Goal: Task Accomplishment & Management: Complete application form

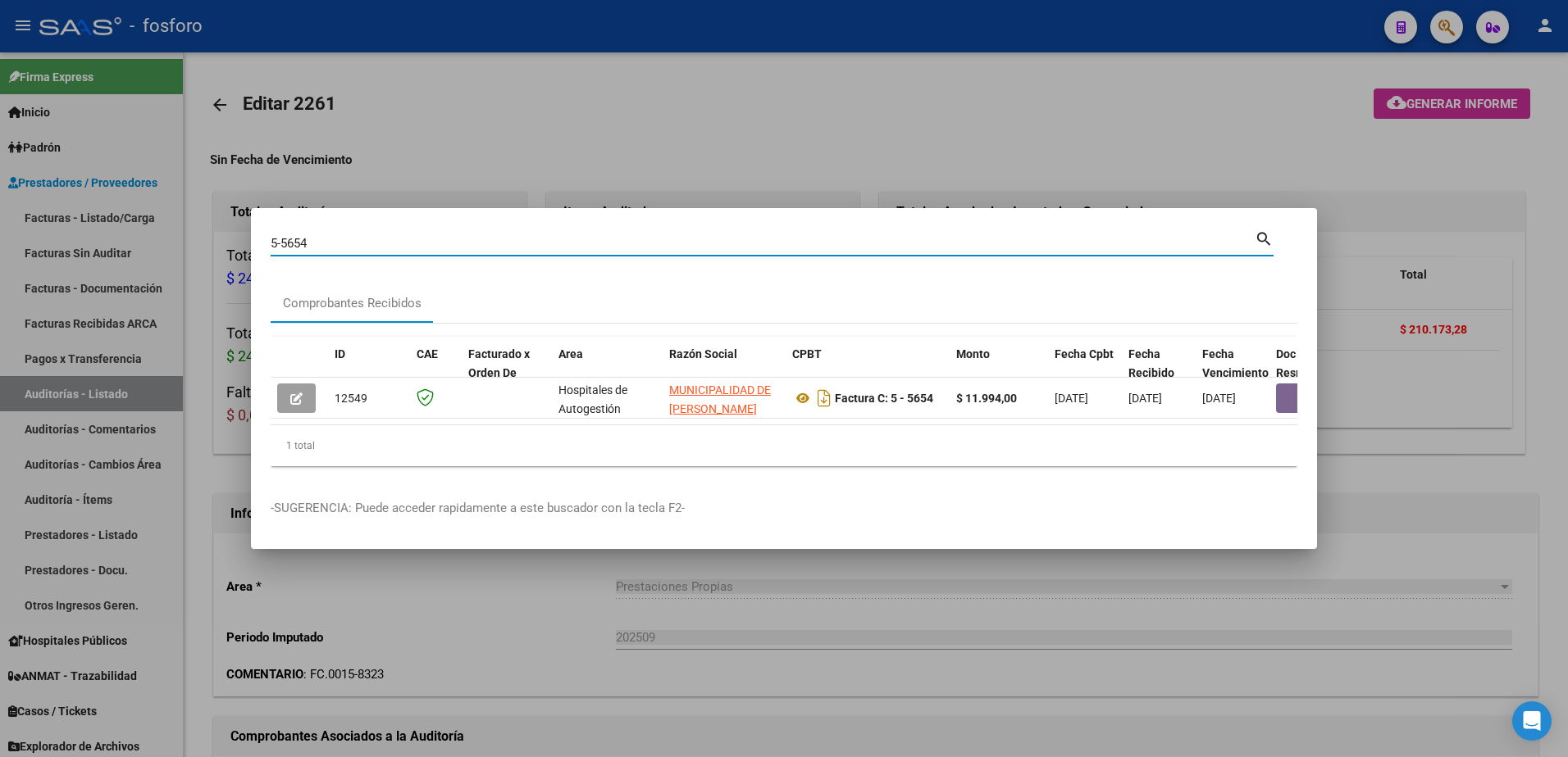
scroll to position [0, 689]
click at [229, 158] on div at bounding box center [784, 378] width 1568 height 757
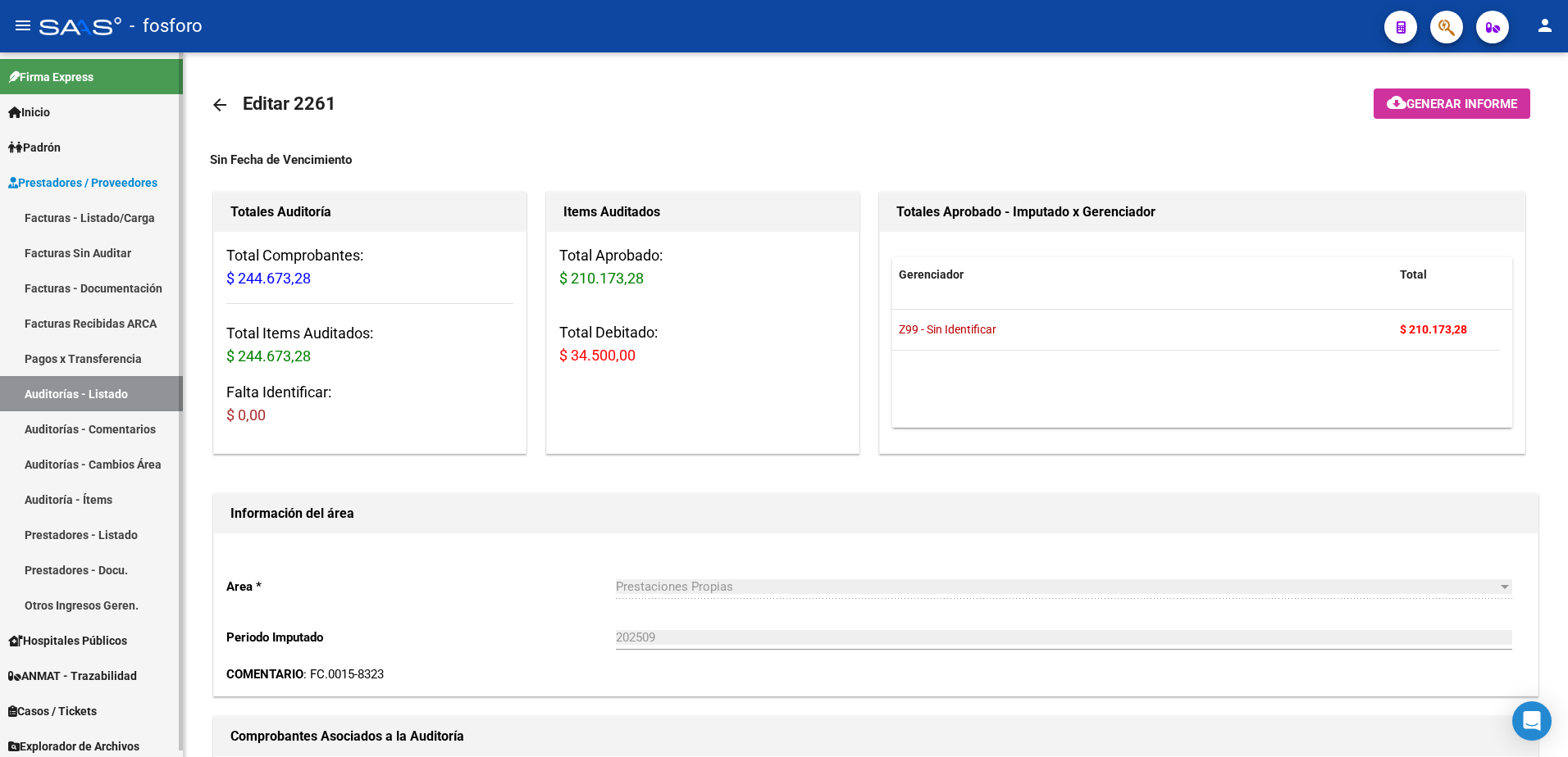
click at [110, 223] on link "Facturas - Listado/Carga" at bounding box center [91, 217] width 183 height 35
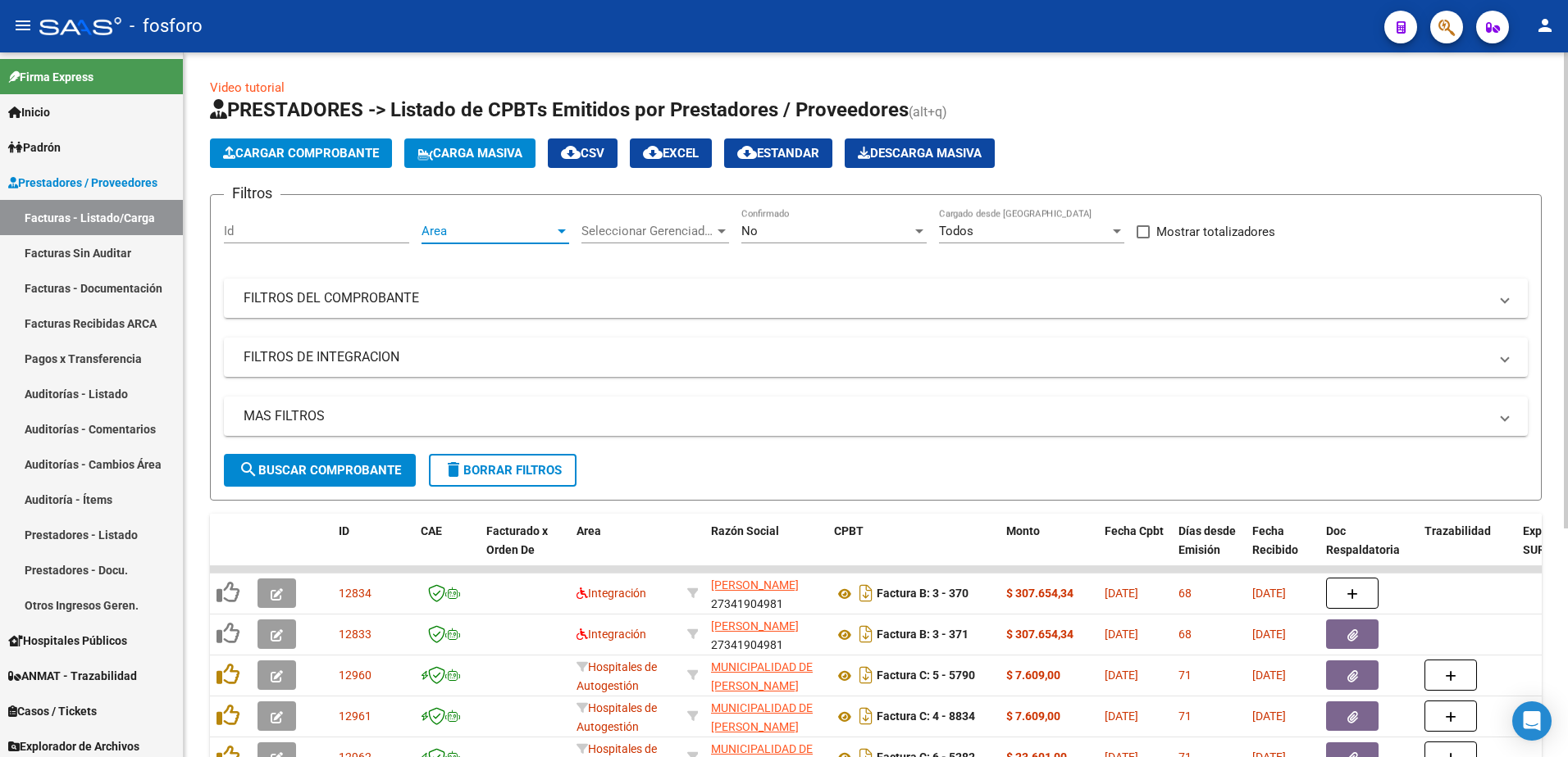
click at [560, 236] on div at bounding box center [562, 231] width 15 height 13
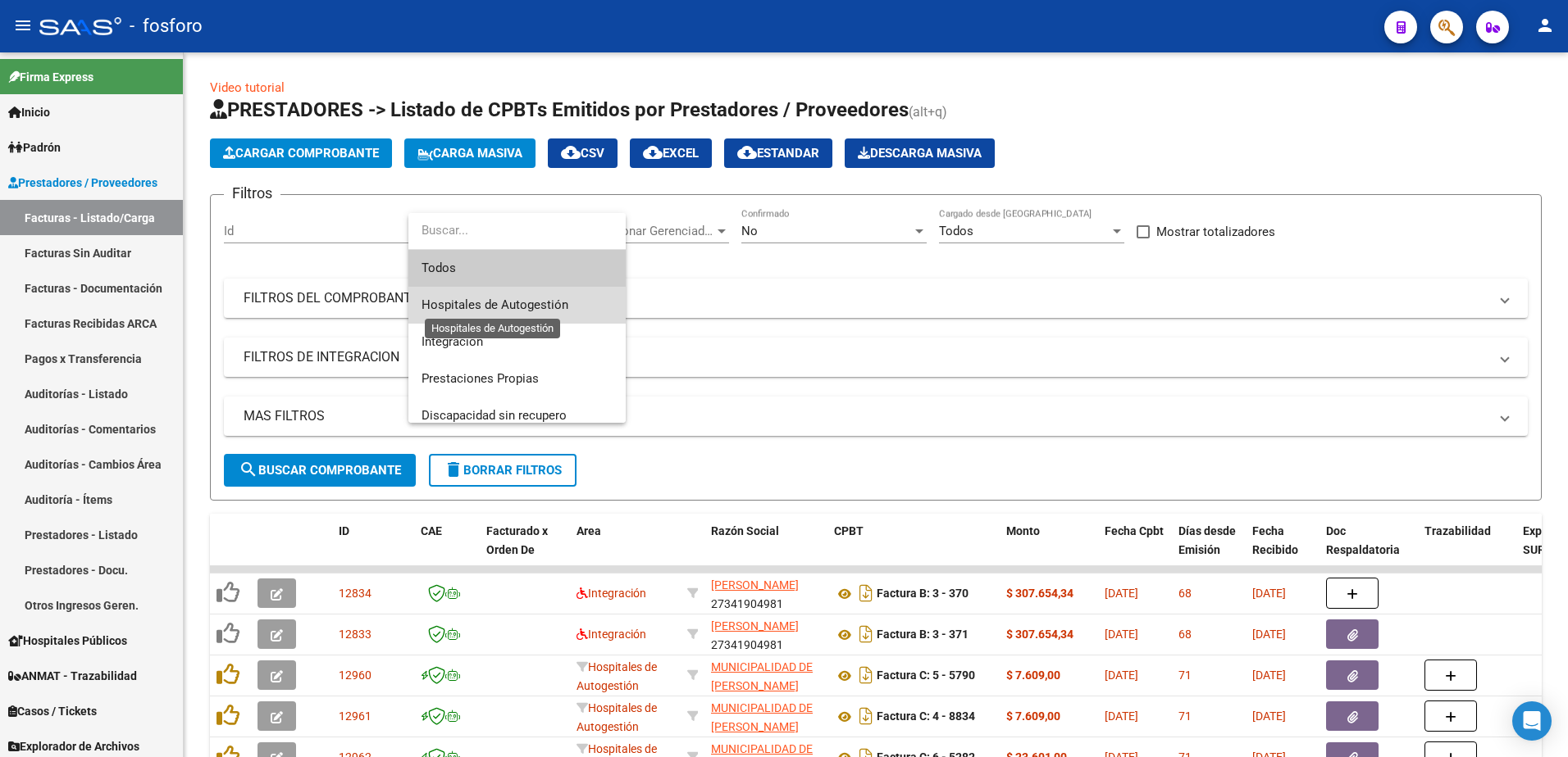
click at [534, 301] on span "Hospitales de Autogestión" at bounding box center [495, 305] width 147 height 15
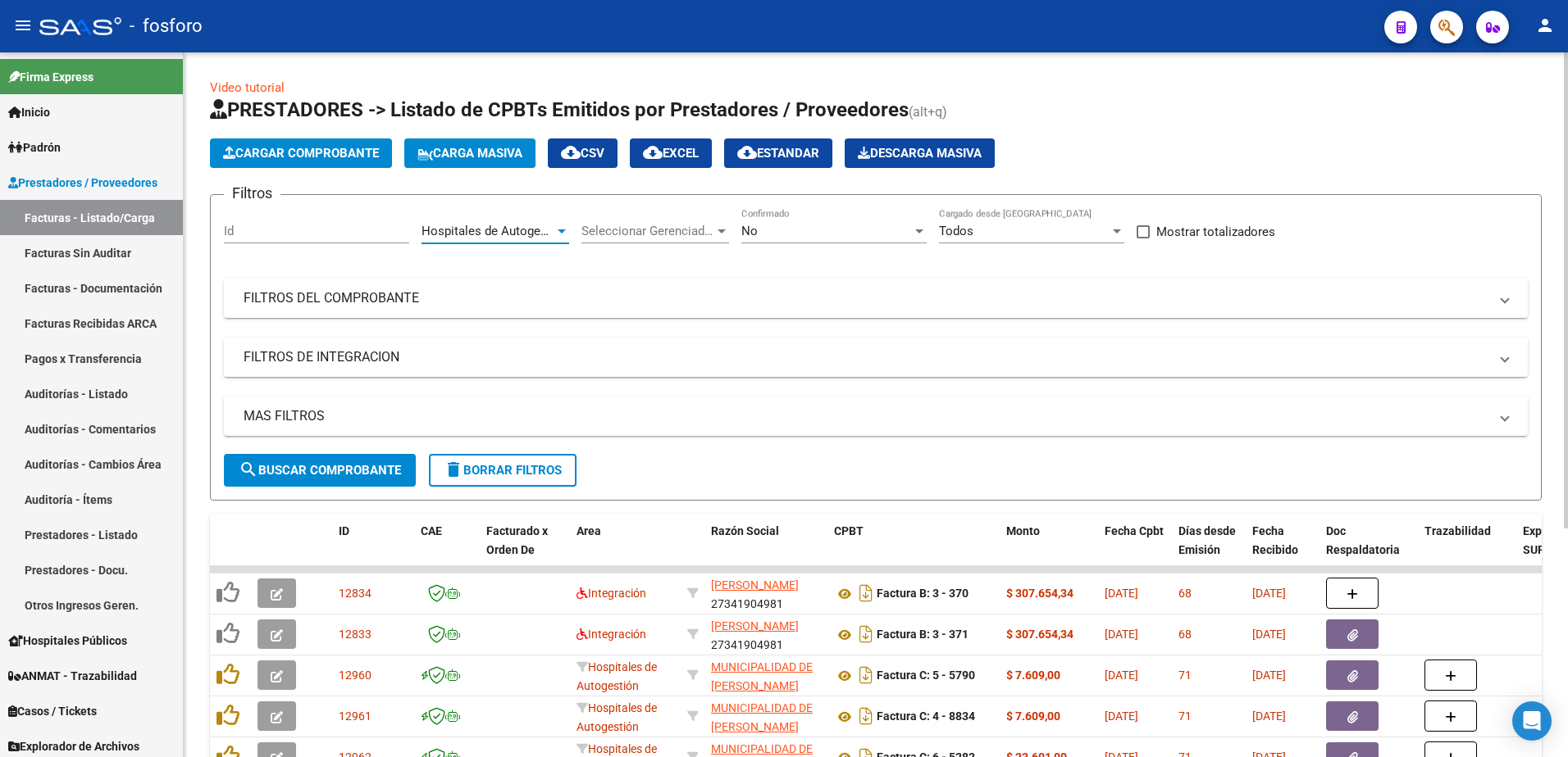
click at [304, 153] on span "Cargar Comprobante" at bounding box center [301, 153] width 156 height 15
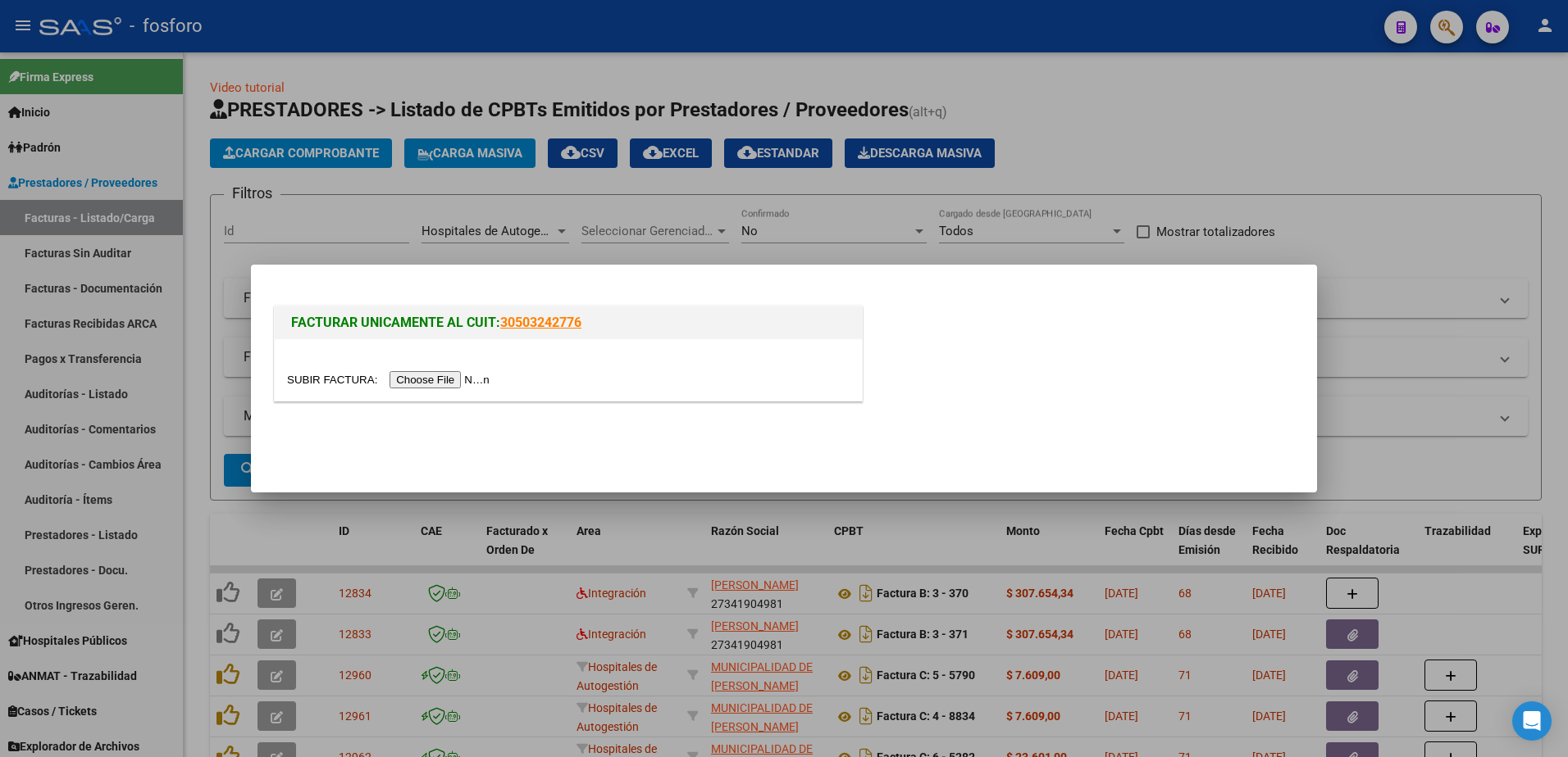
click at [438, 379] on input "file" at bounding box center [391, 379] width 207 height 17
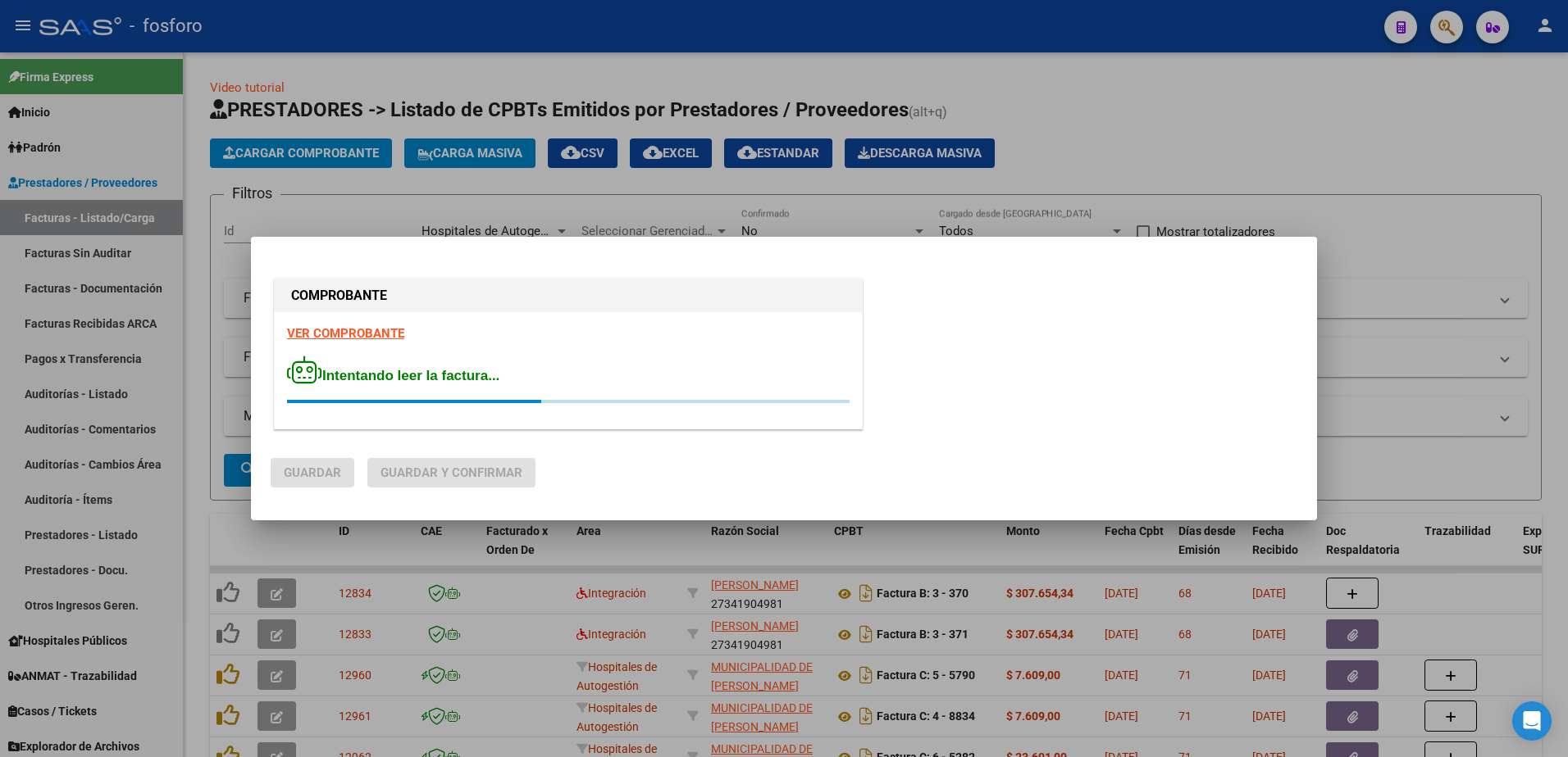
click at [324, 329] on strong "VER COMPROBANTE" at bounding box center [345, 334] width 117 height 15
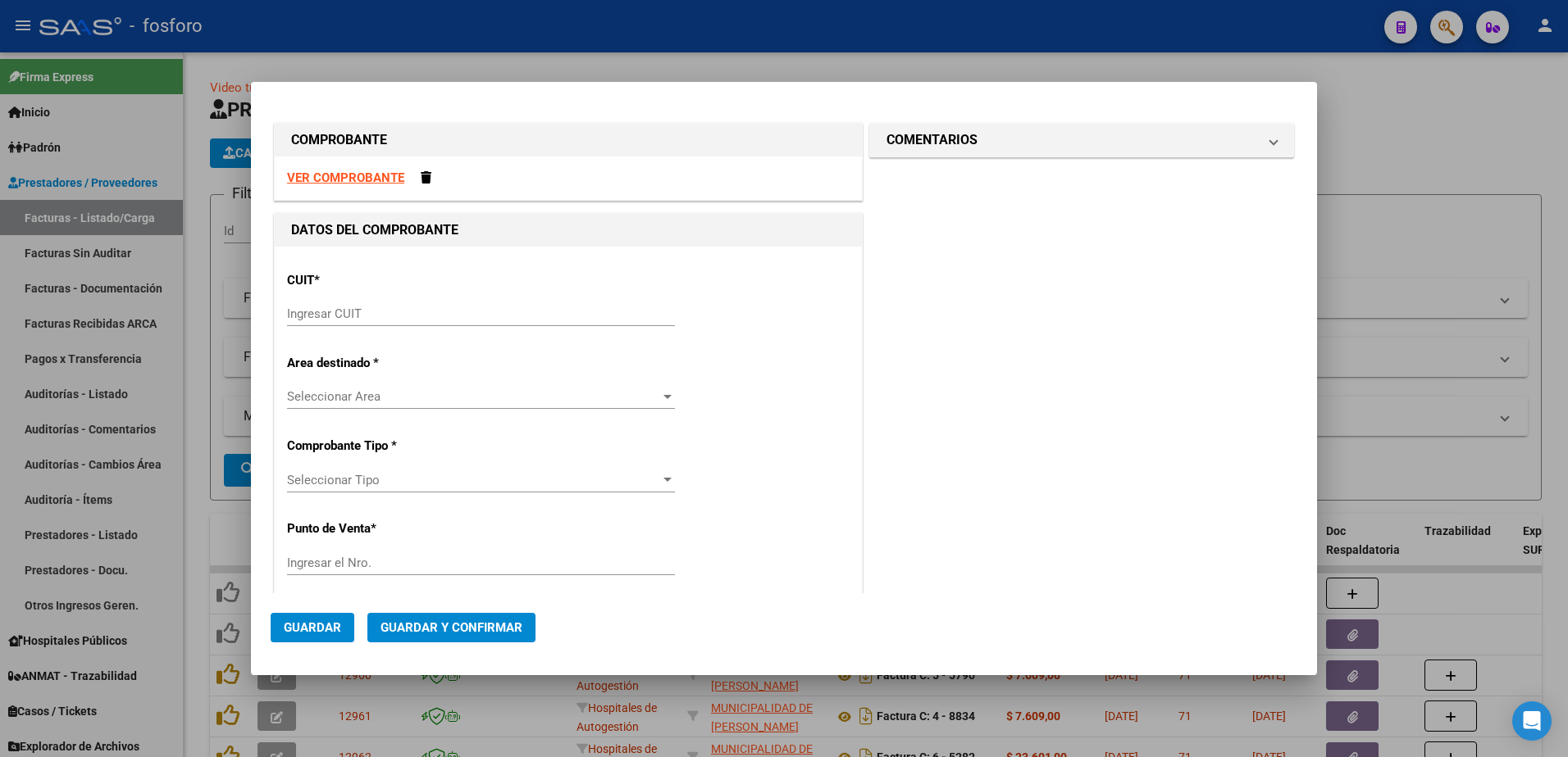
click at [490, 303] on div "Ingresar CUIT" at bounding box center [481, 314] width 388 height 25
type input "6"
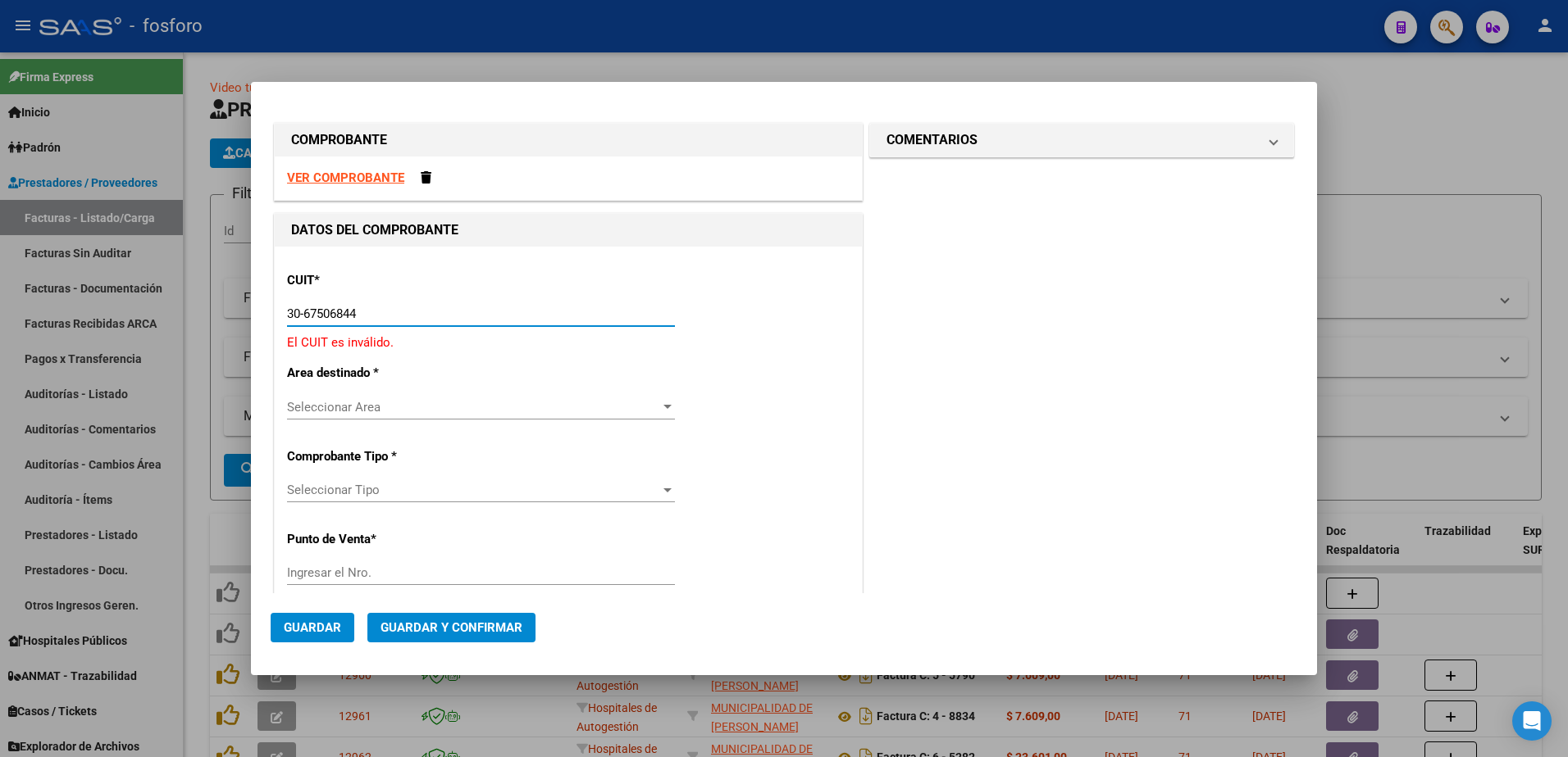
type input "30-67506844-1"
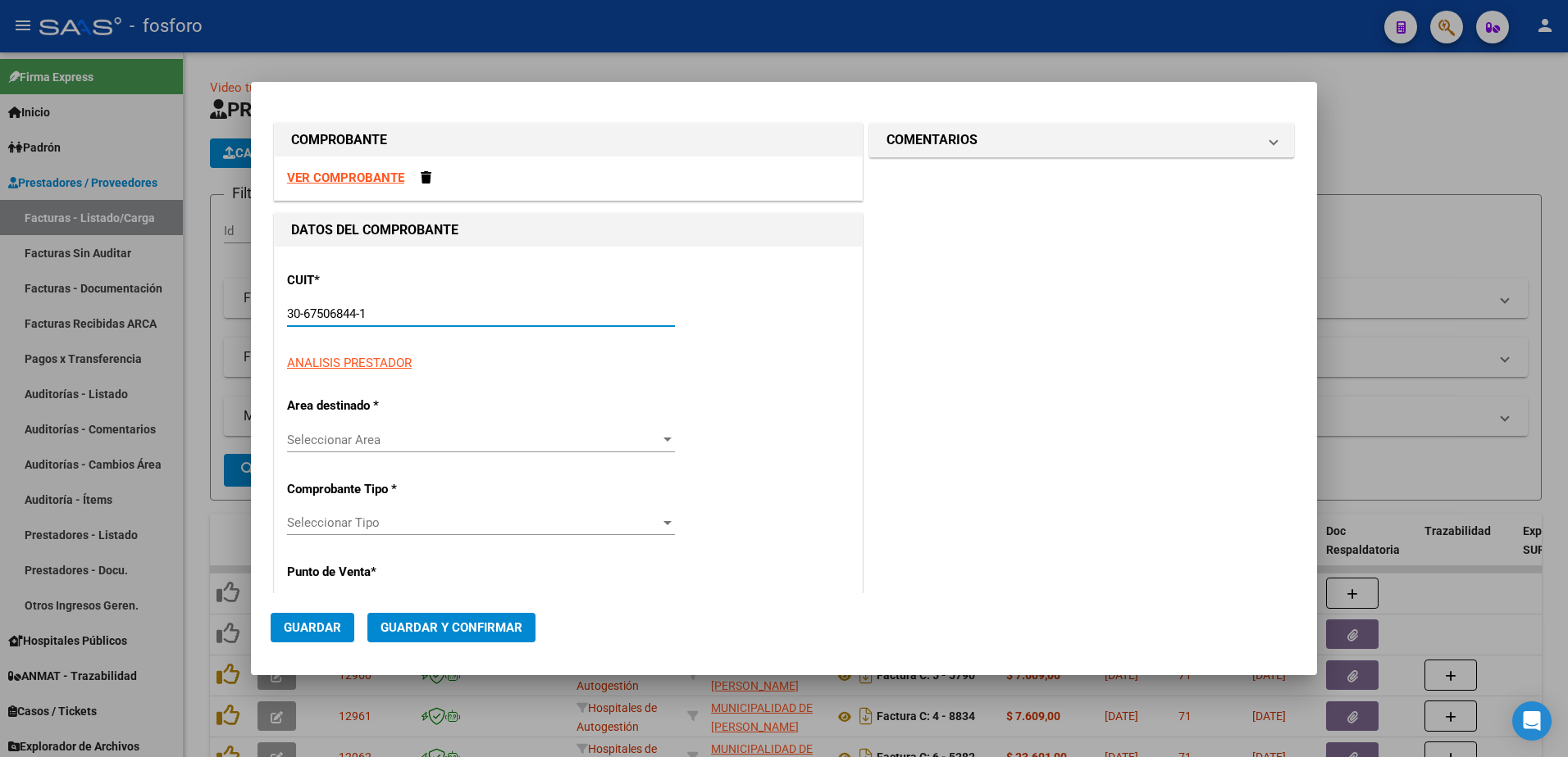
type input "113"
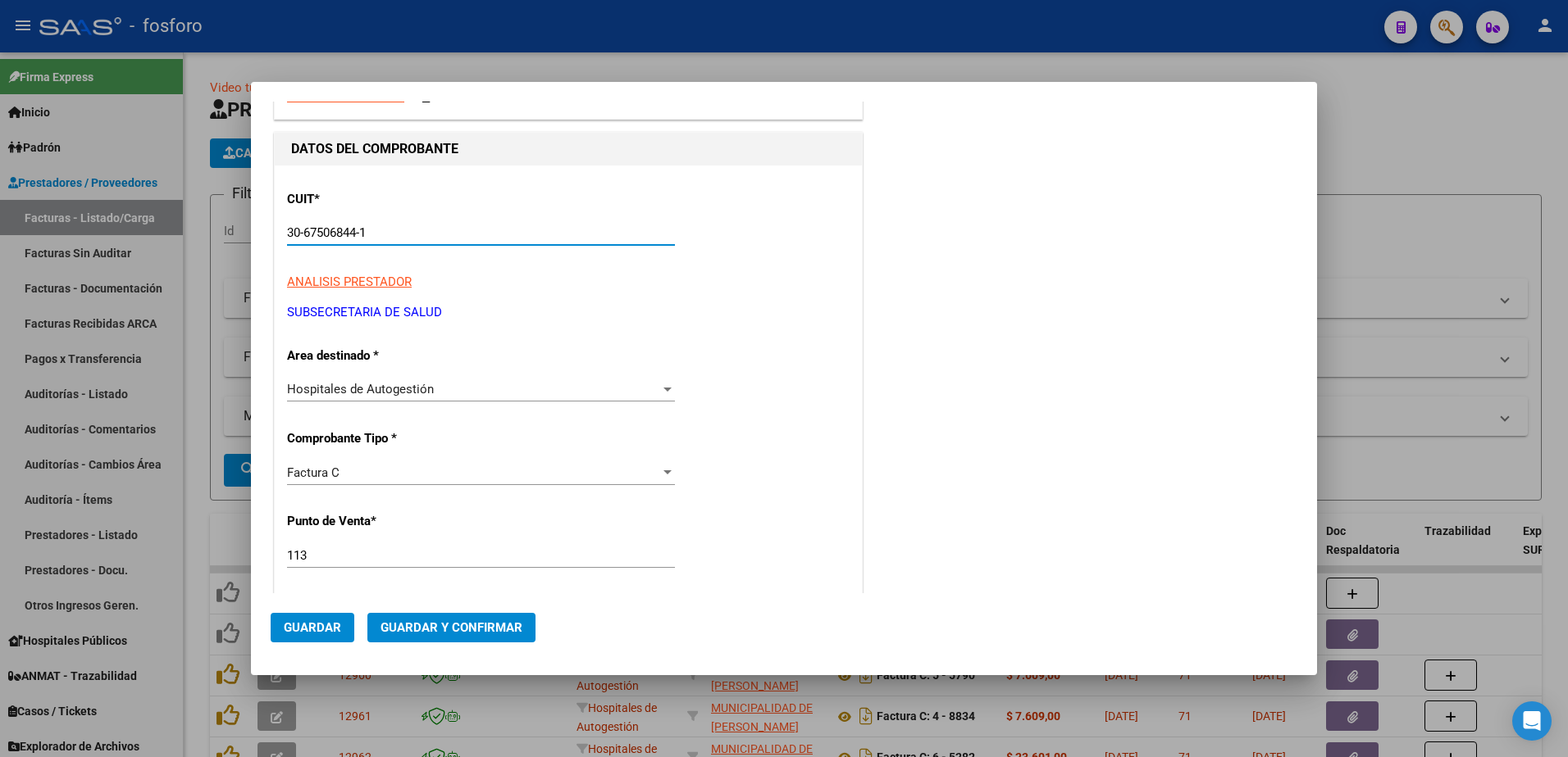
scroll to position [82, 0]
type input "30-67506844-1"
click at [662, 476] on div at bounding box center [668, 473] width 15 height 13
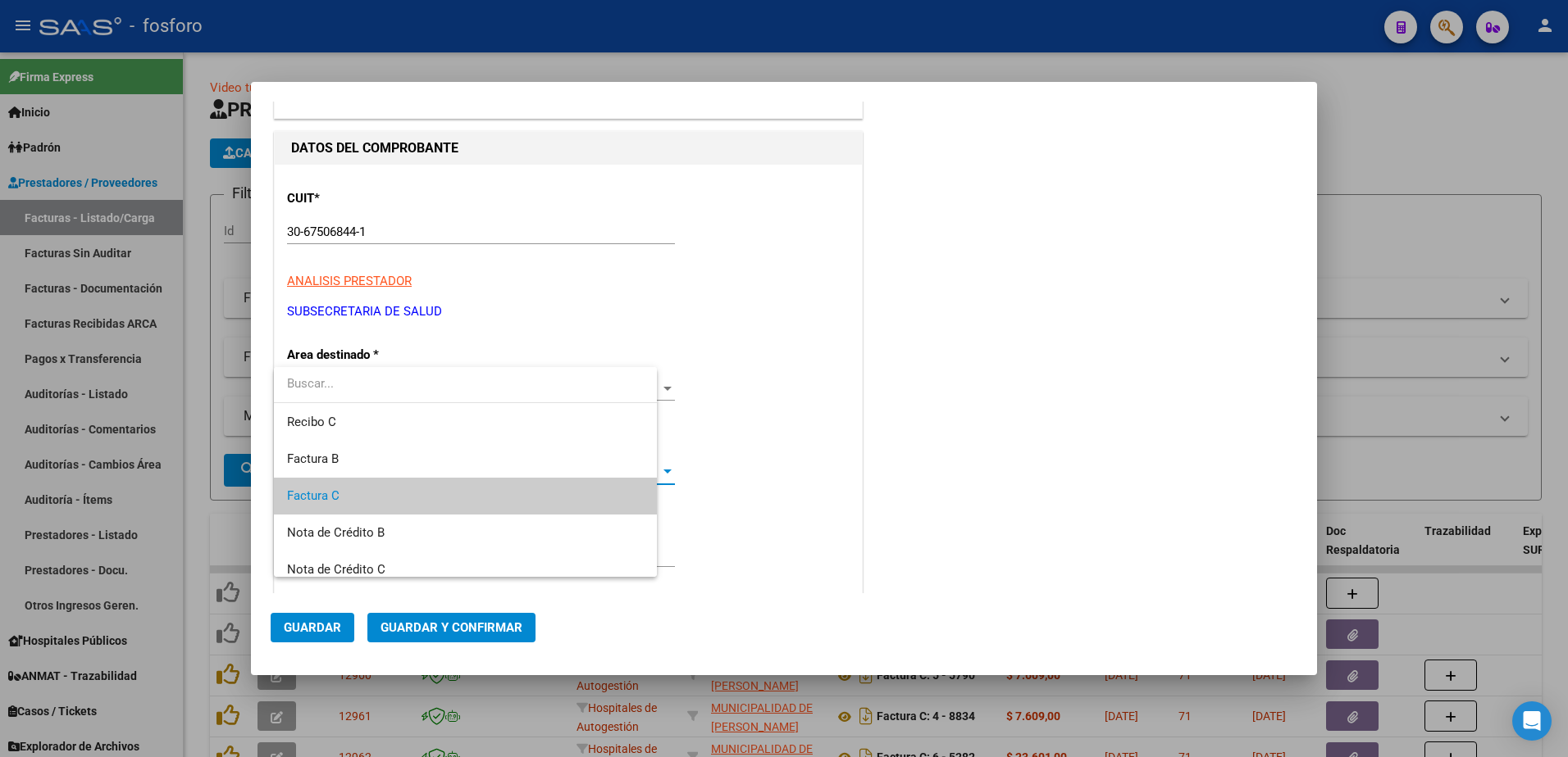
scroll to position [25, 0]
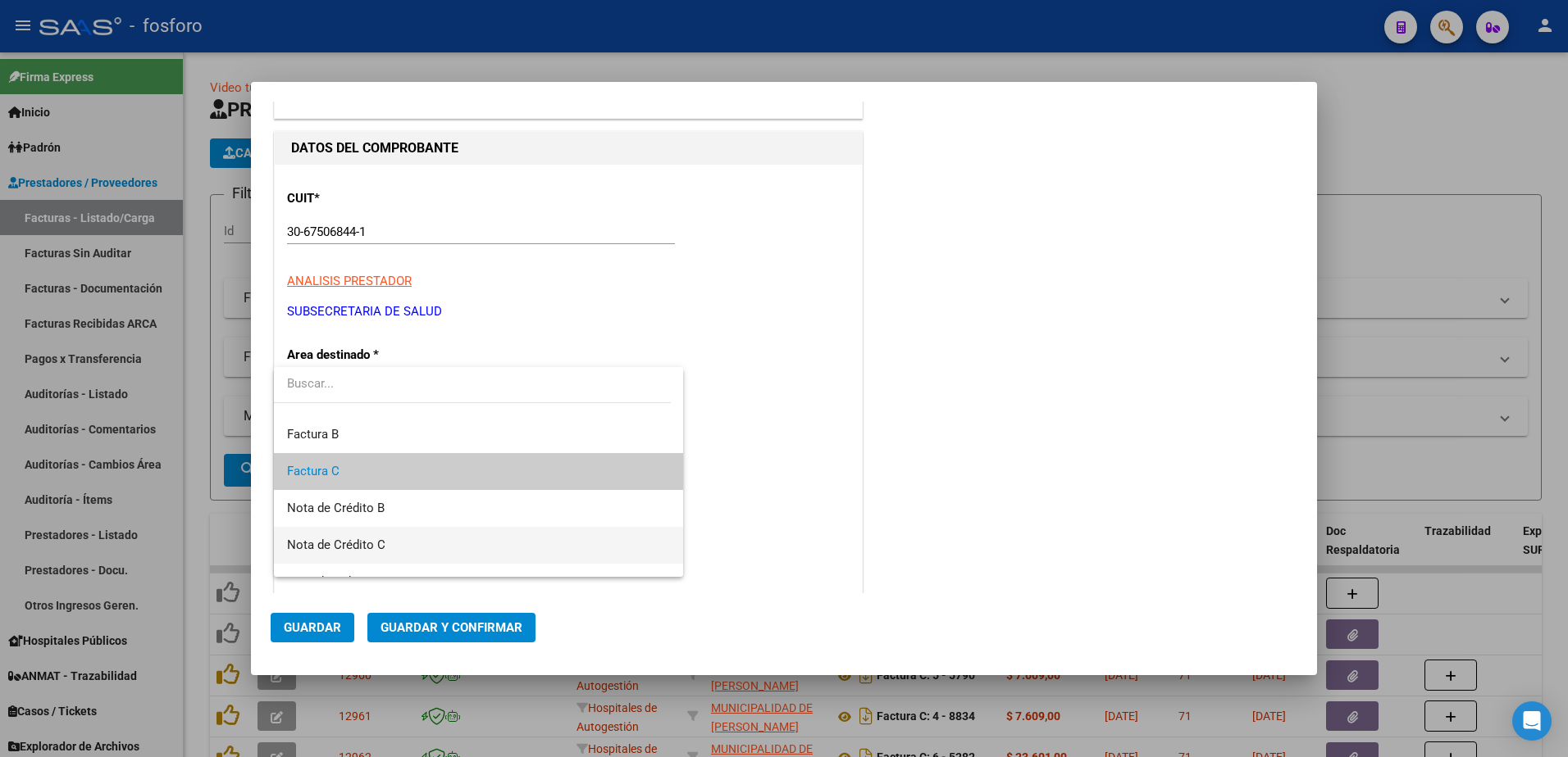
click at [424, 541] on span "Nota de Crédito C" at bounding box center [479, 545] width 382 height 37
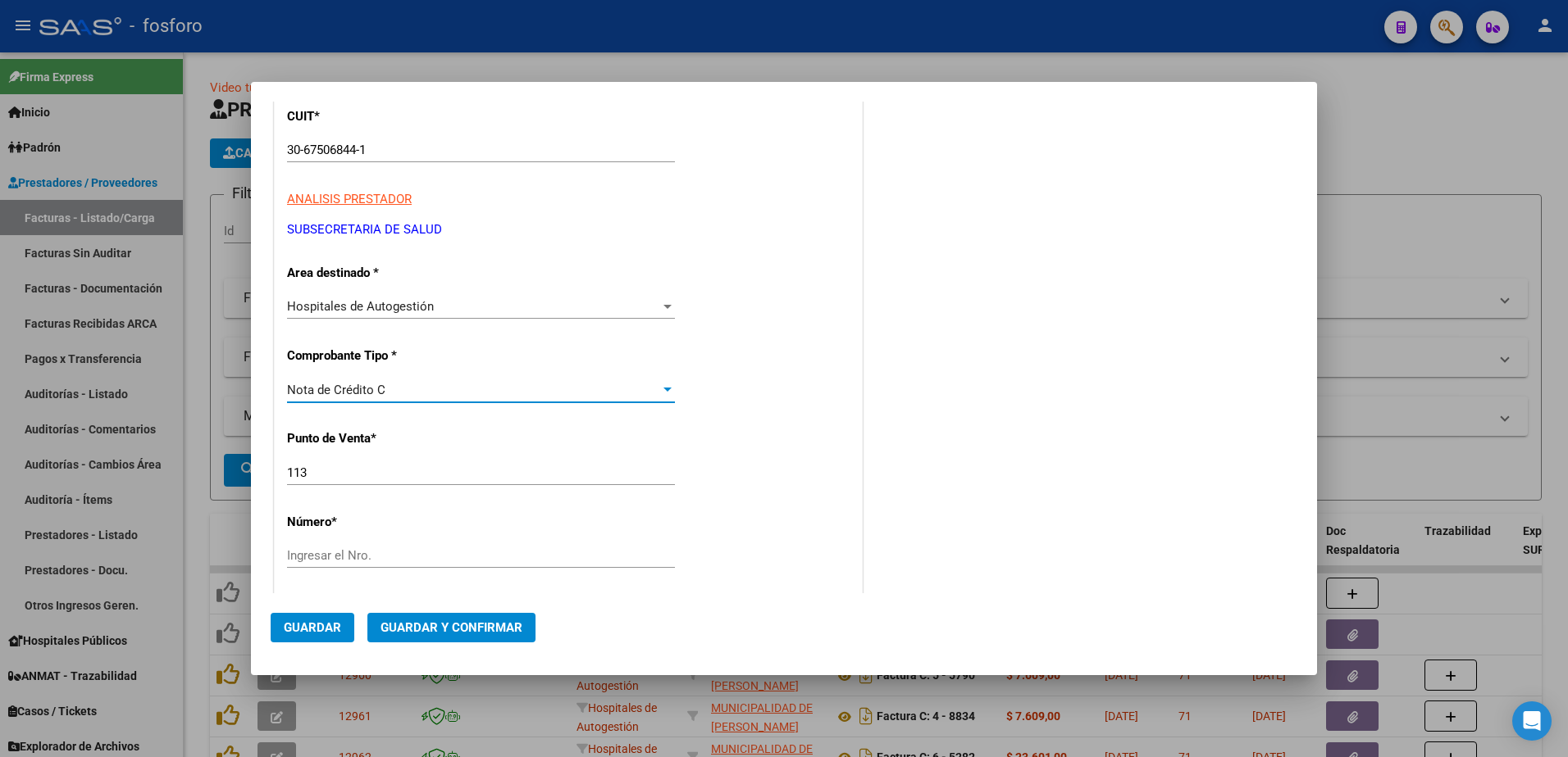
scroll to position [328, 0]
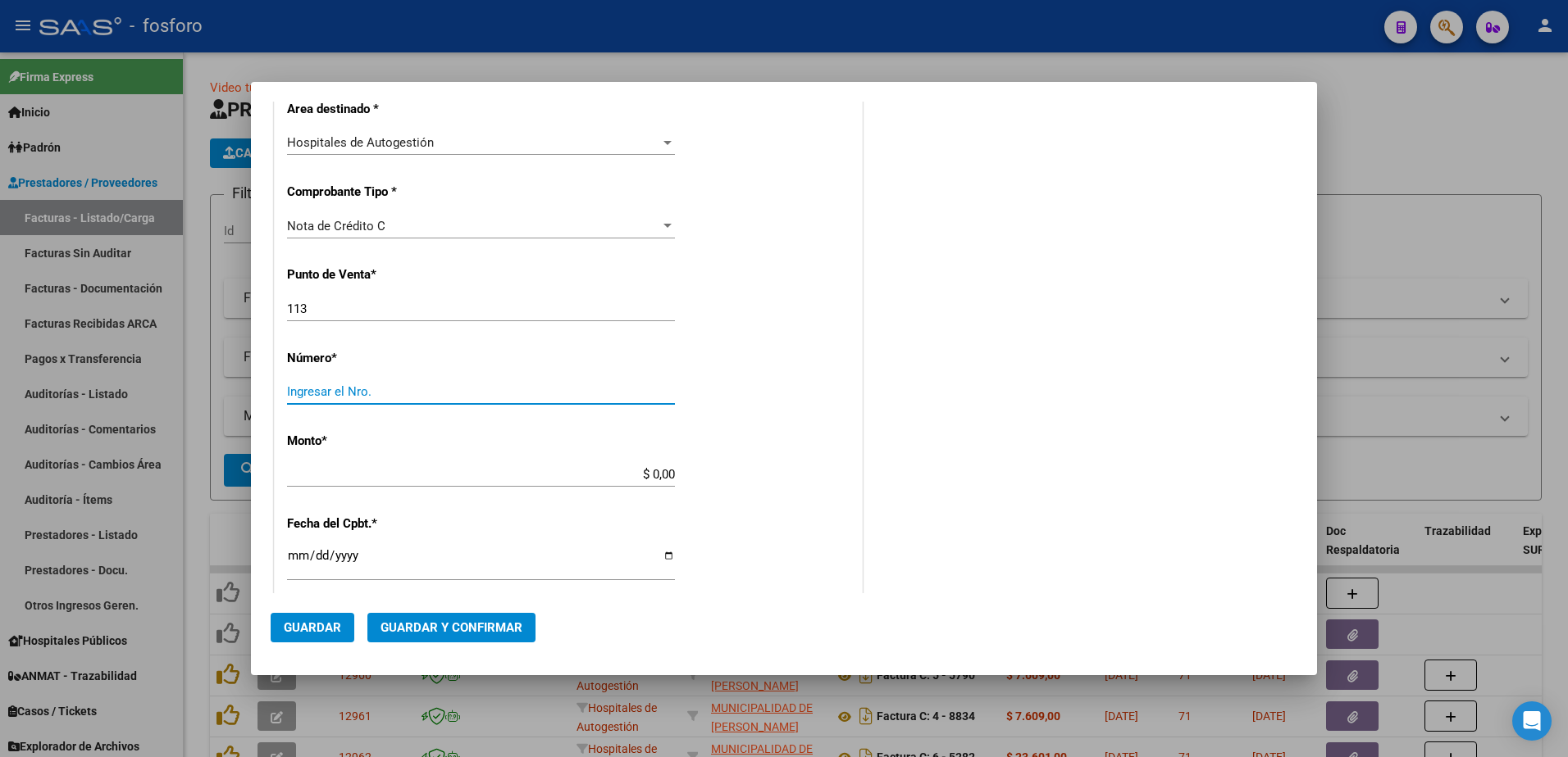
click at [475, 390] on input "Ingresar el Nro." at bounding box center [481, 392] width 388 height 15
type input "410"
click at [668, 474] on input "$ 0,00" at bounding box center [481, 475] width 388 height 15
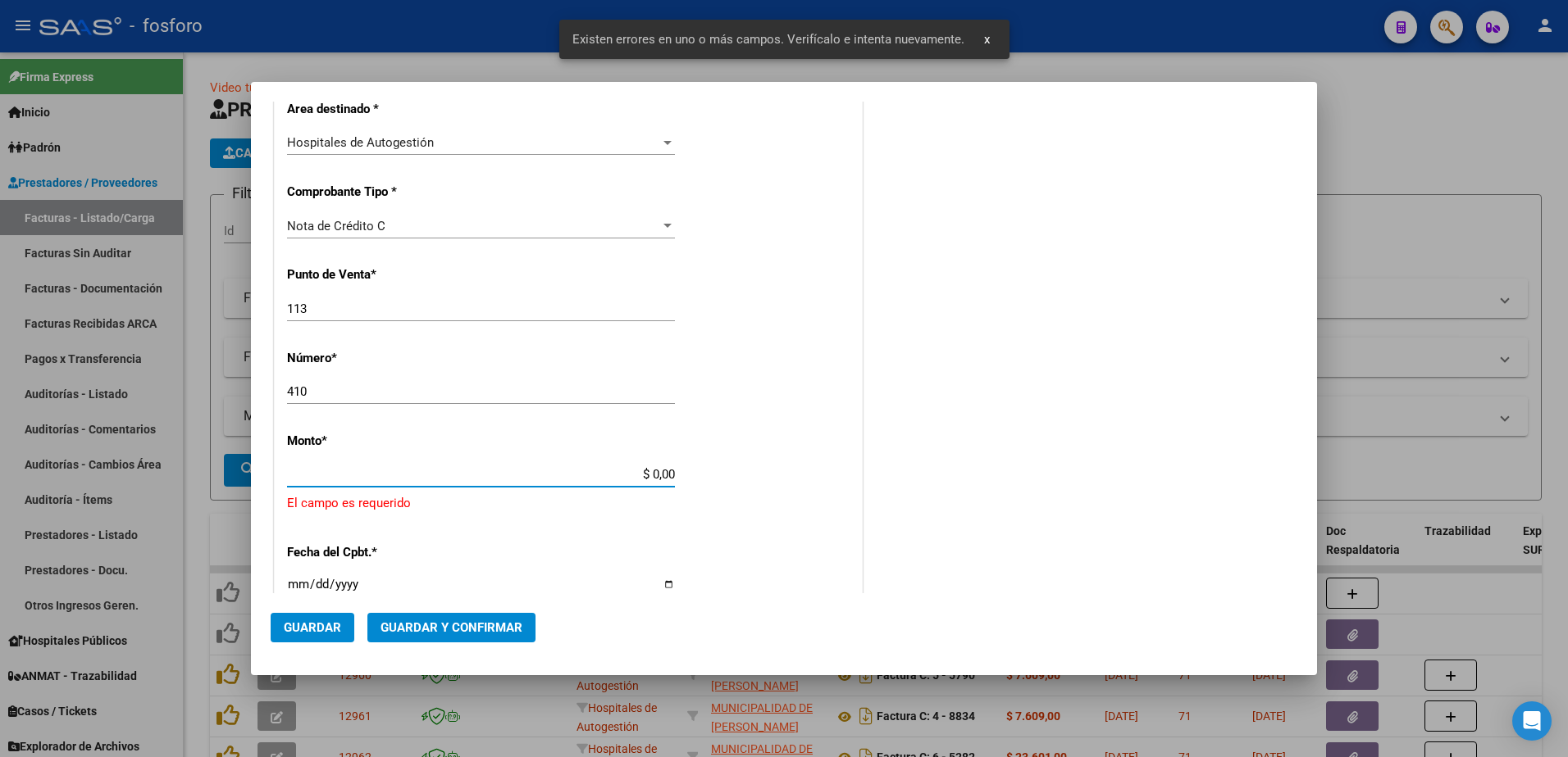
scroll to position [448, 0]
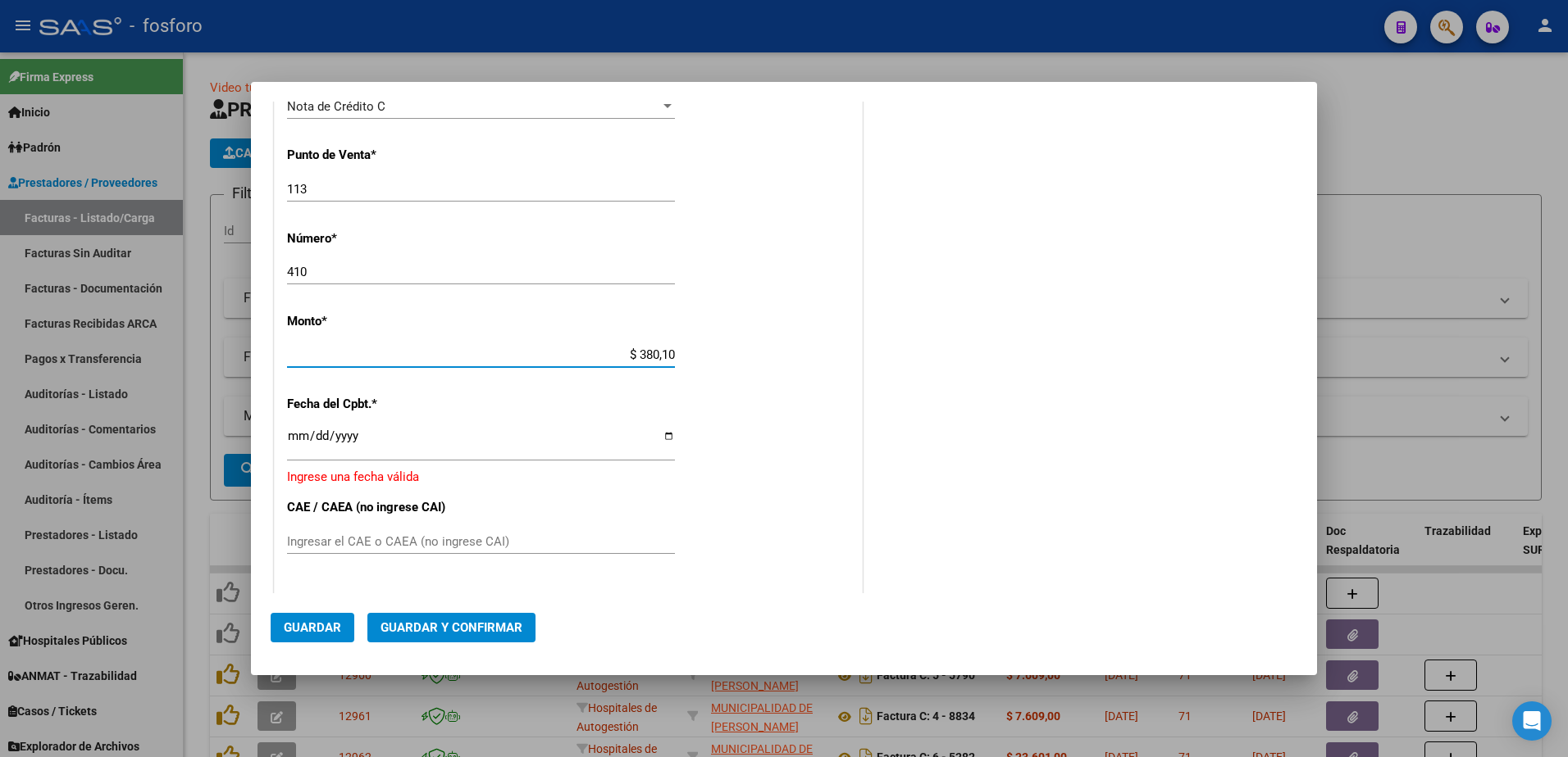
type input "$ 3.801,00"
click at [294, 437] on input "Ingresar la fecha" at bounding box center [481, 443] width 388 height 27
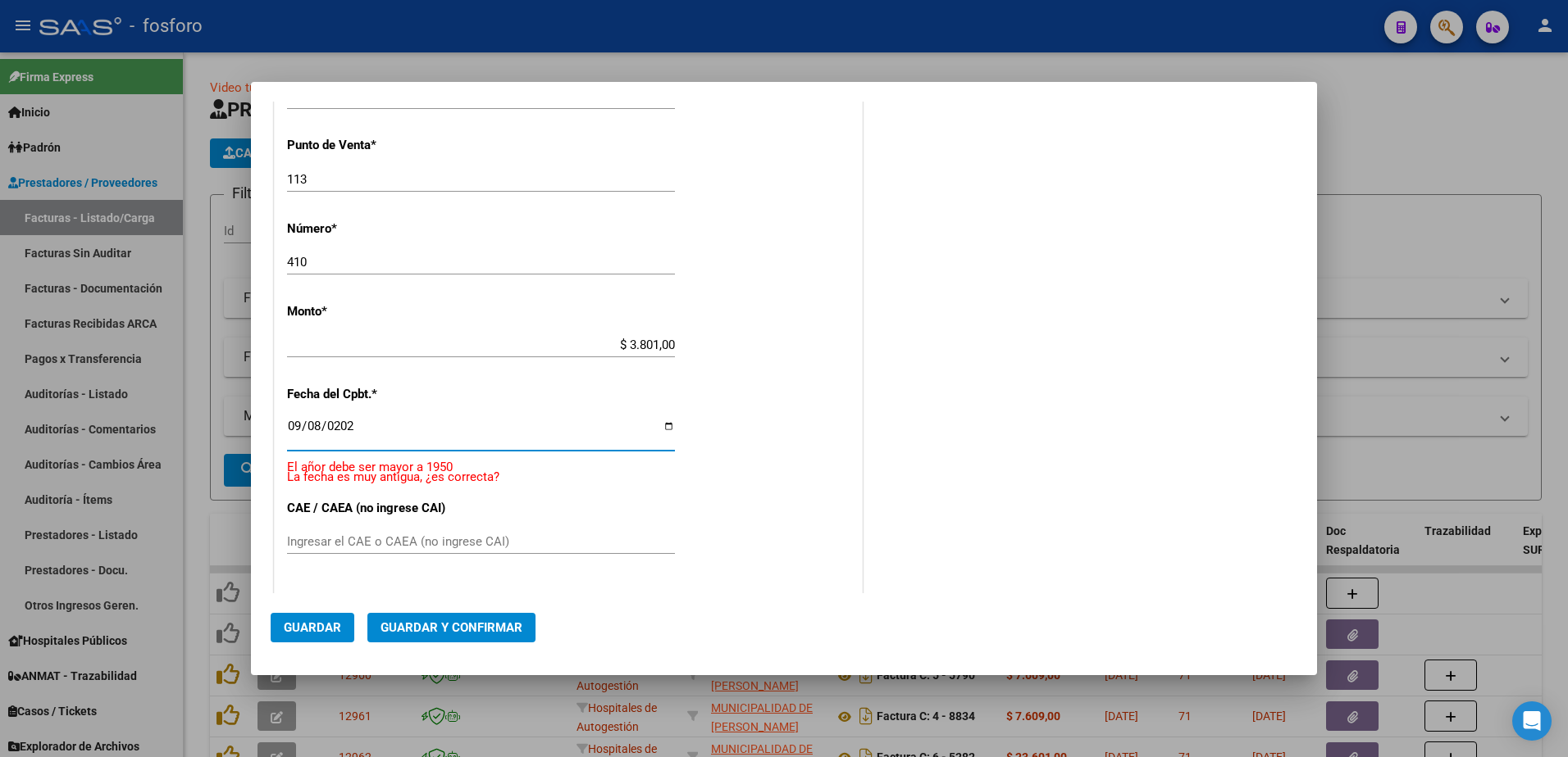
type input "[DATE]"
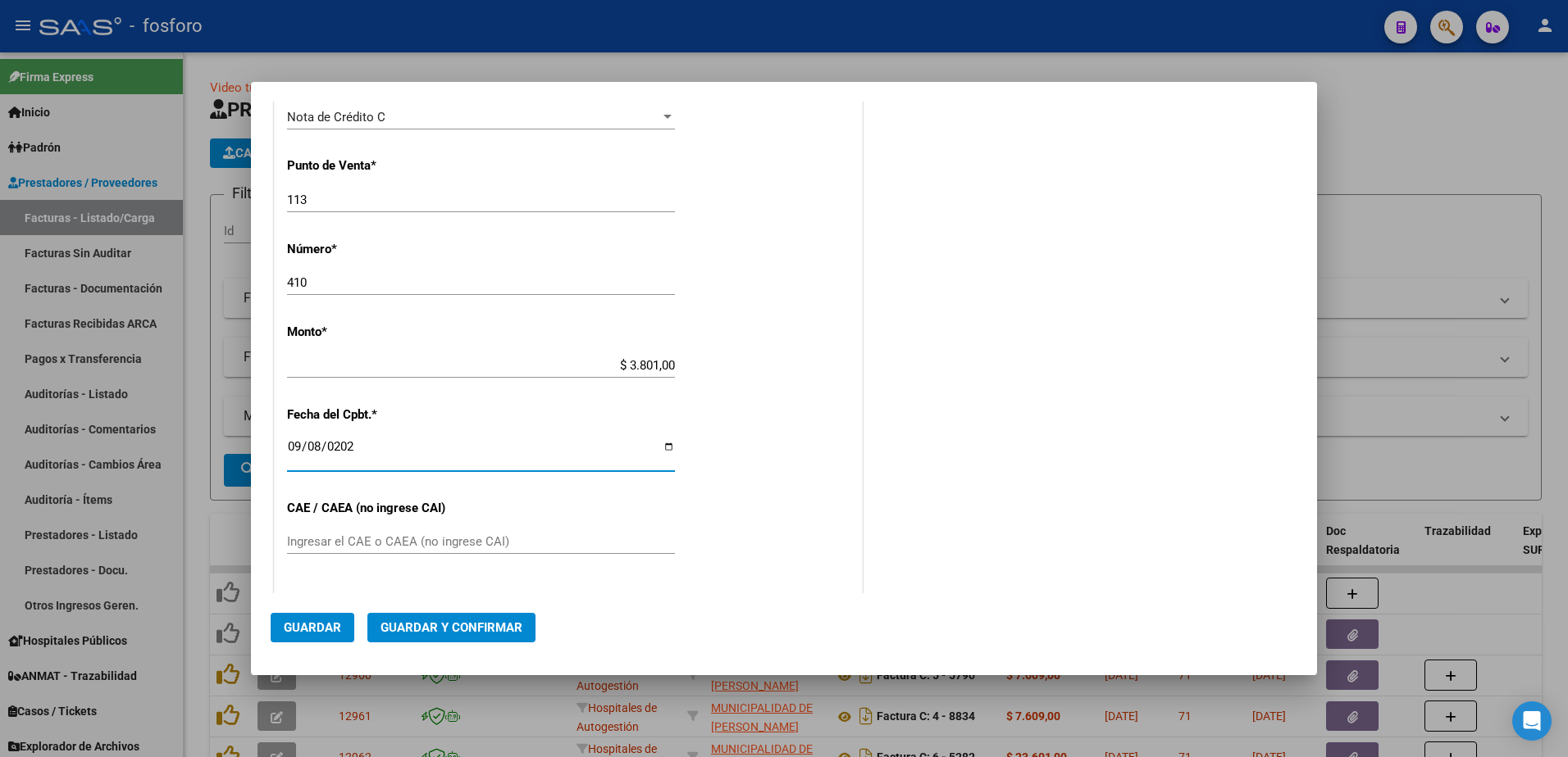
scroll to position [519, 0]
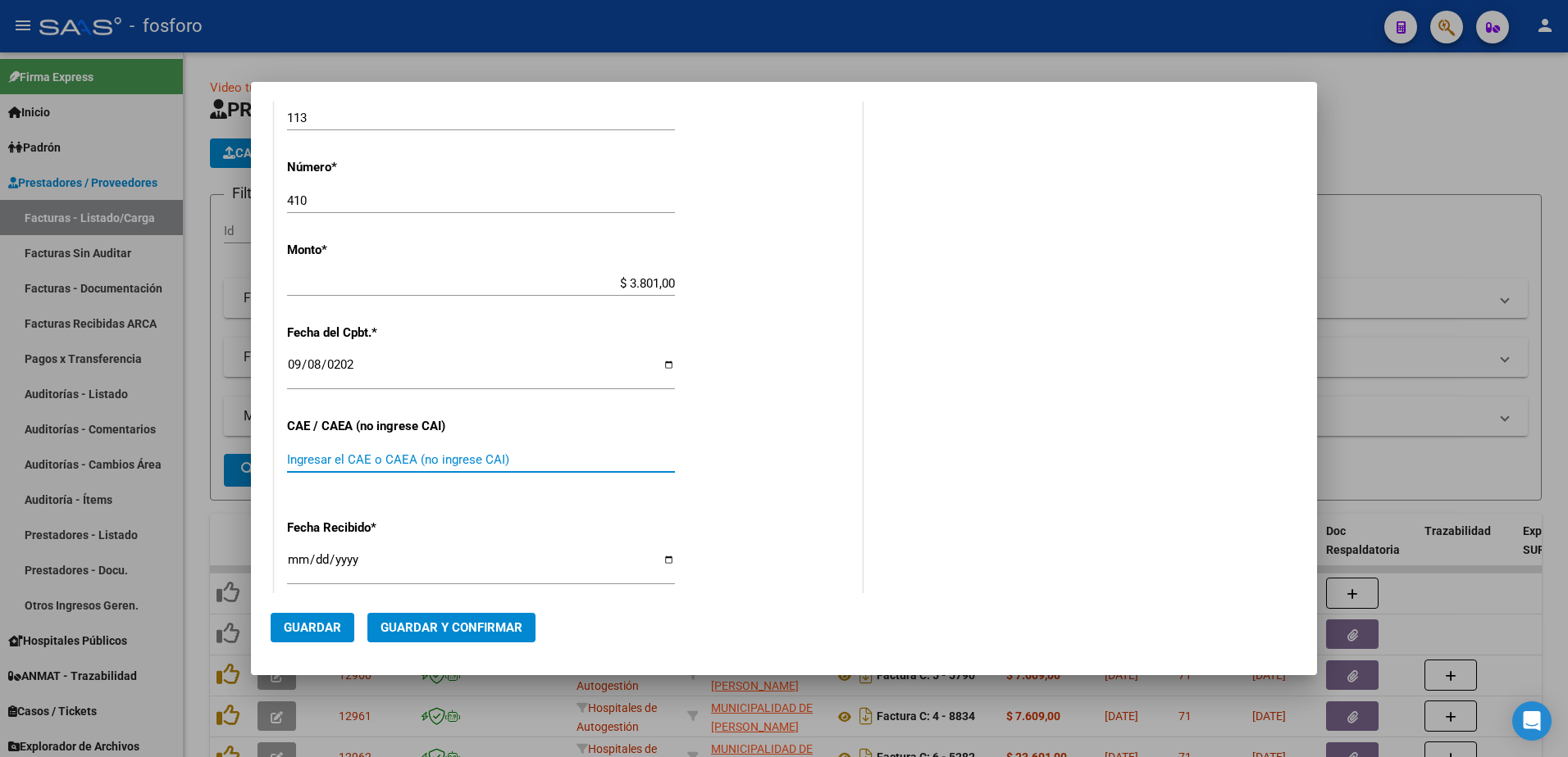
click at [354, 463] on input "Ingresar el CAE o CAEA (no ingrese CAI)" at bounding box center [481, 460] width 388 height 15
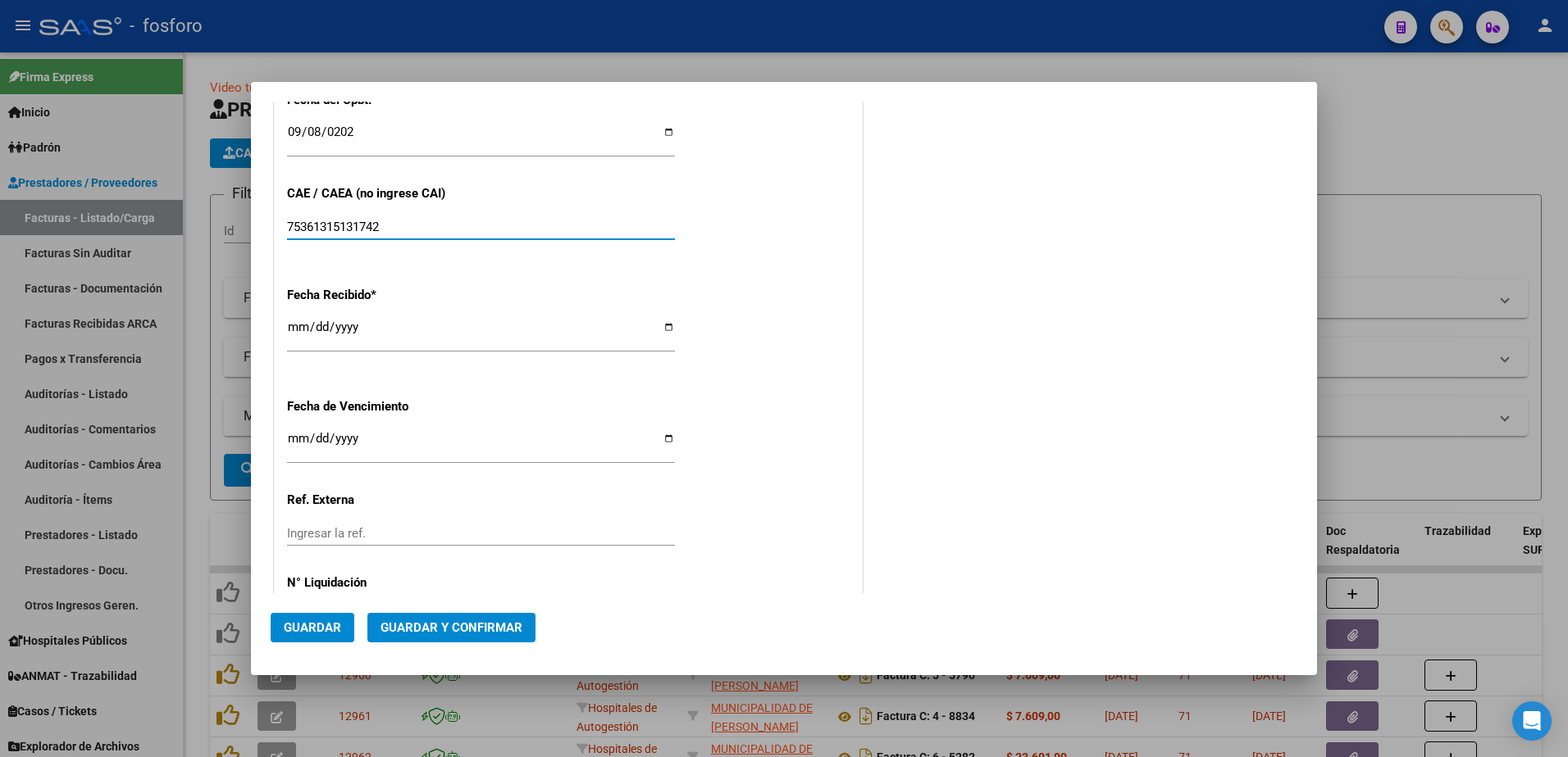
scroll to position [765, 0]
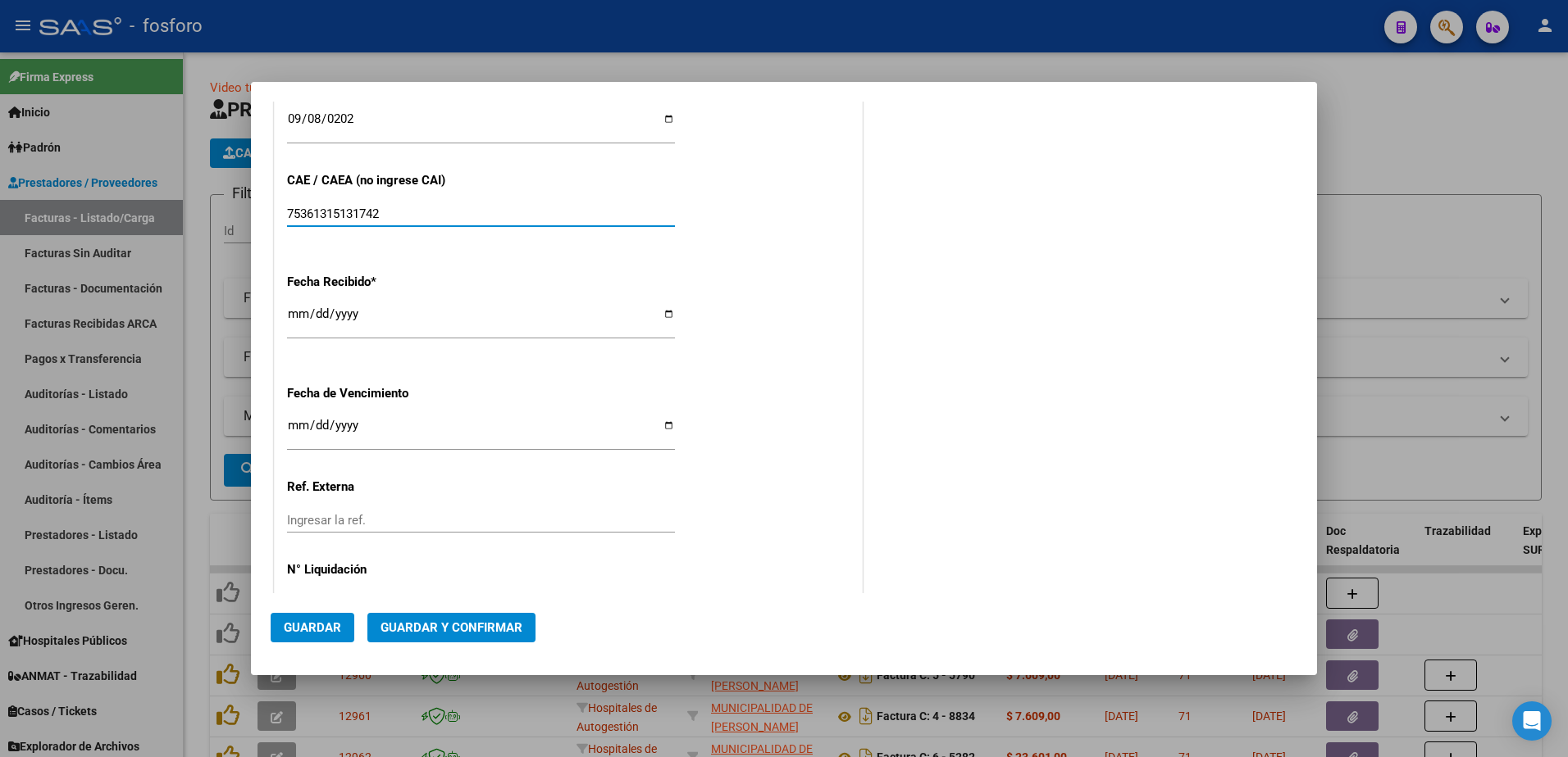
type input "75361315131742"
click at [289, 426] on input "Ingresar la fecha" at bounding box center [481, 432] width 388 height 27
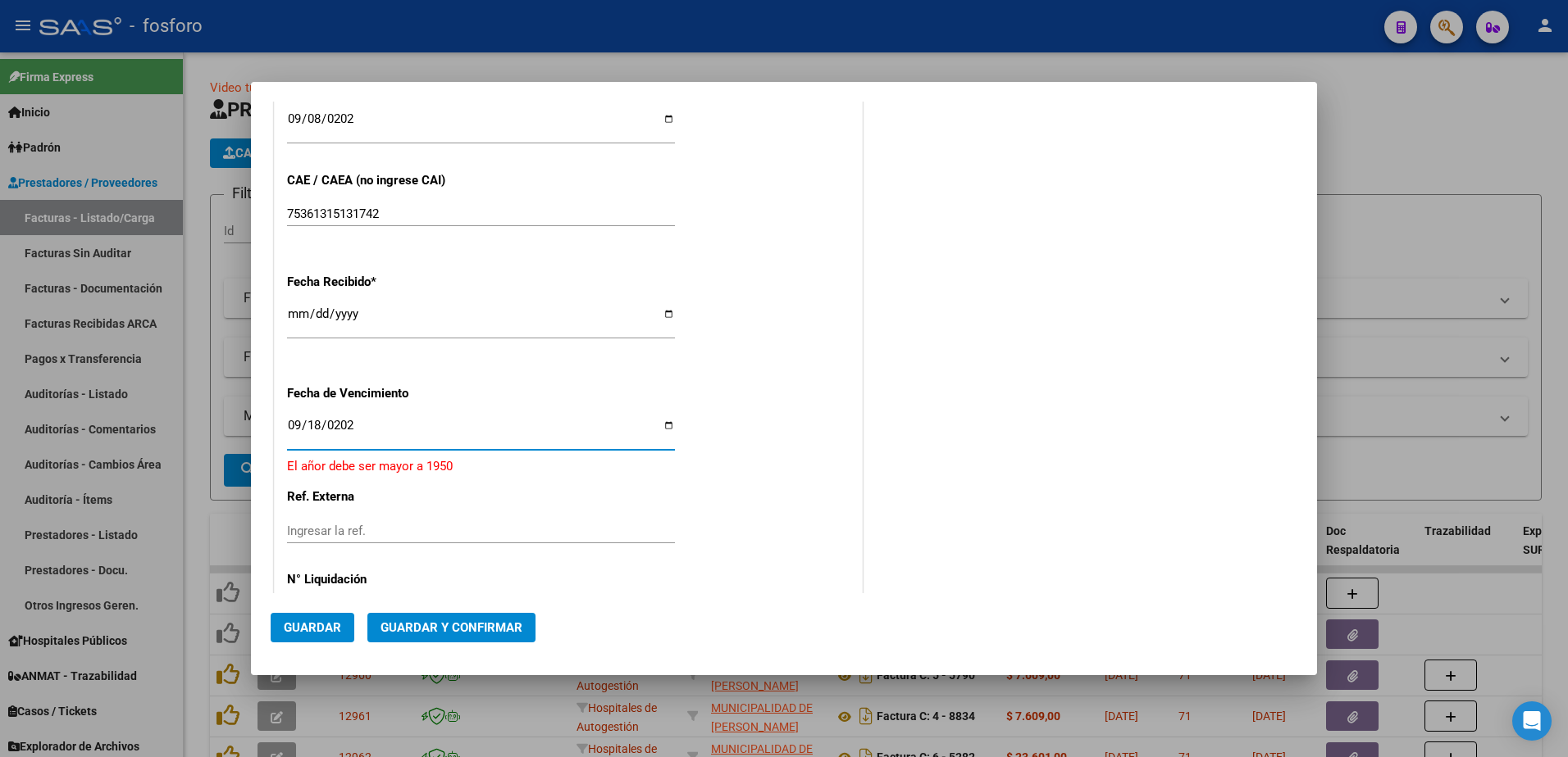
type input "[DATE]"
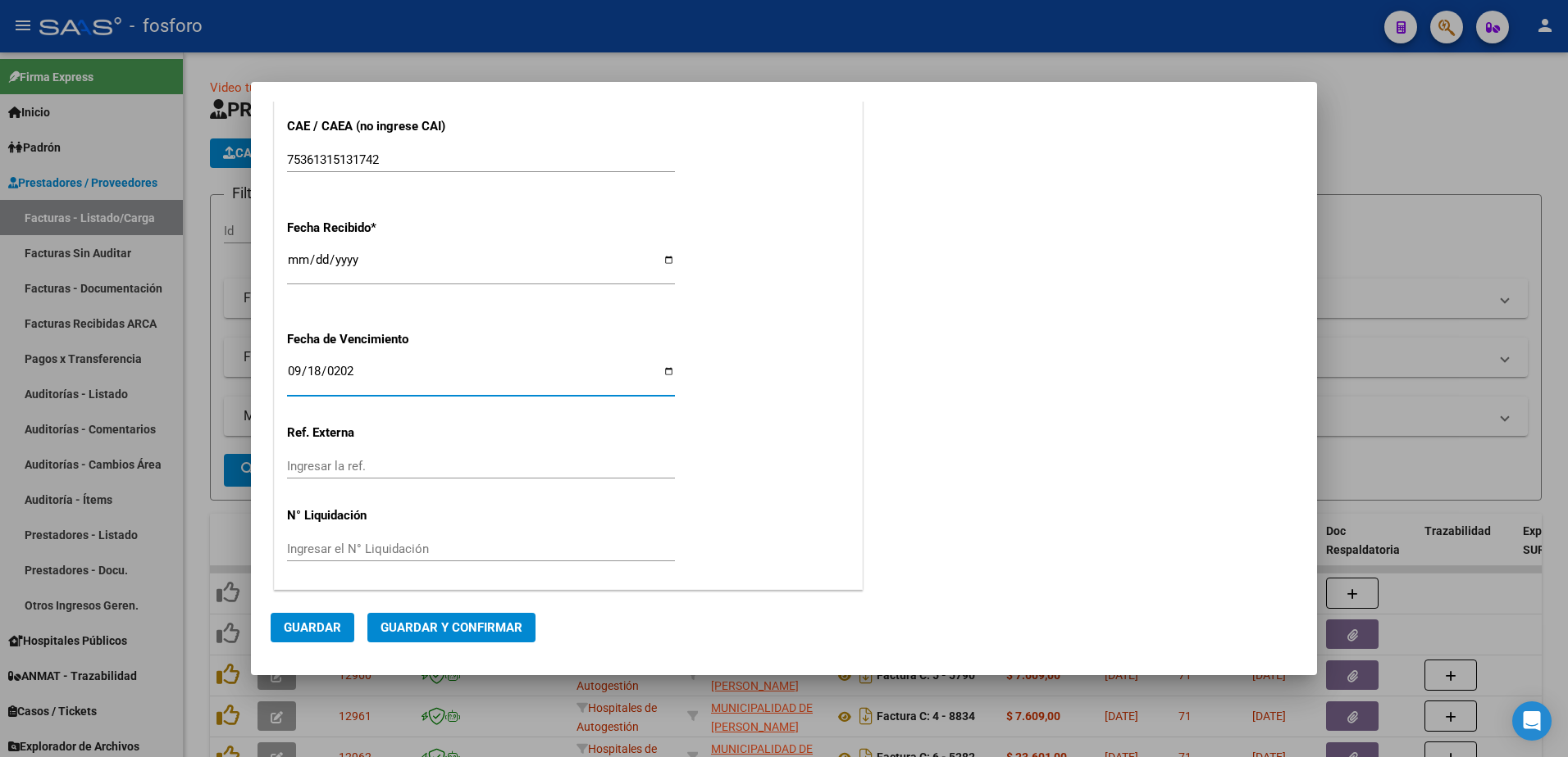
click at [450, 624] on span "Guardar y Confirmar" at bounding box center [451, 628] width 142 height 15
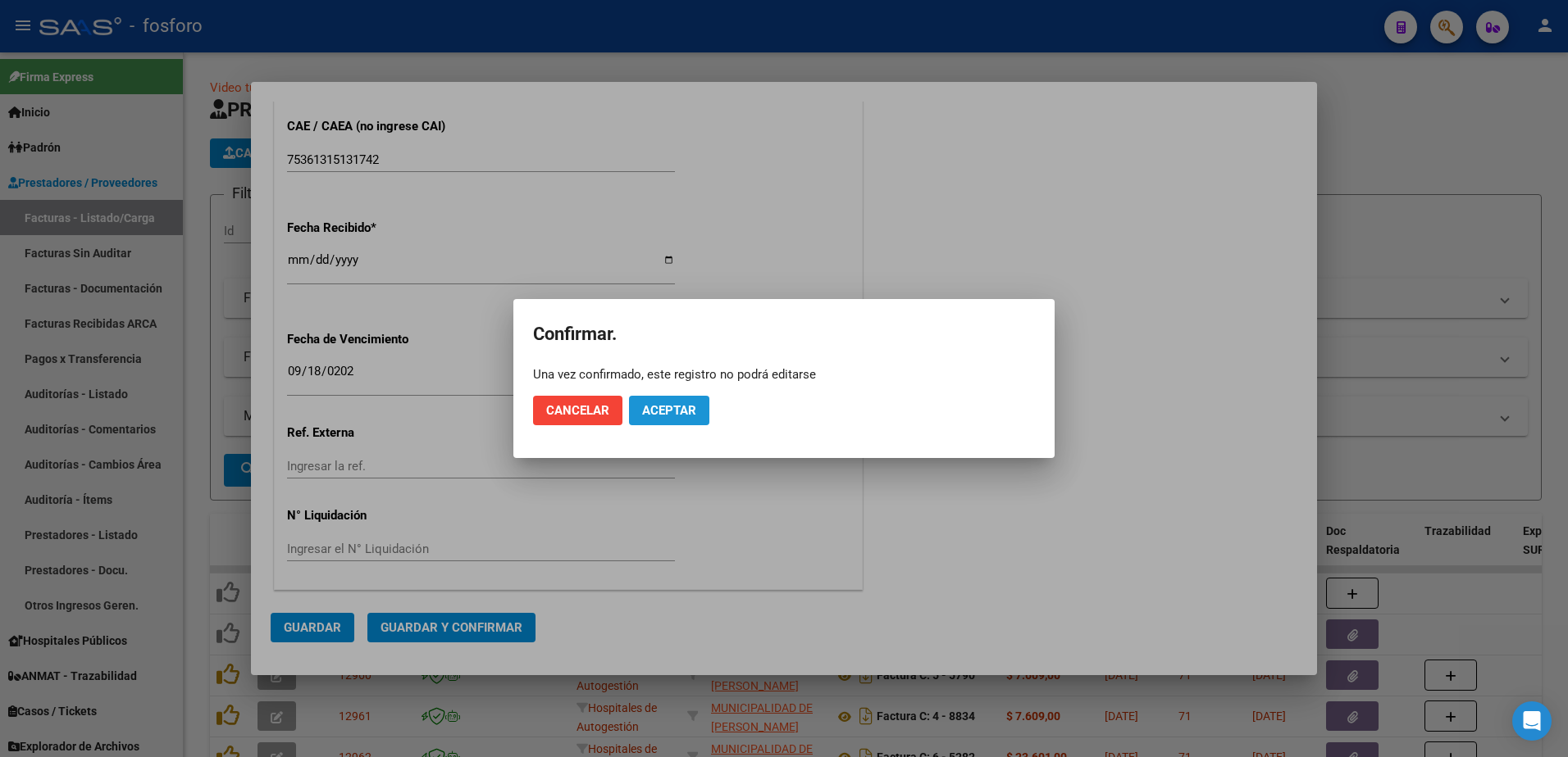
click at [684, 413] on span "Aceptar" at bounding box center [669, 411] width 54 height 15
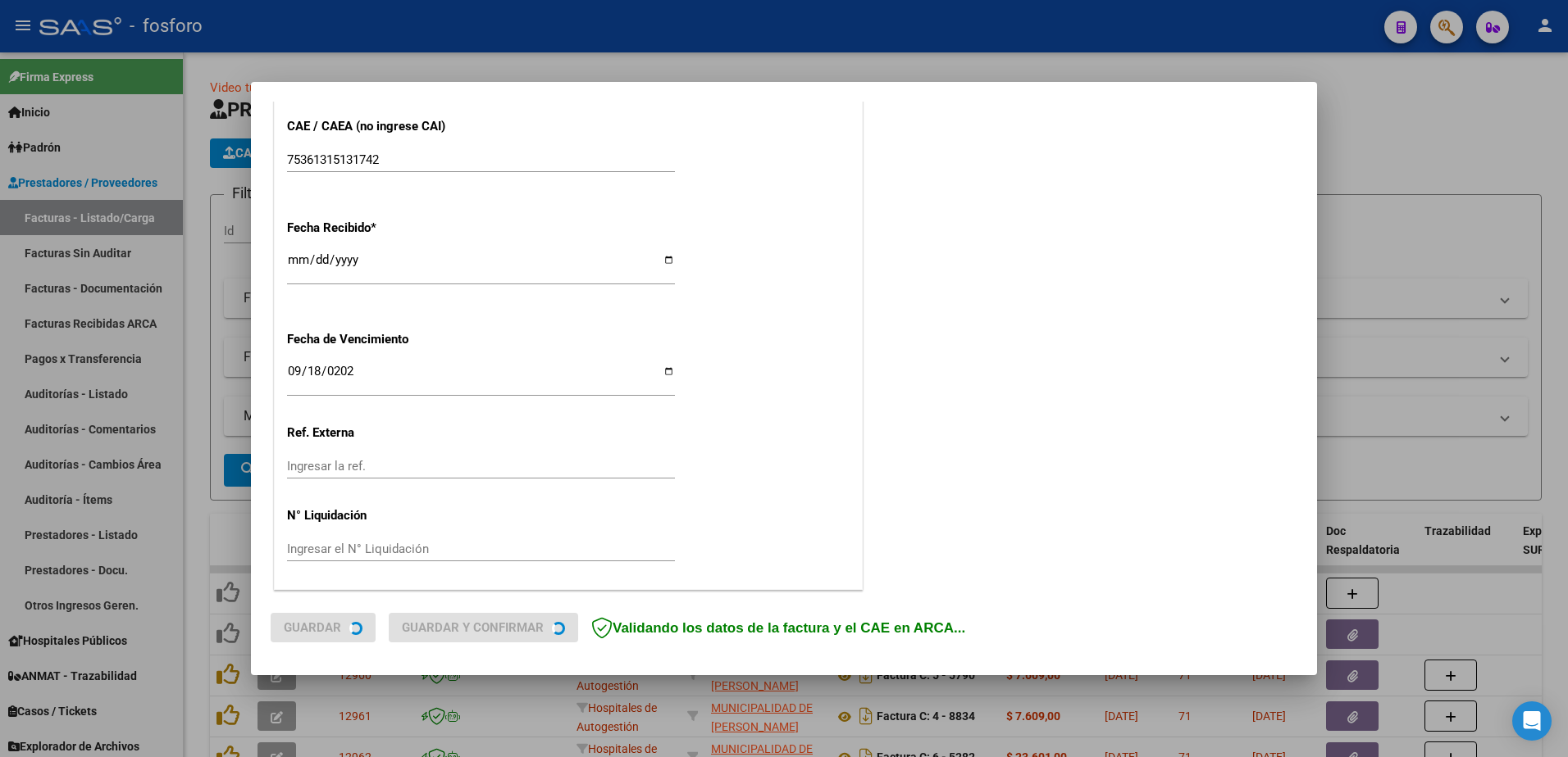
click at [187, 389] on div at bounding box center [784, 378] width 1568 height 757
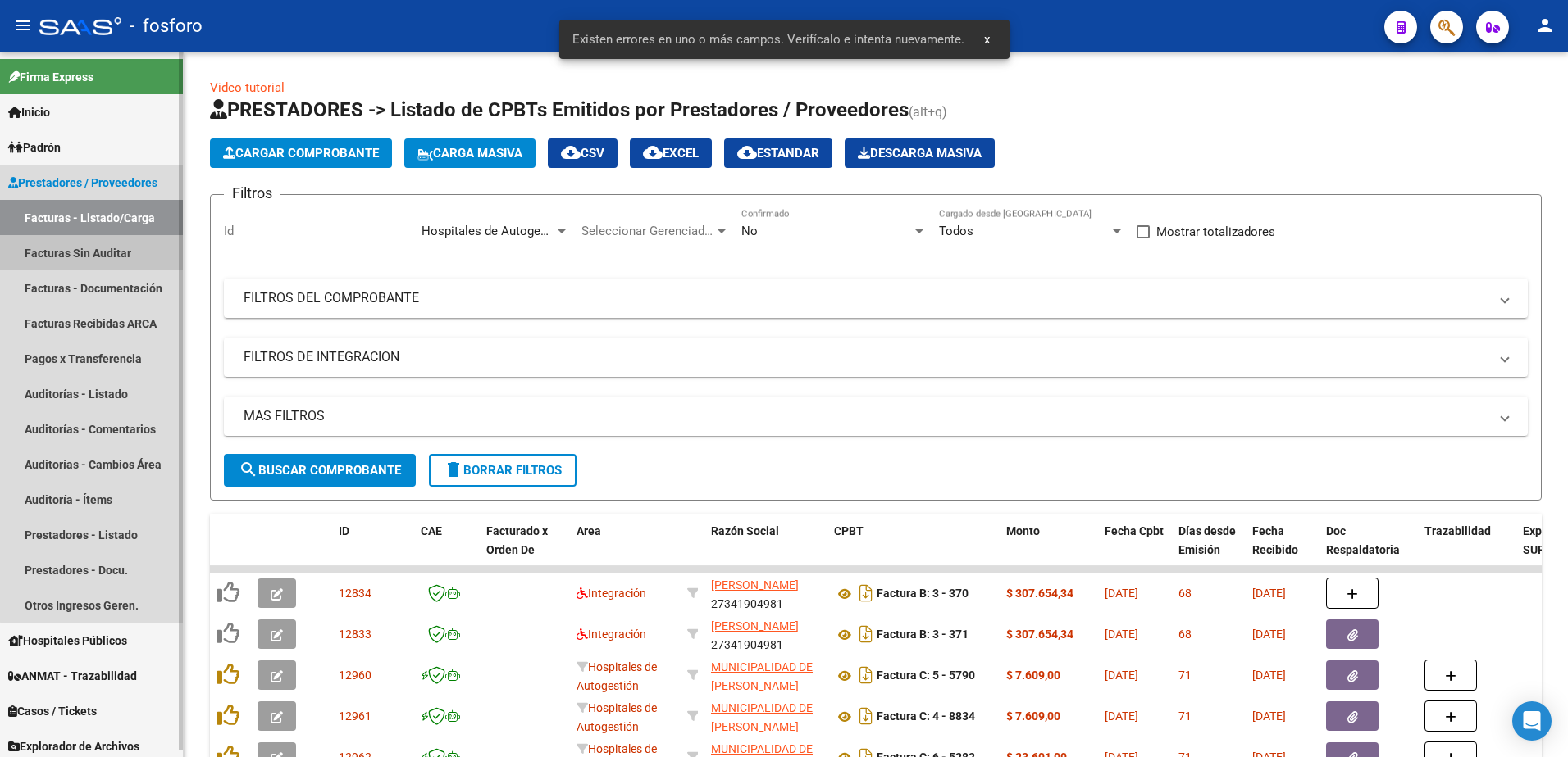
click at [127, 255] on link "Facturas Sin Auditar" at bounding box center [91, 252] width 183 height 35
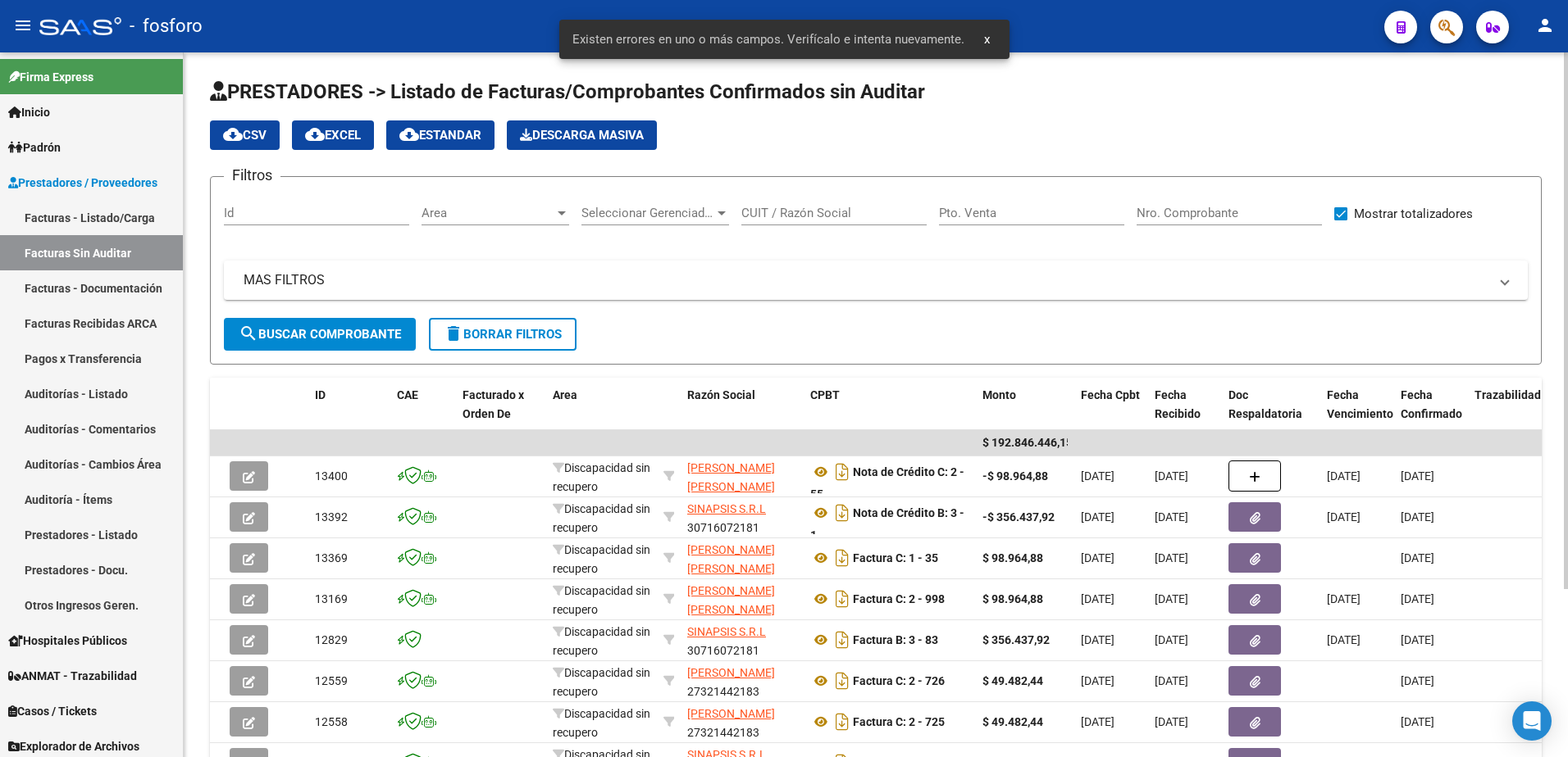
click at [560, 214] on div at bounding box center [561, 213] width 9 height 4
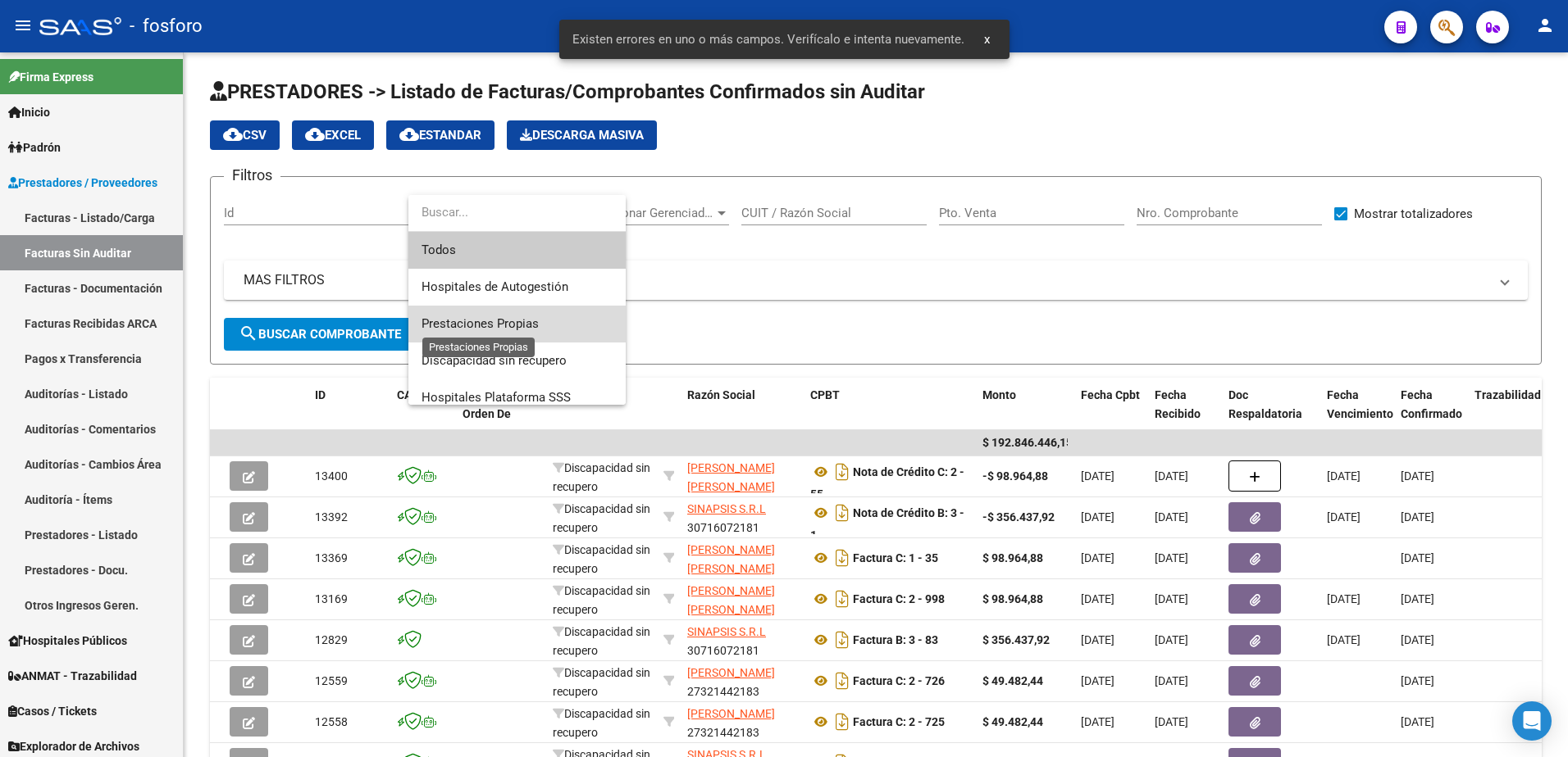
click at [481, 318] on span "Prestaciones Propias" at bounding box center [480, 324] width 117 height 15
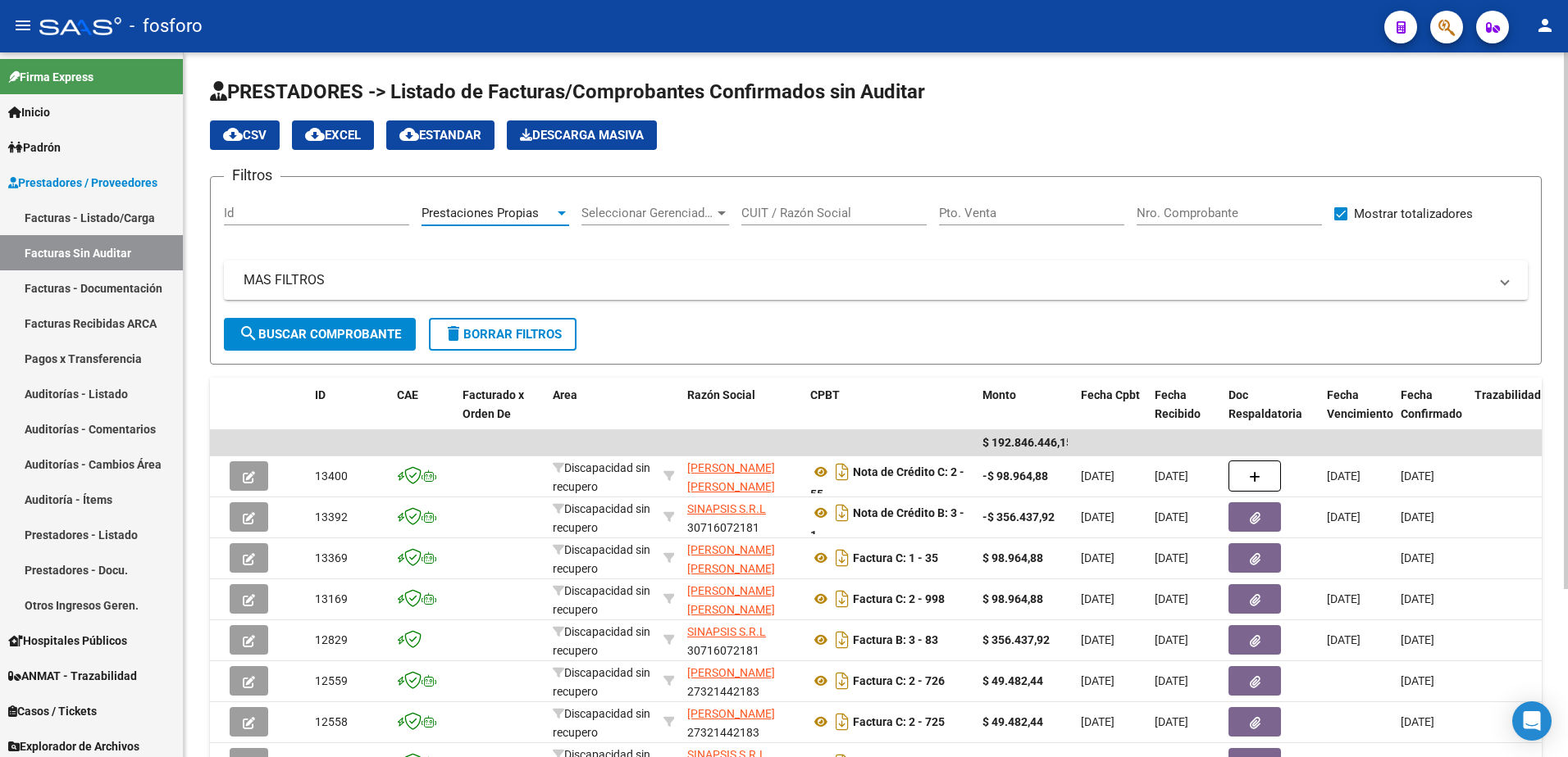
click at [557, 212] on div at bounding box center [562, 213] width 15 height 13
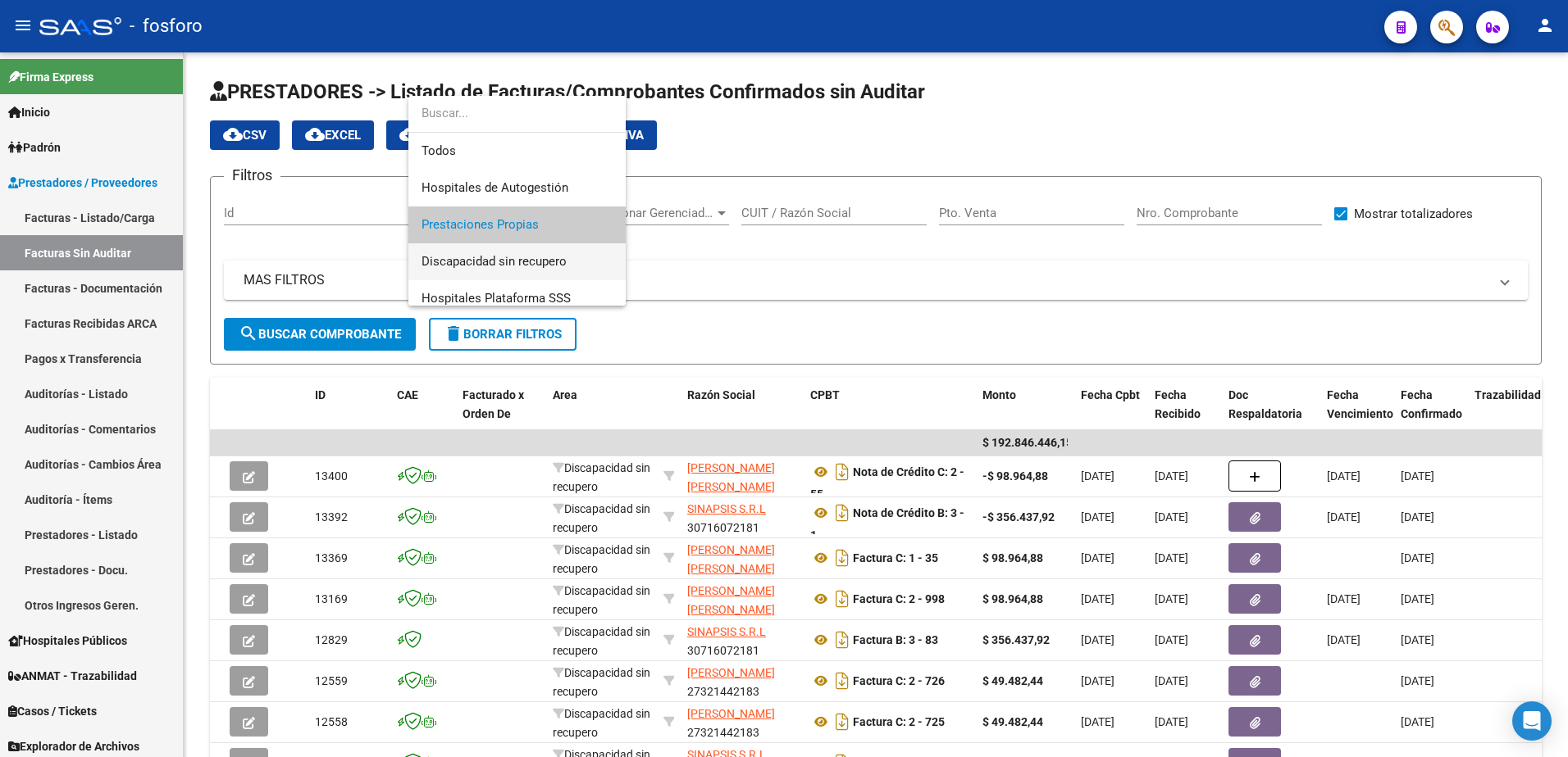
scroll to position [11, 0]
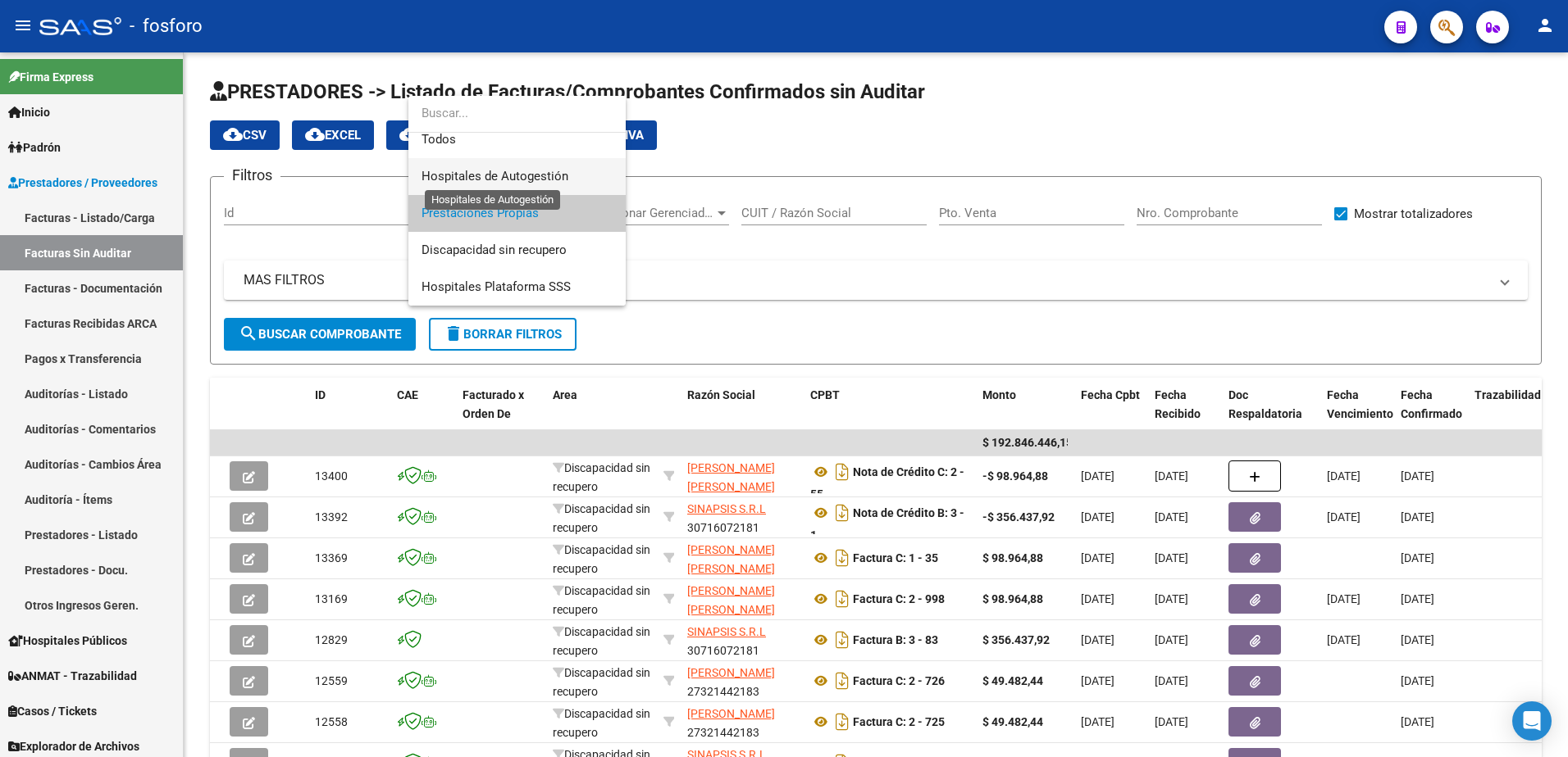
click at [483, 175] on span "Hospitales de Autogestión" at bounding box center [495, 177] width 147 height 15
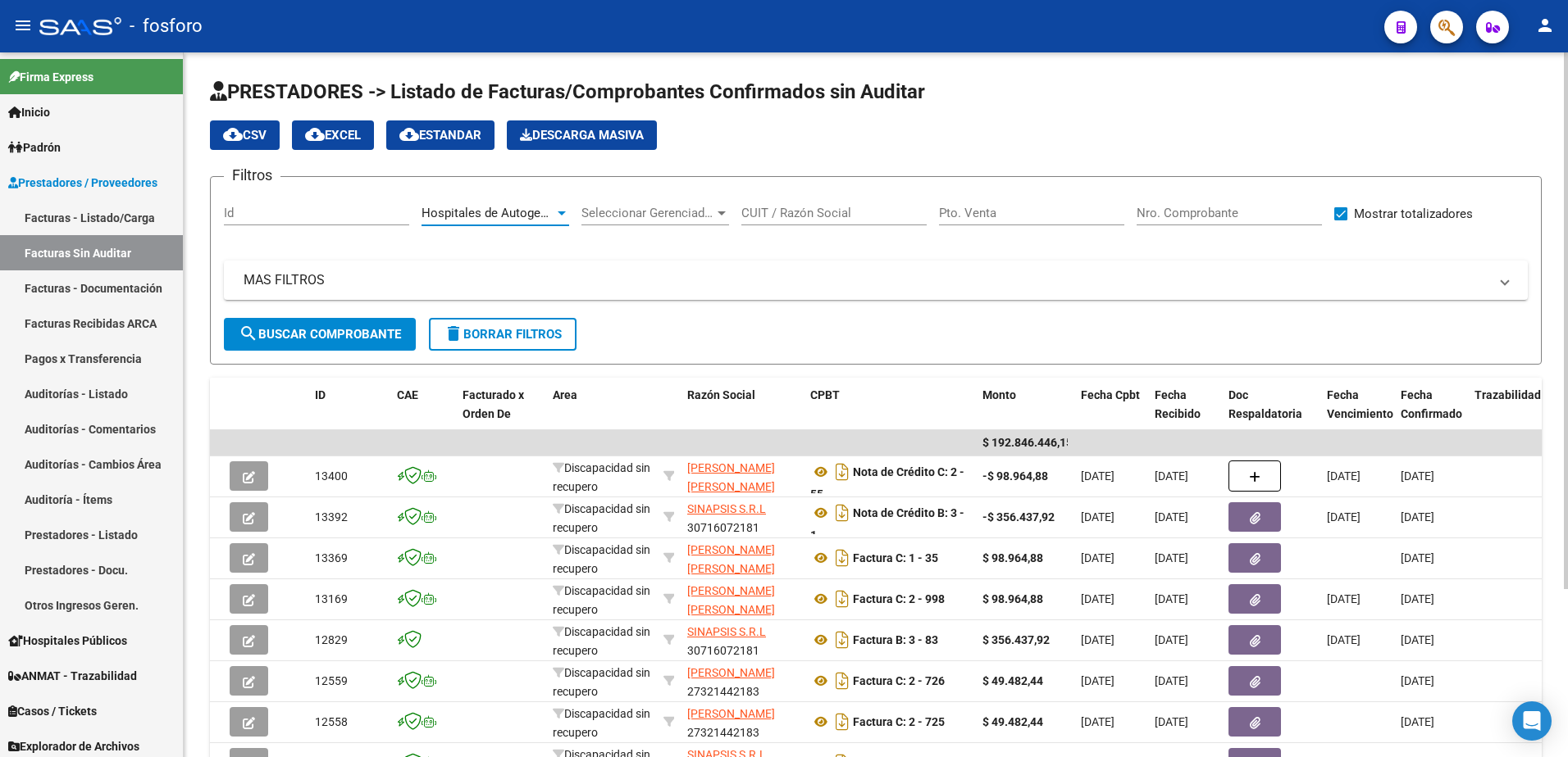
click at [337, 335] on span "search Buscar Comprobante" at bounding box center [320, 335] width 163 height 15
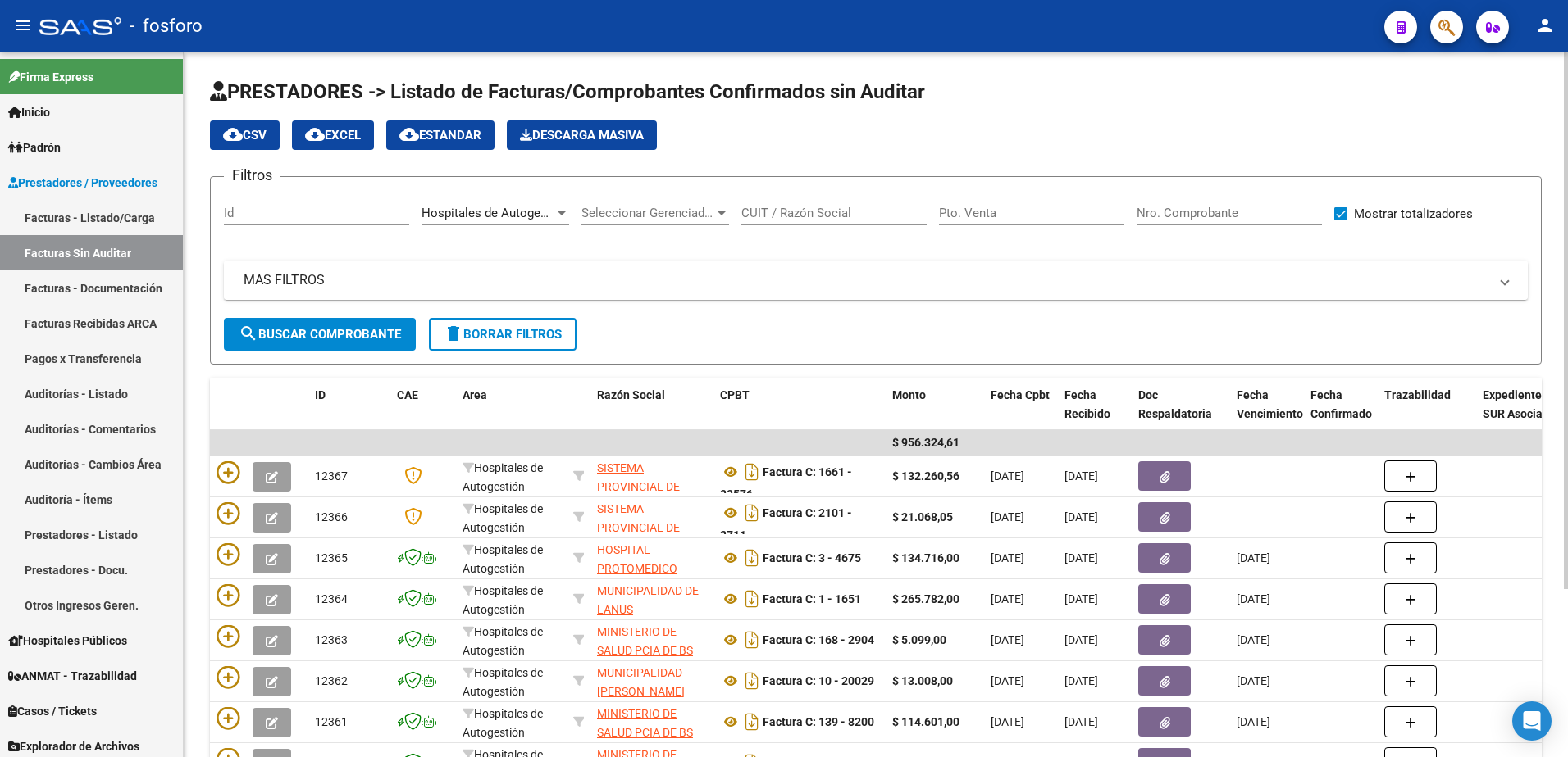
click at [321, 282] on mat-panel-title "MAS FILTROS" at bounding box center [866, 280] width 1245 height 18
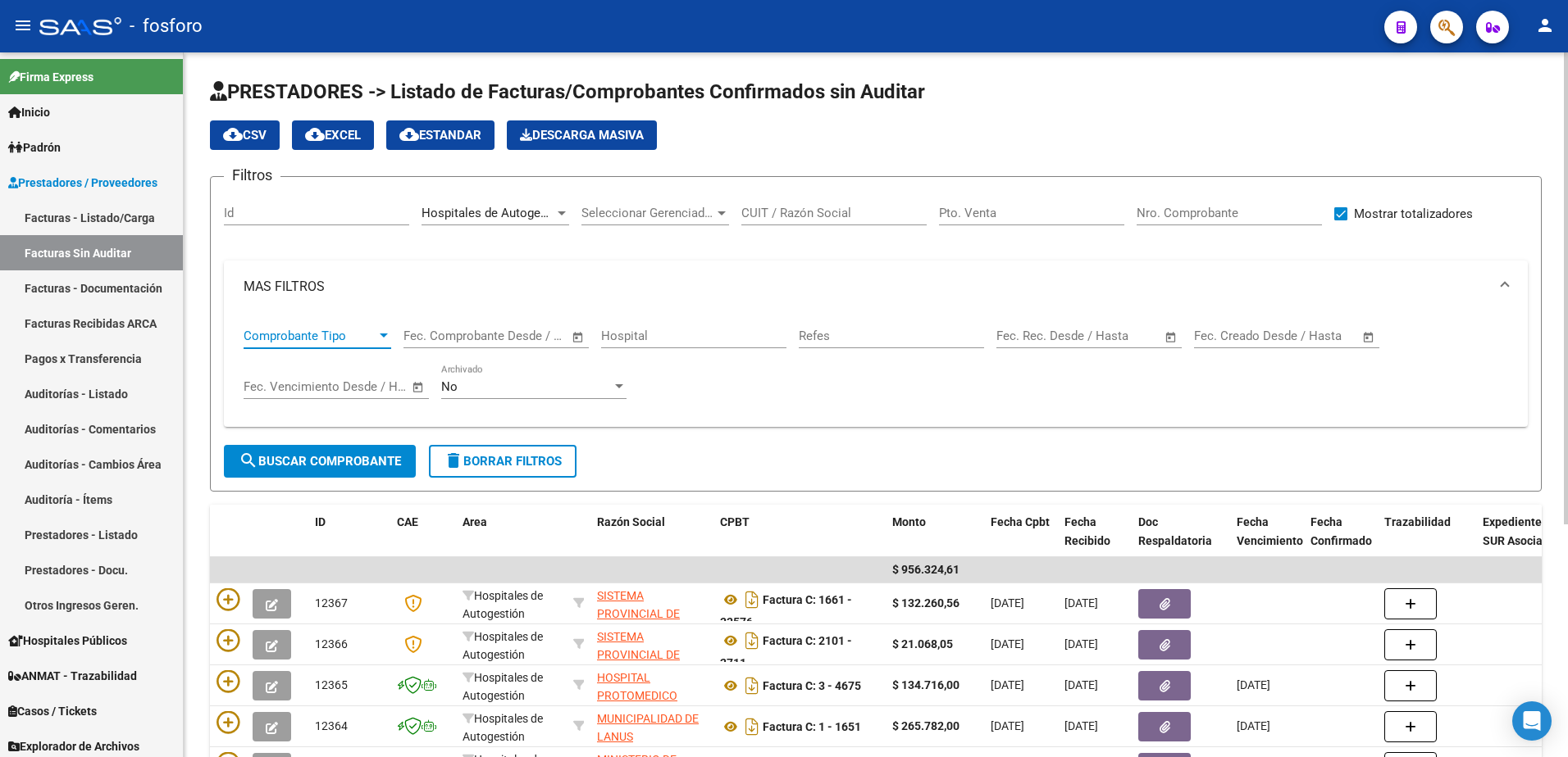
click at [383, 335] on div at bounding box center [383, 336] width 9 height 4
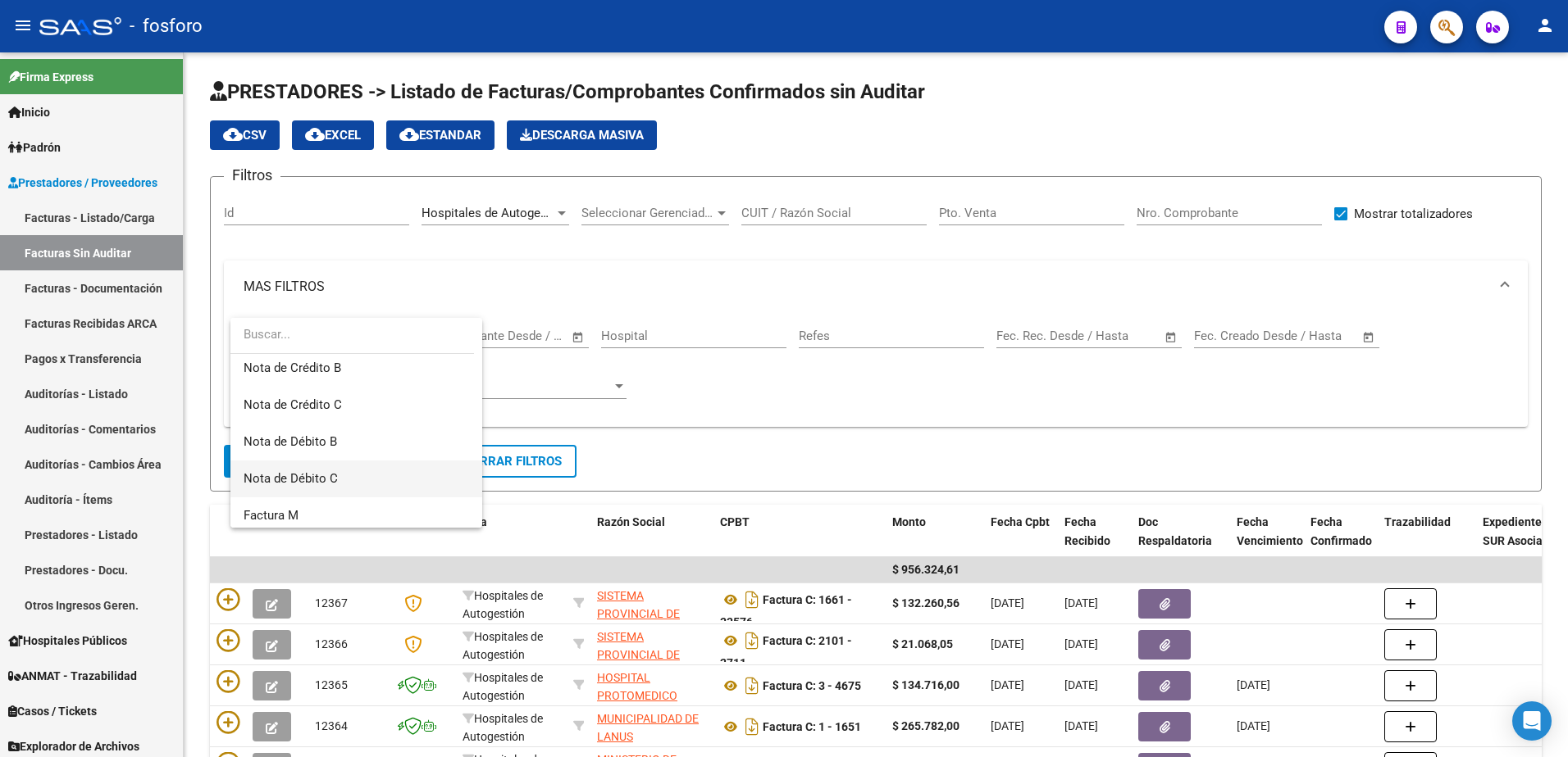
scroll to position [164, 0]
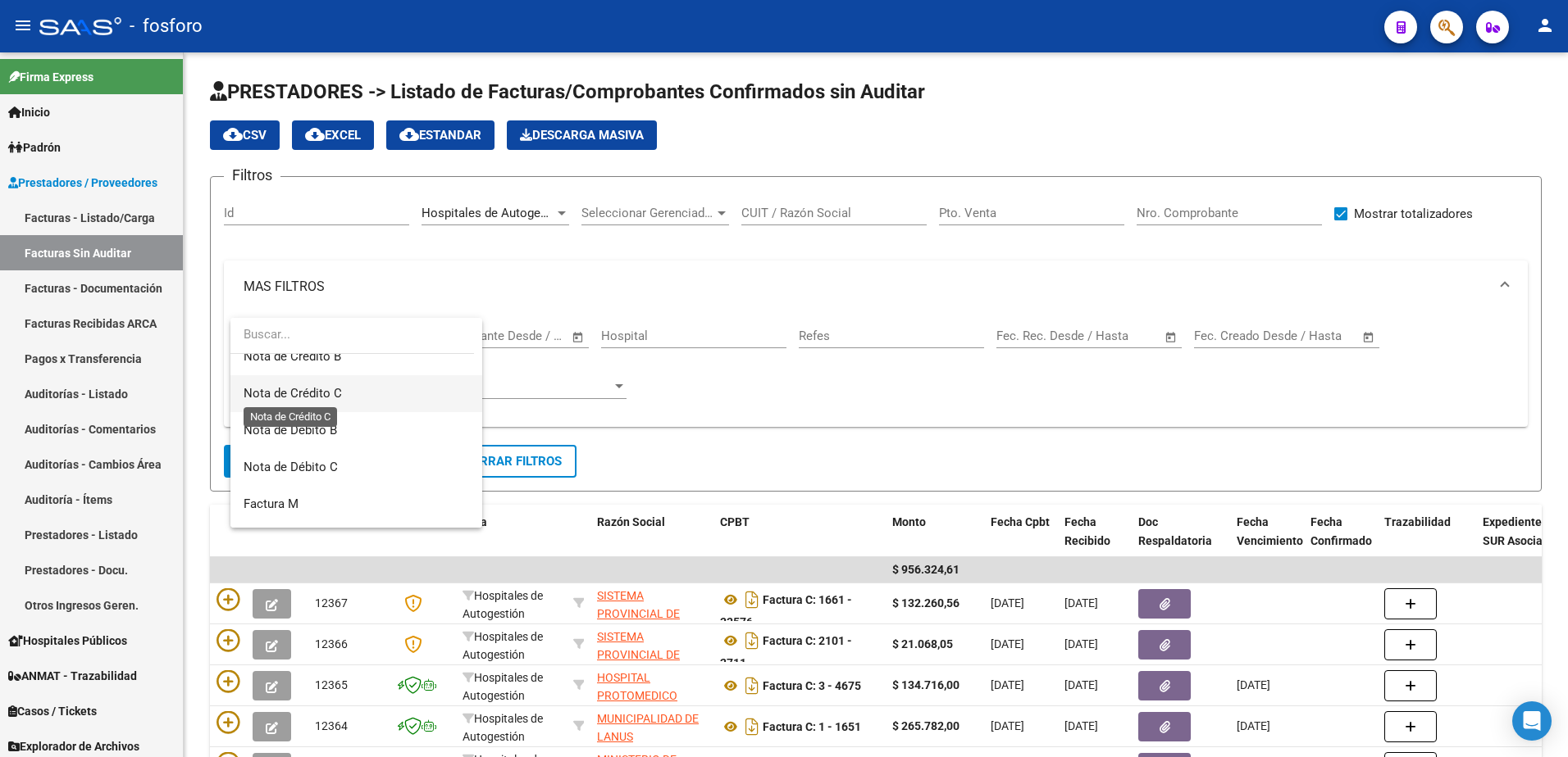
click at [292, 388] on span "Nota de Crédito C" at bounding box center [292, 394] width 98 height 15
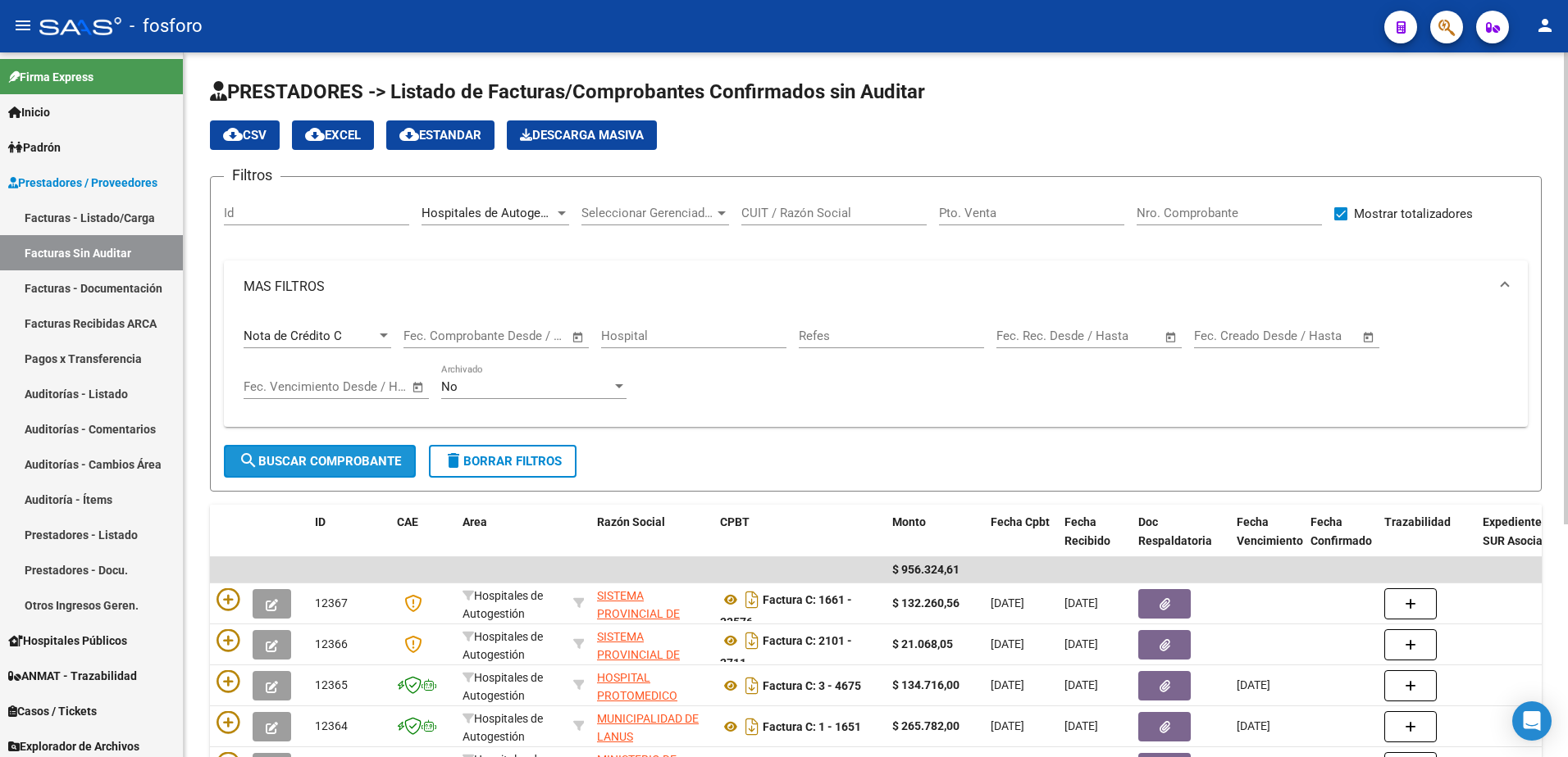
click at [311, 454] on button "search Buscar Comprobante" at bounding box center [320, 461] width 192 height 32
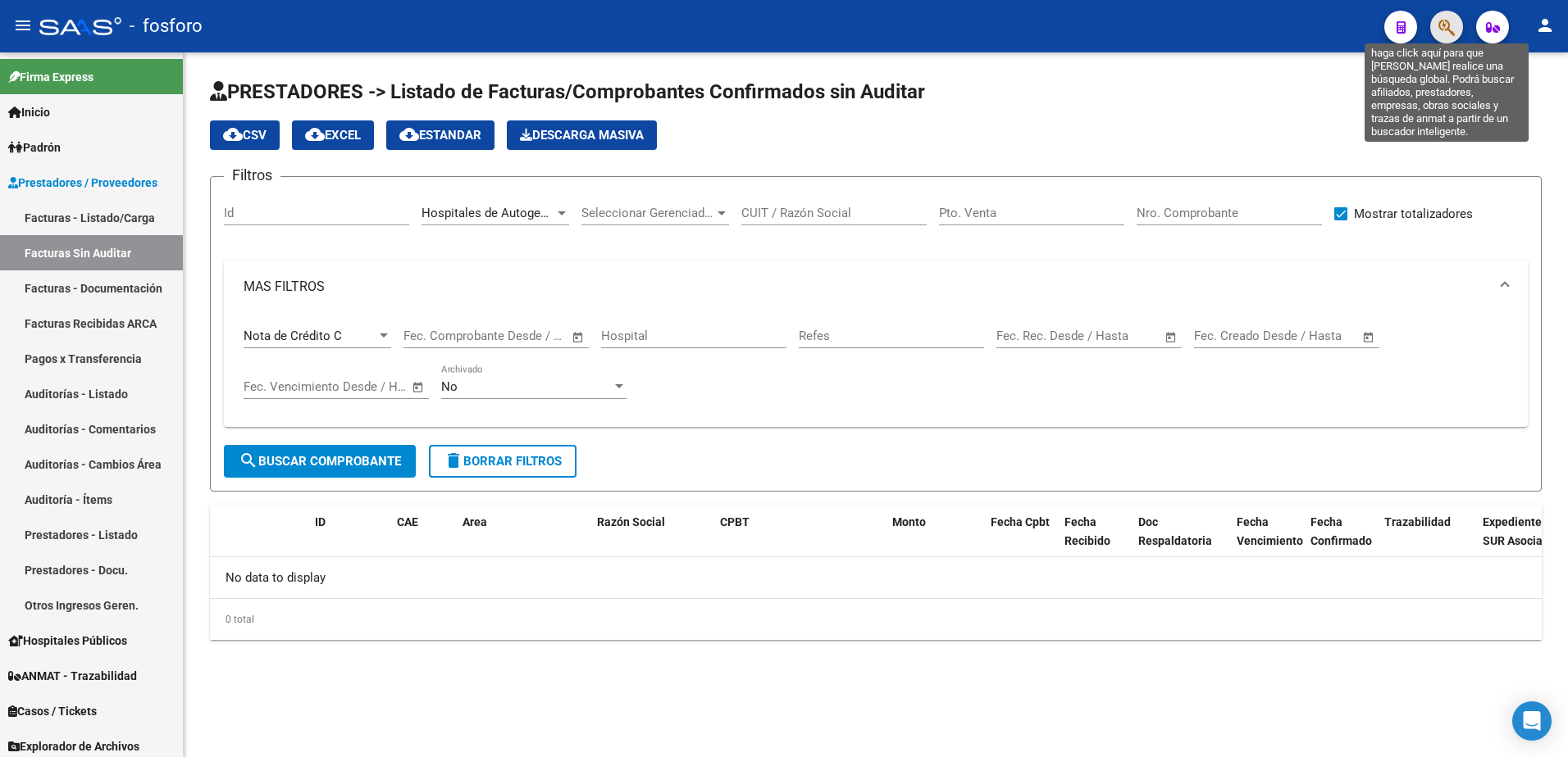
click at [1445, 29] on icon "button" at bounding box center [1446, 28] width 16 height 19
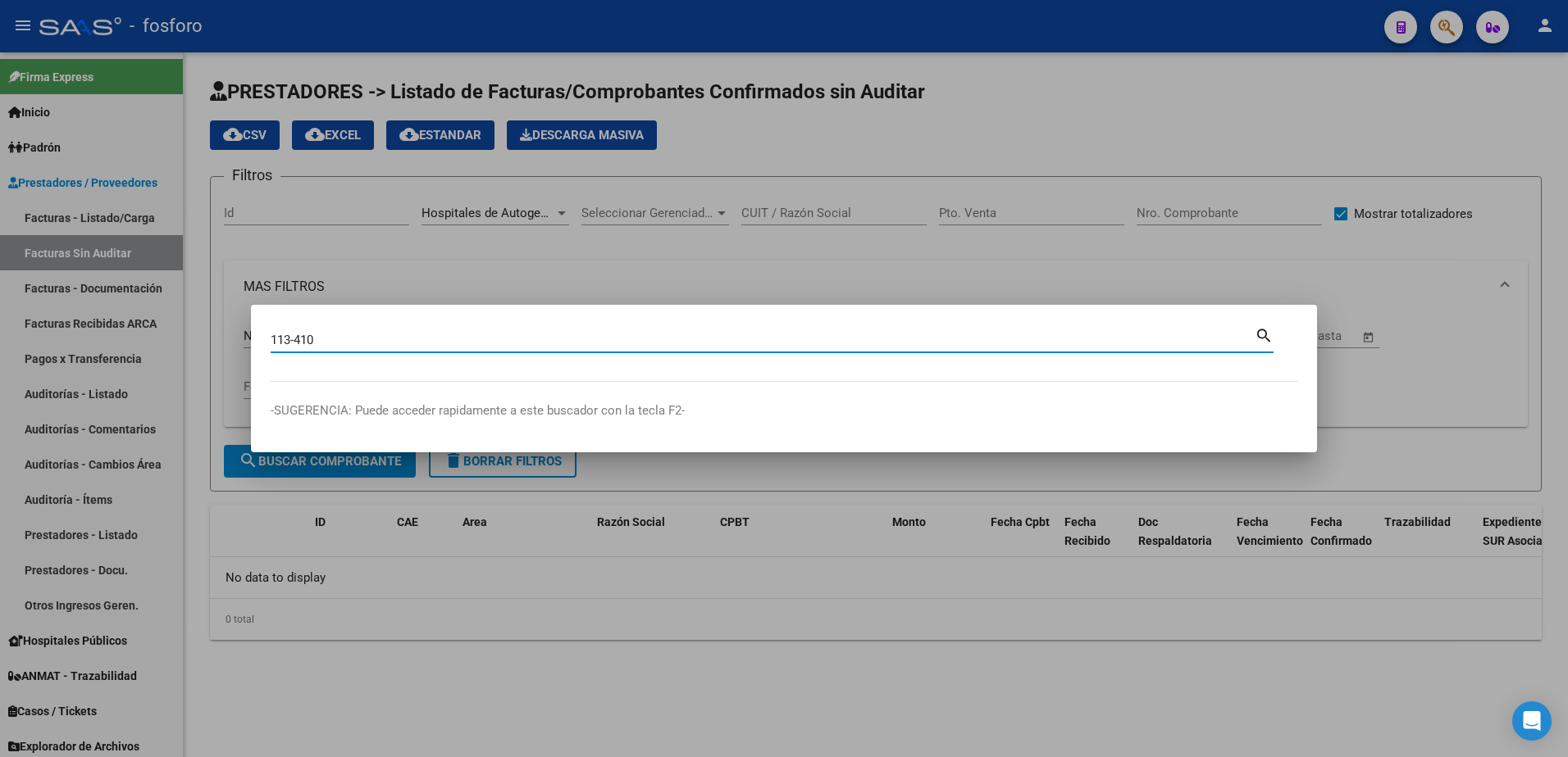
type input "113-410"
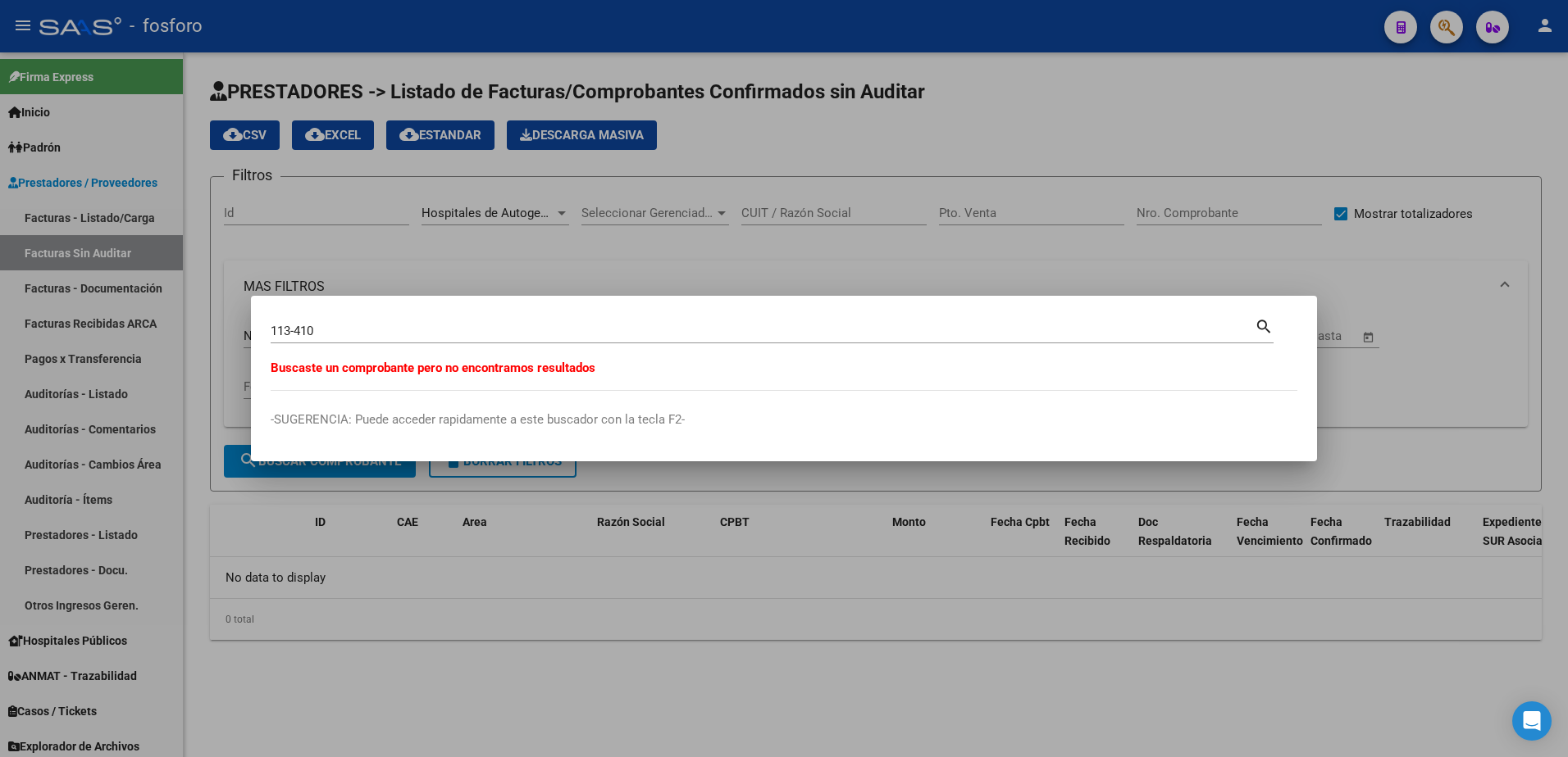
click at [389, 259] on div at bounding box center [784, 378] width 1568 height 757
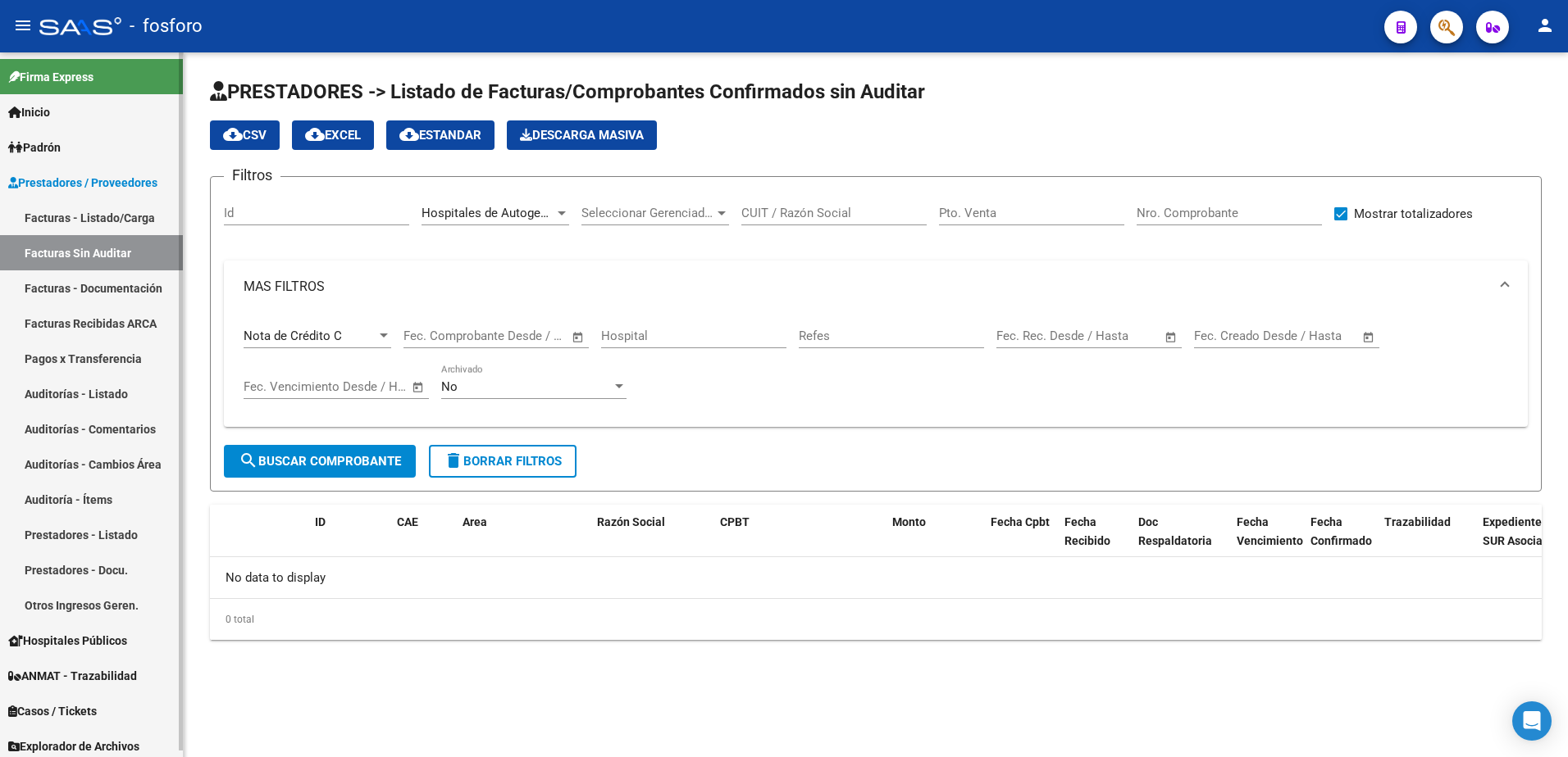
click at [114, 221] on link "Facturas - Listado/Carga" at bounding box center [91, 217] width 183 height 35
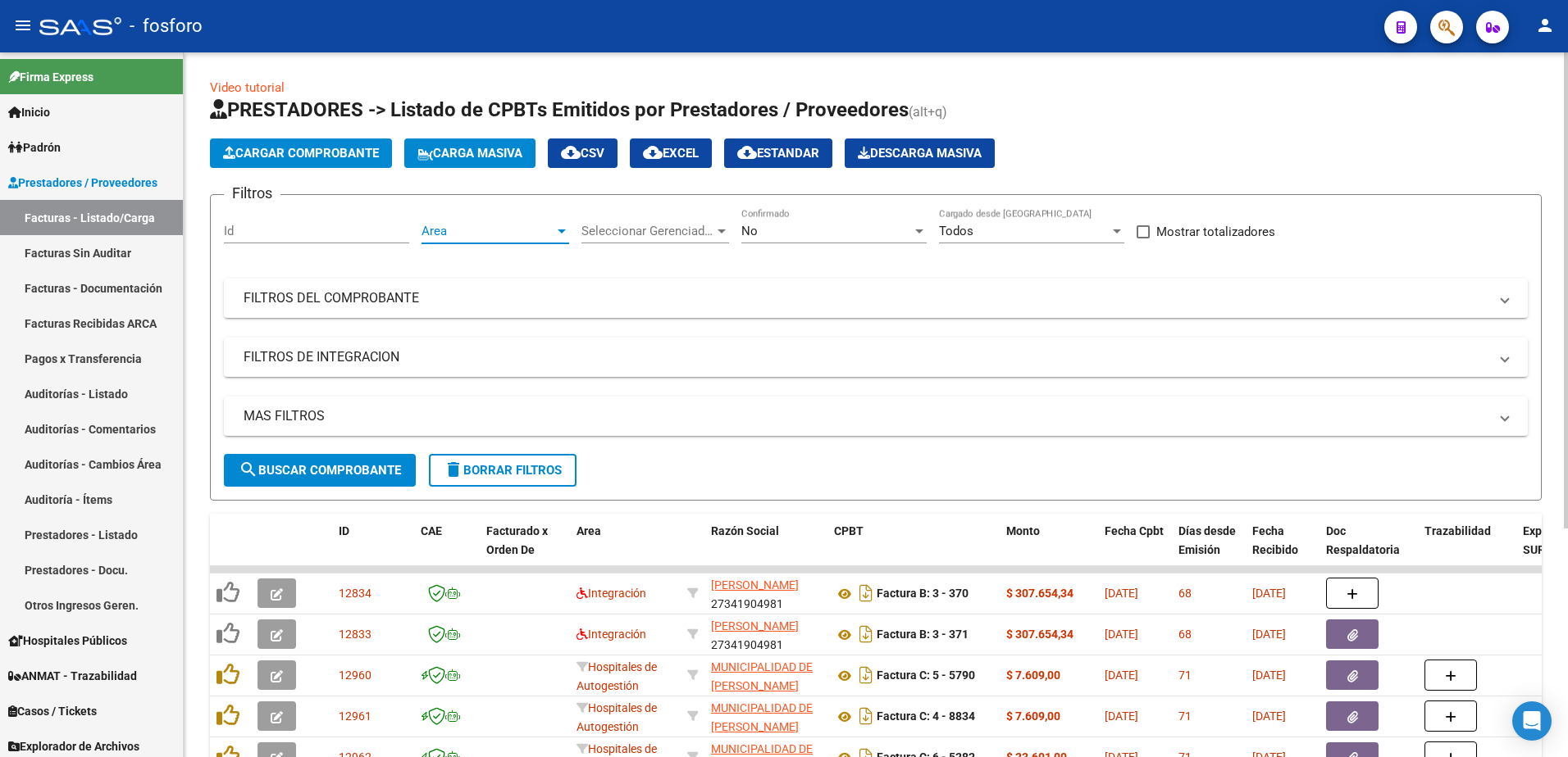
click at [560, 231] on div at bounding box center [561, 231] width 9 height 4
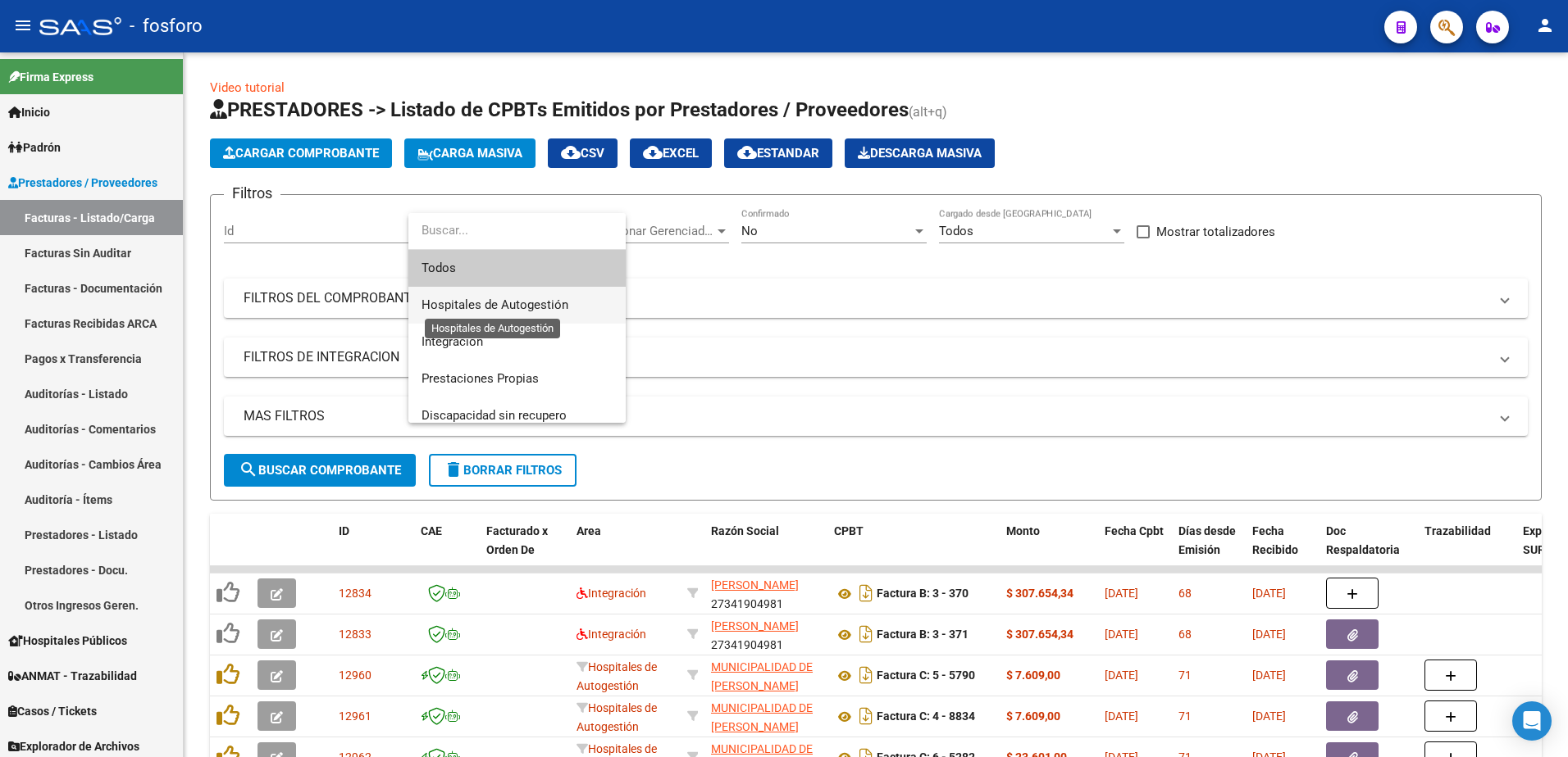
click at [539, 309] on span "Hospitales de Autogestión" at bounding box center [495, 305] width 147 height 15
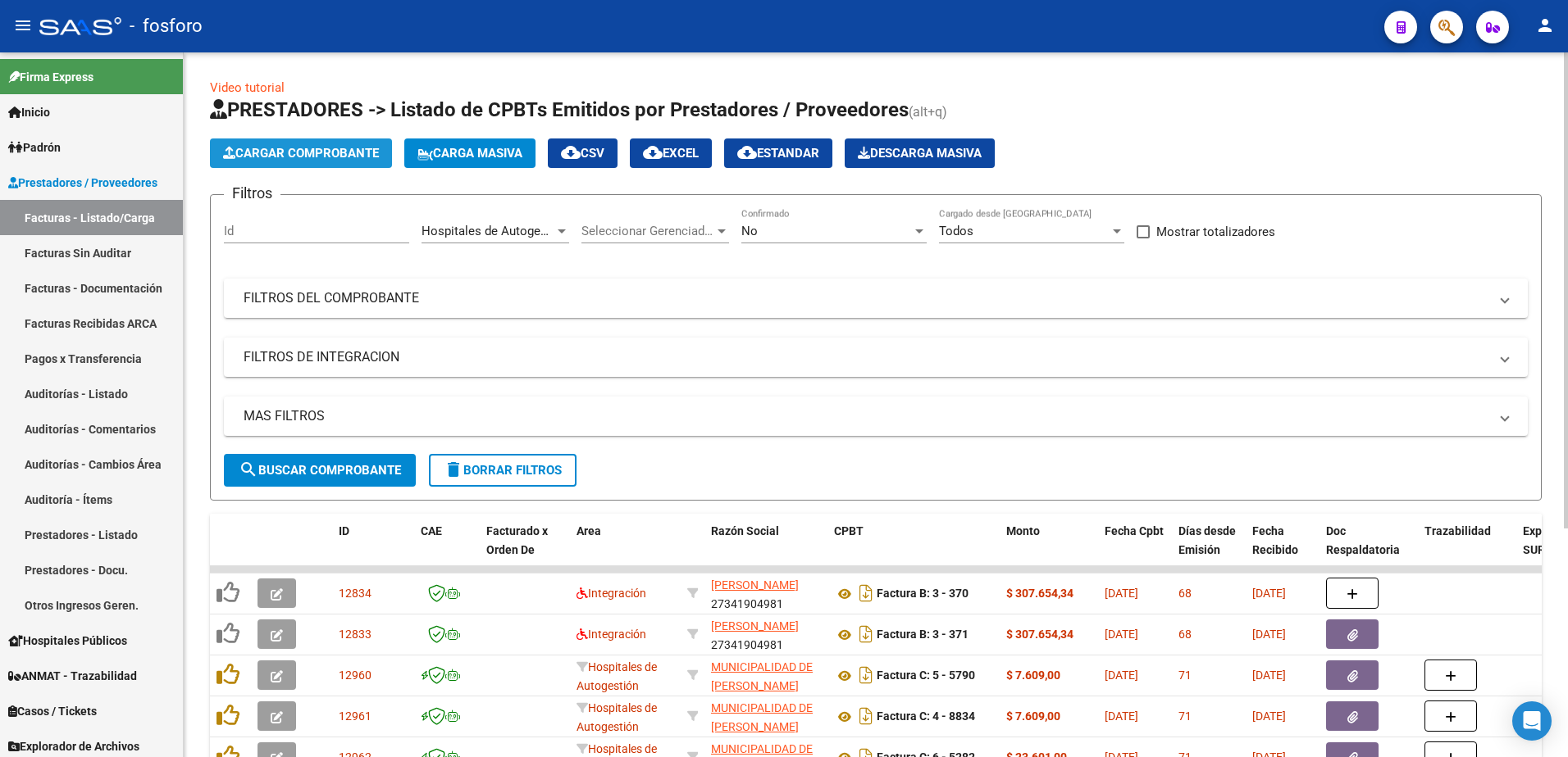
click at [342, 154] on span "Cargar Comprobante" at bounding box center [301, 153] width 156 height 15
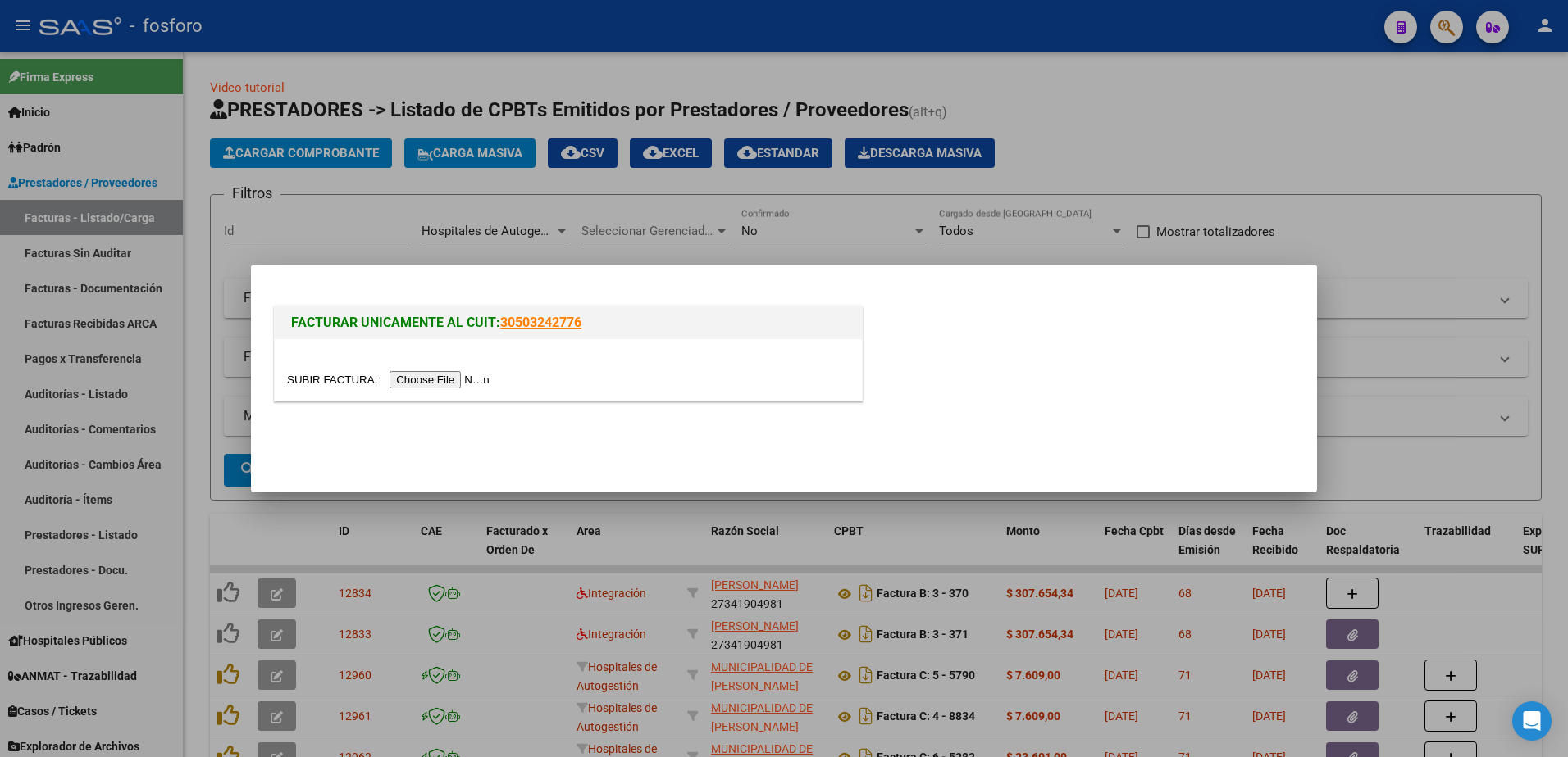
click at [441, 385] on input "file" at bounding box center [391, 379] width 207 height 17
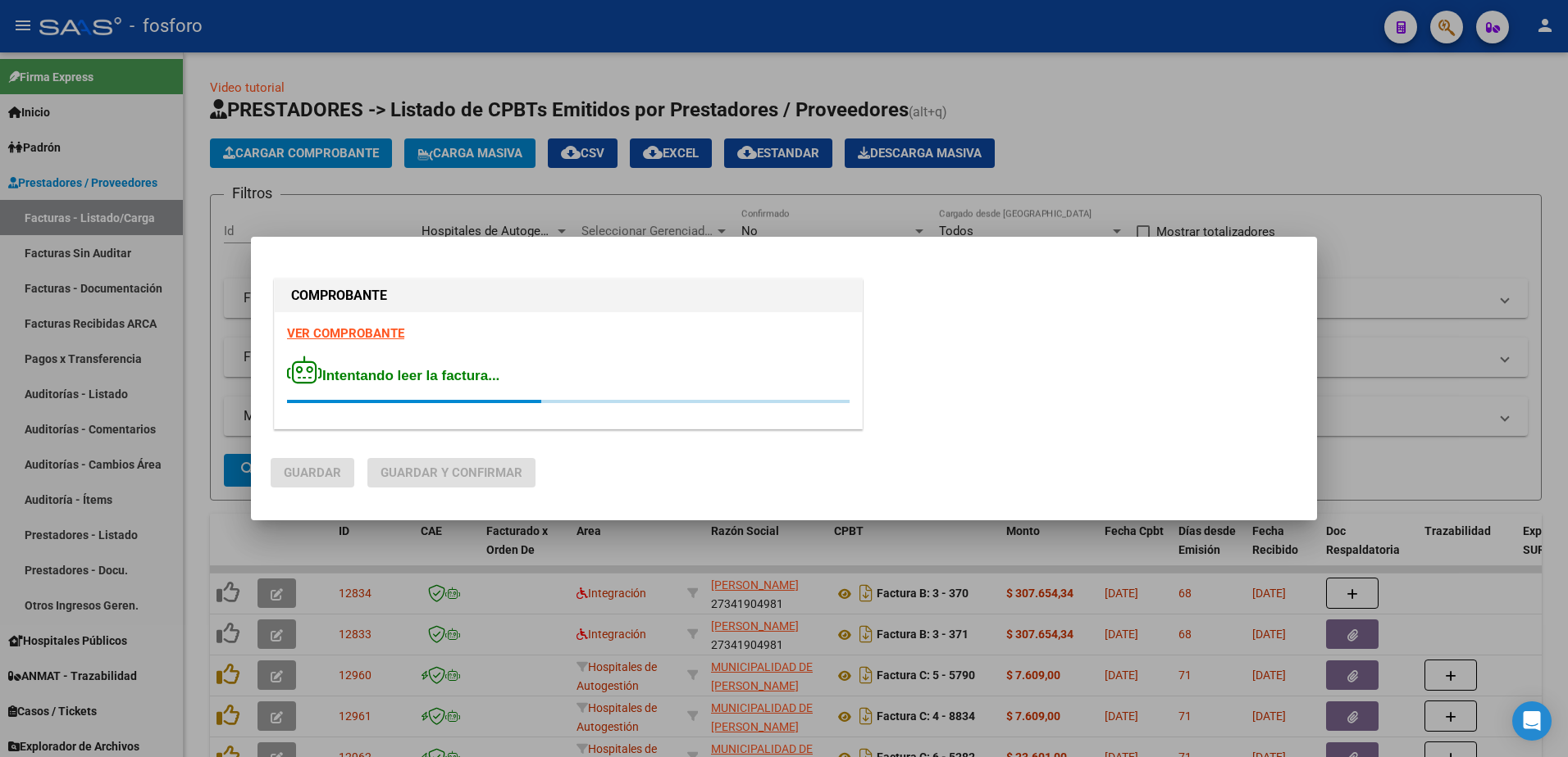
click at [386, 329] on strong "VER COMPROBANTE" at bounding box center [345, 334] width 117 height 15
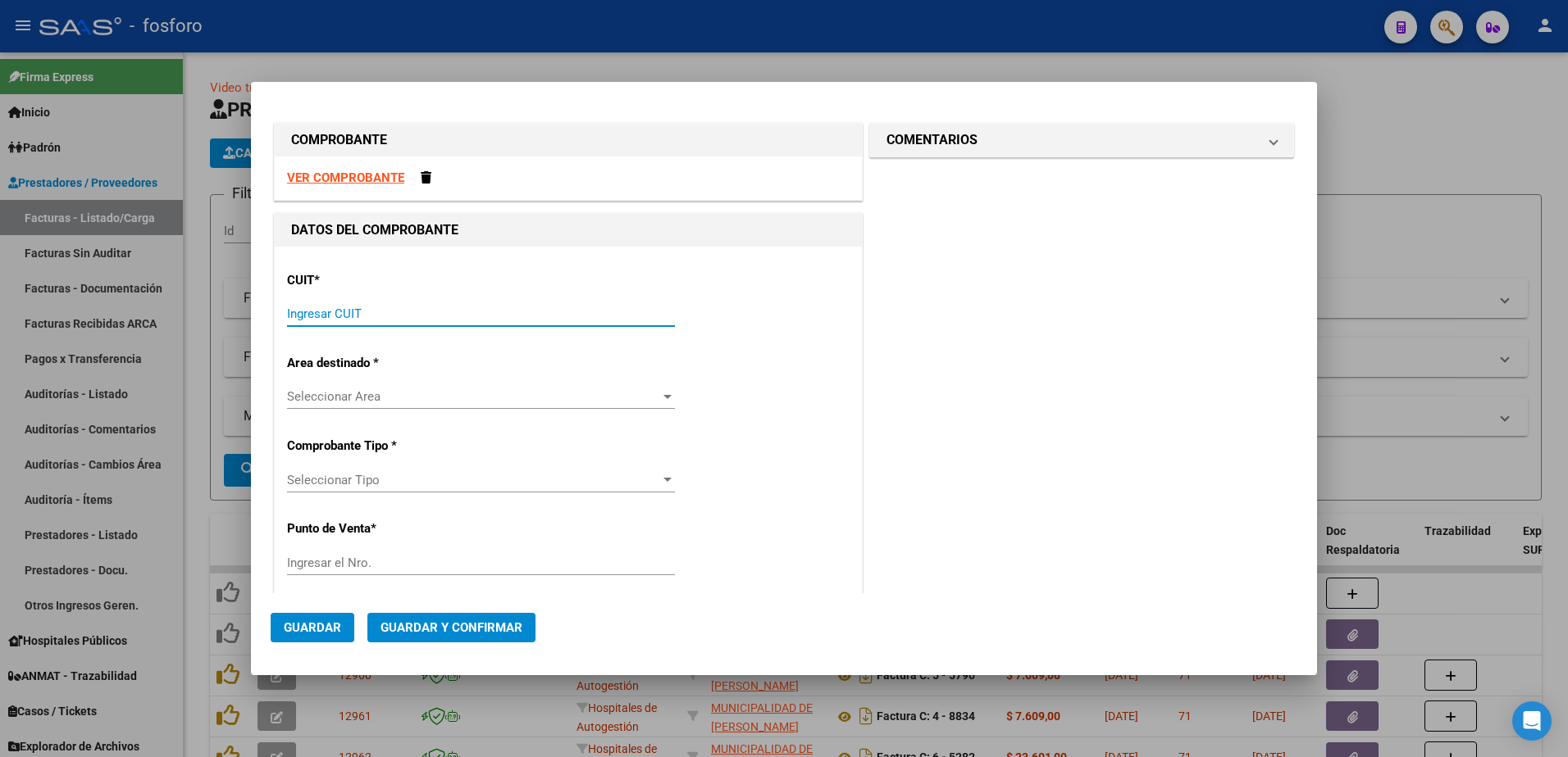
click at [419, 320] on input "Ingresar CUIT" at bounding box center [481, 314] width 388 height 15
type input "30-67506844-1"
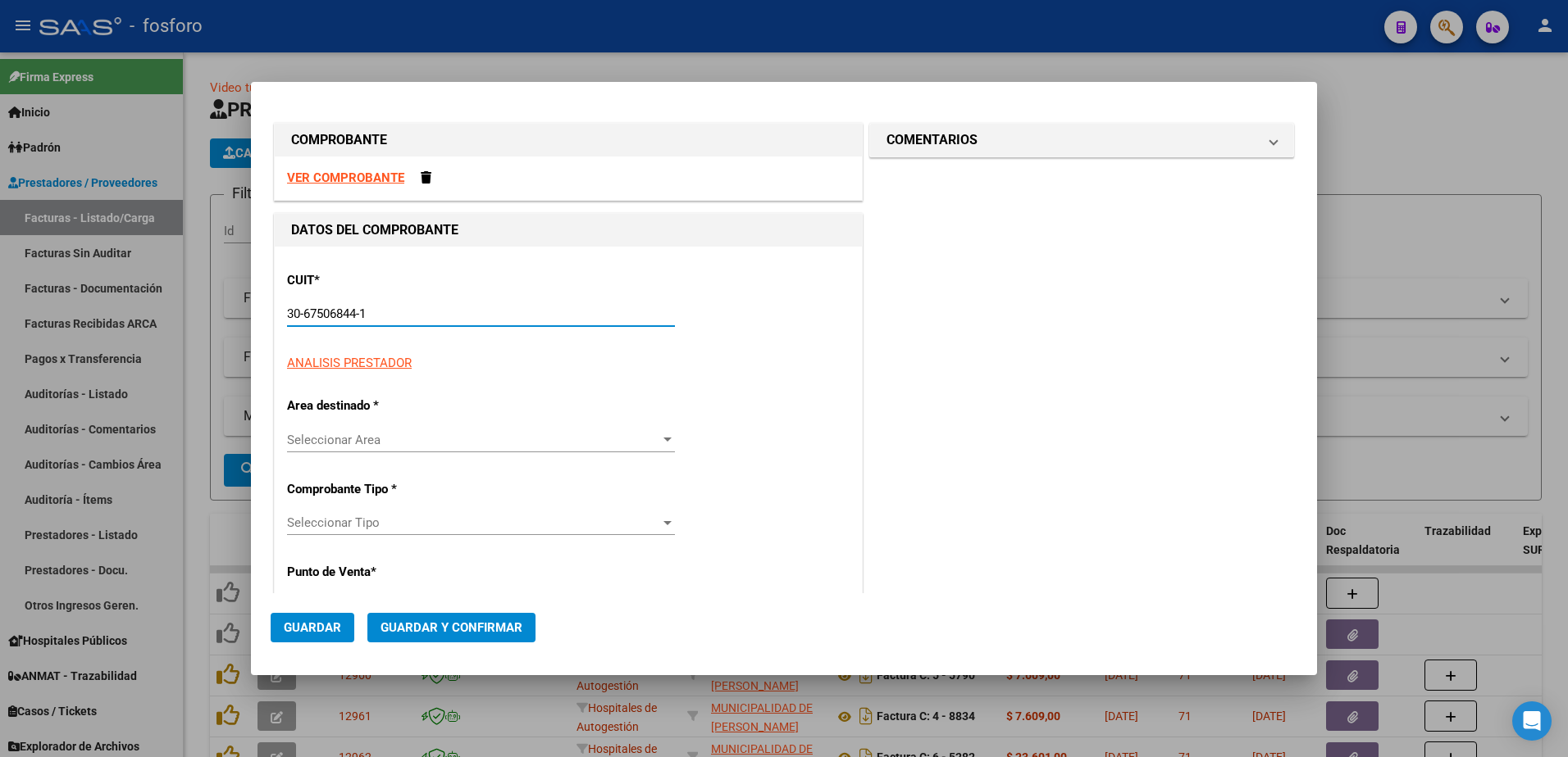
type input "113"
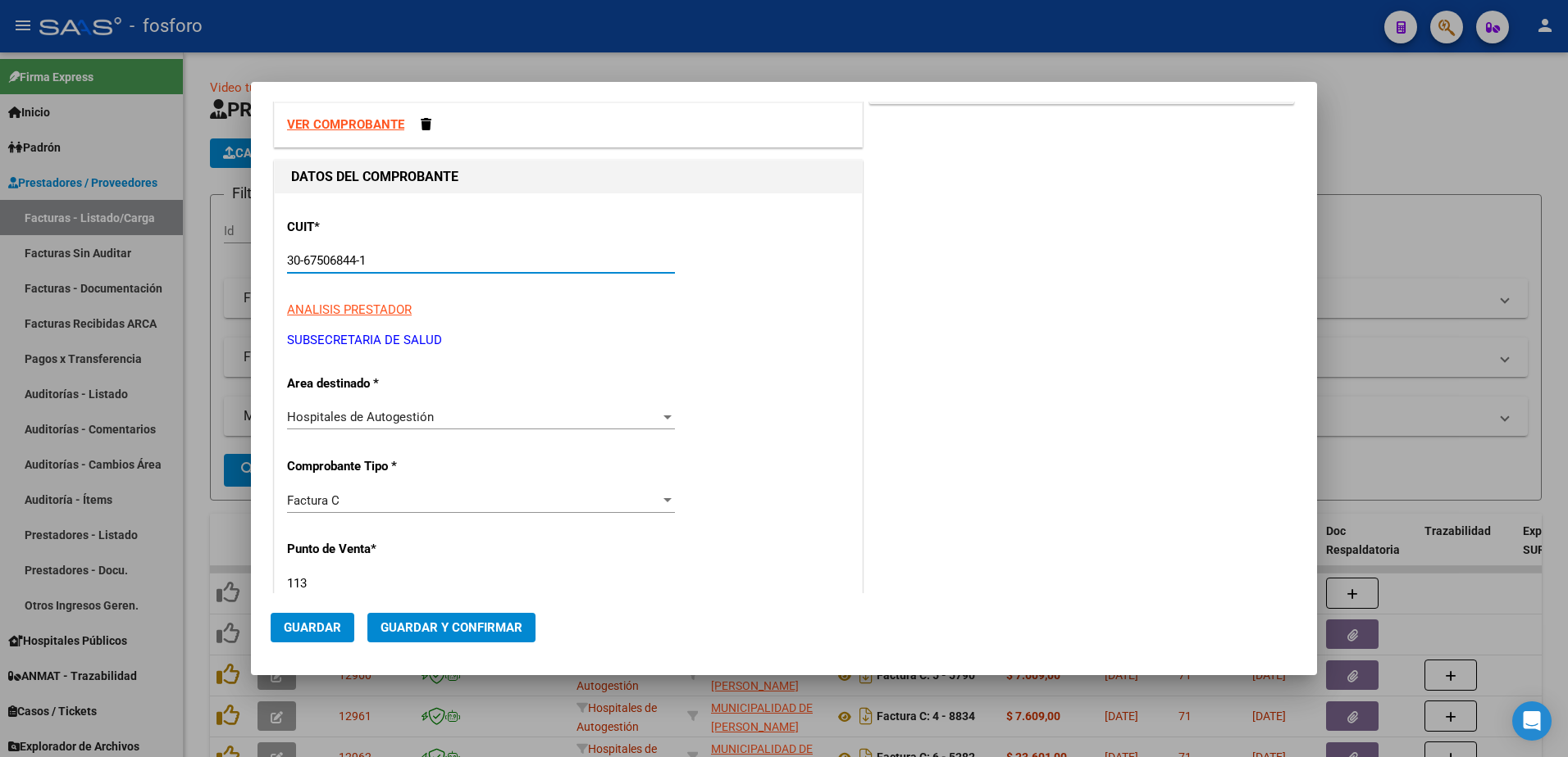
scroll to position [82, 0]
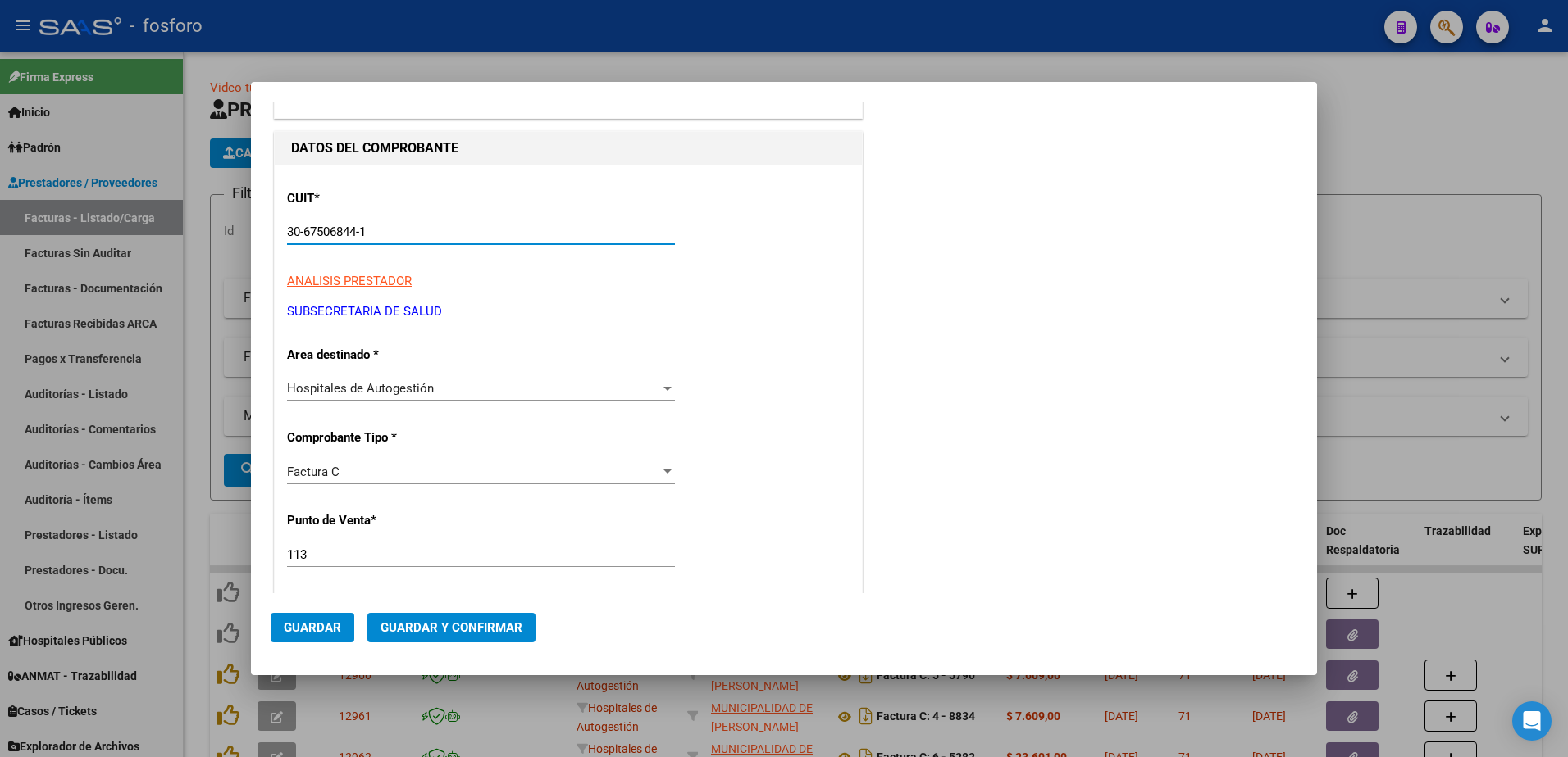
type input "30-67506844-1"
click at [666, 472] on div at bounding box center [667, 472] width 9 height 4
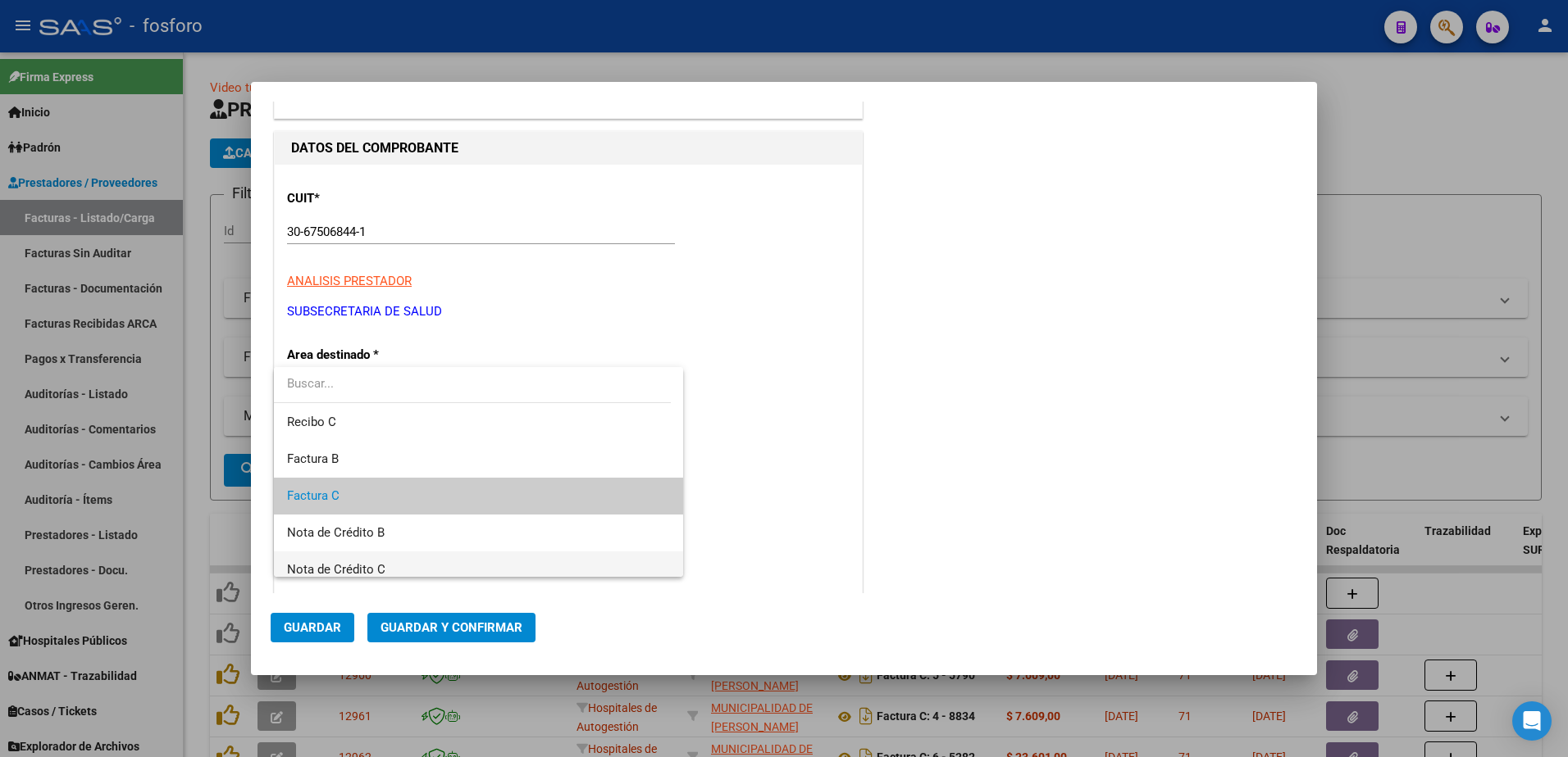
scroll to position [25, 0]
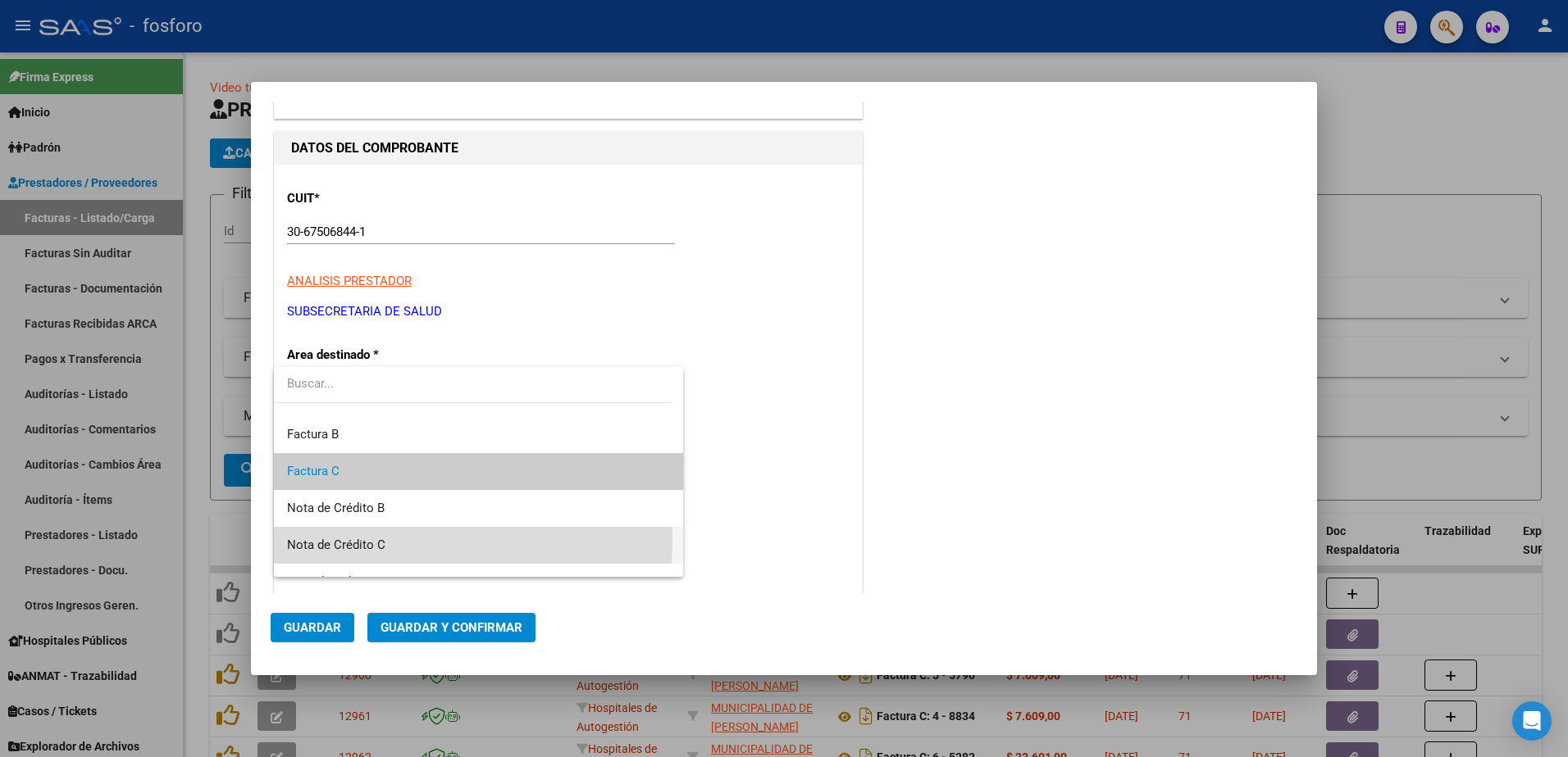
click at [442, 542] on span "Nota de Crédito C" at bounding box center [479, 545] width 382 height 37
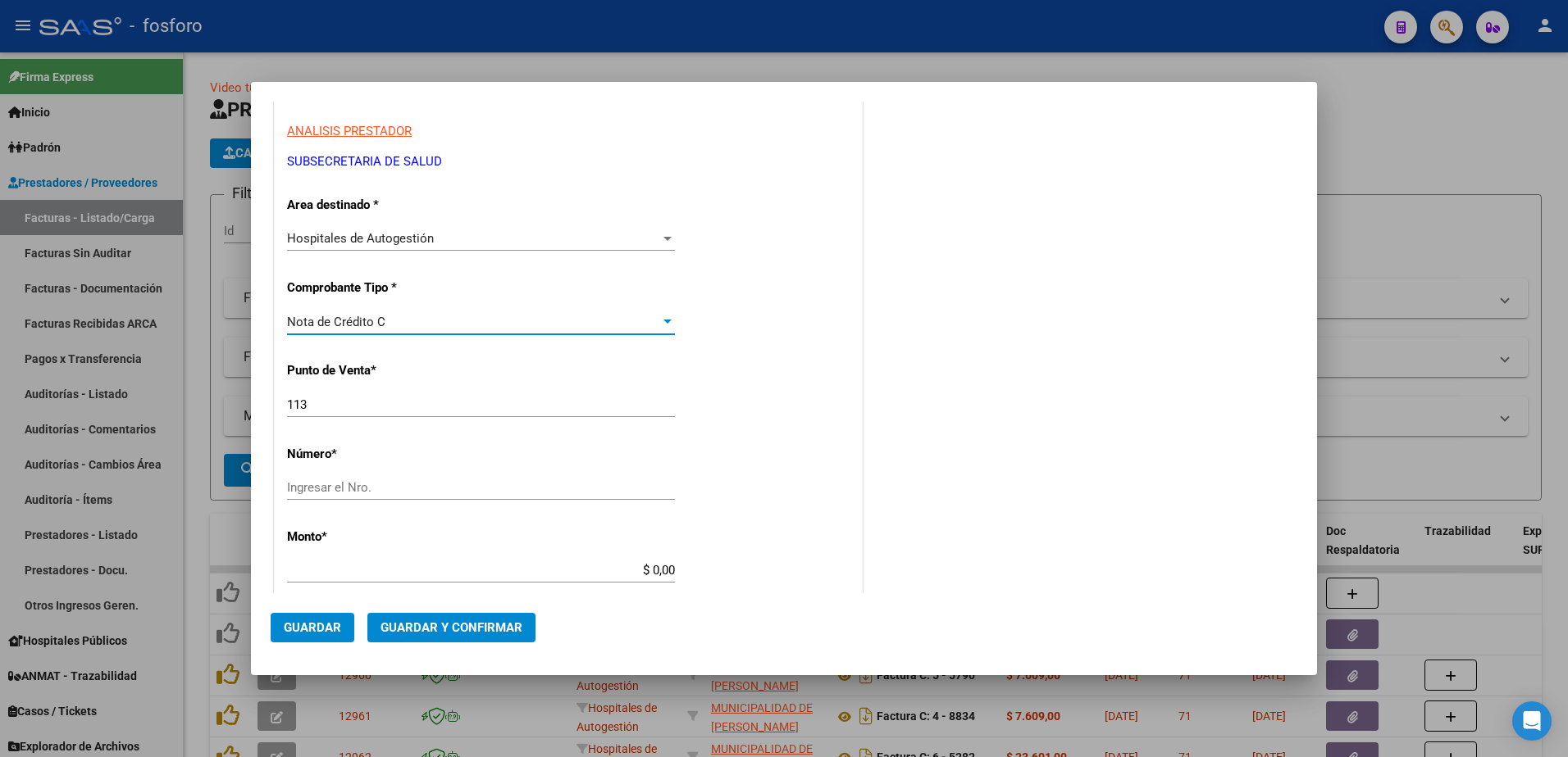
scroll to position [246, 0]
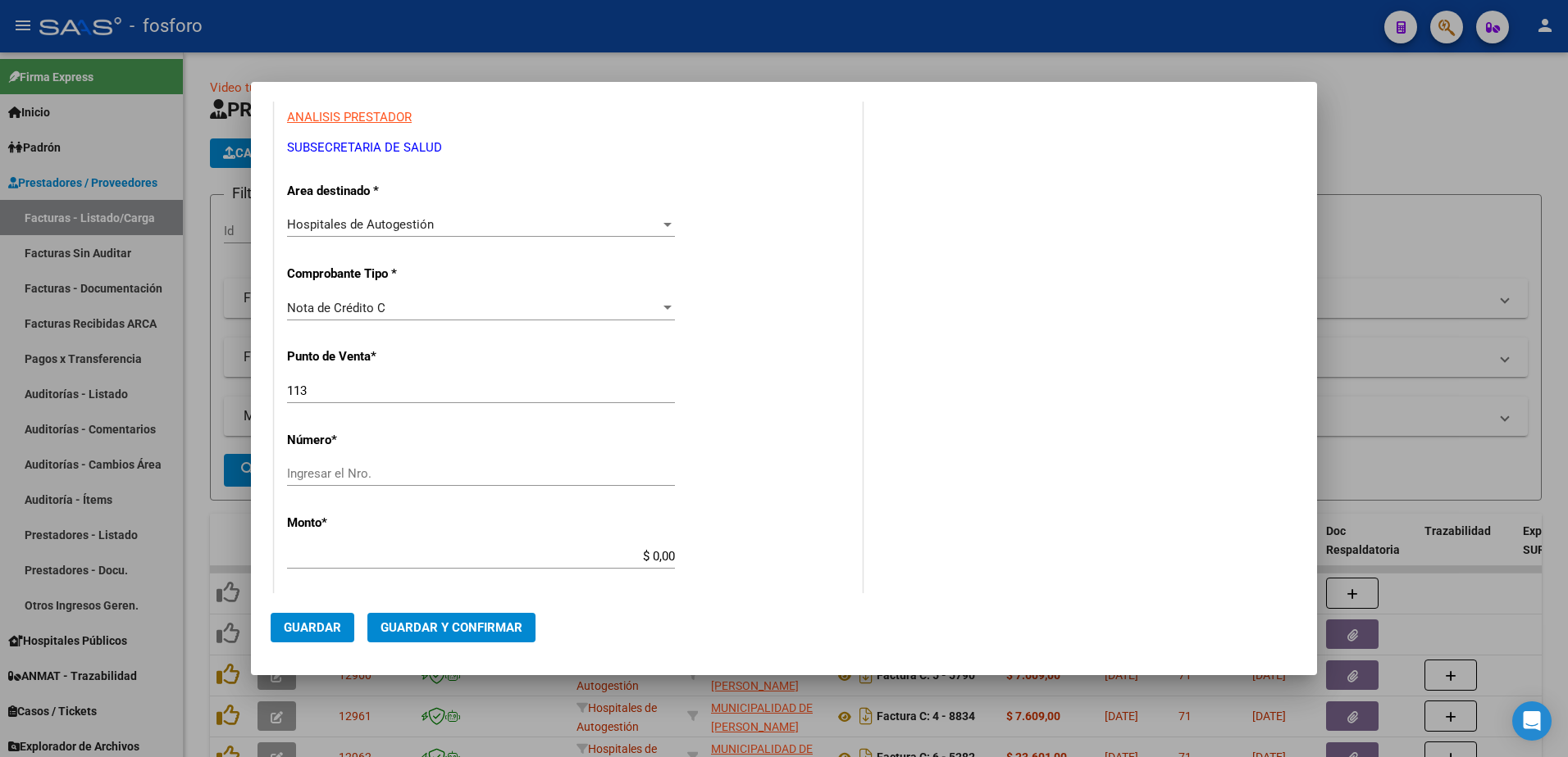
click at [393, 483] on div "Ingresar el Nro." at bounding box center [481, 474] width 388 height 25
type input "410"
click at [666, 558] on input "$ 0,00" at bounding box center [481, 556] width 388 height 15
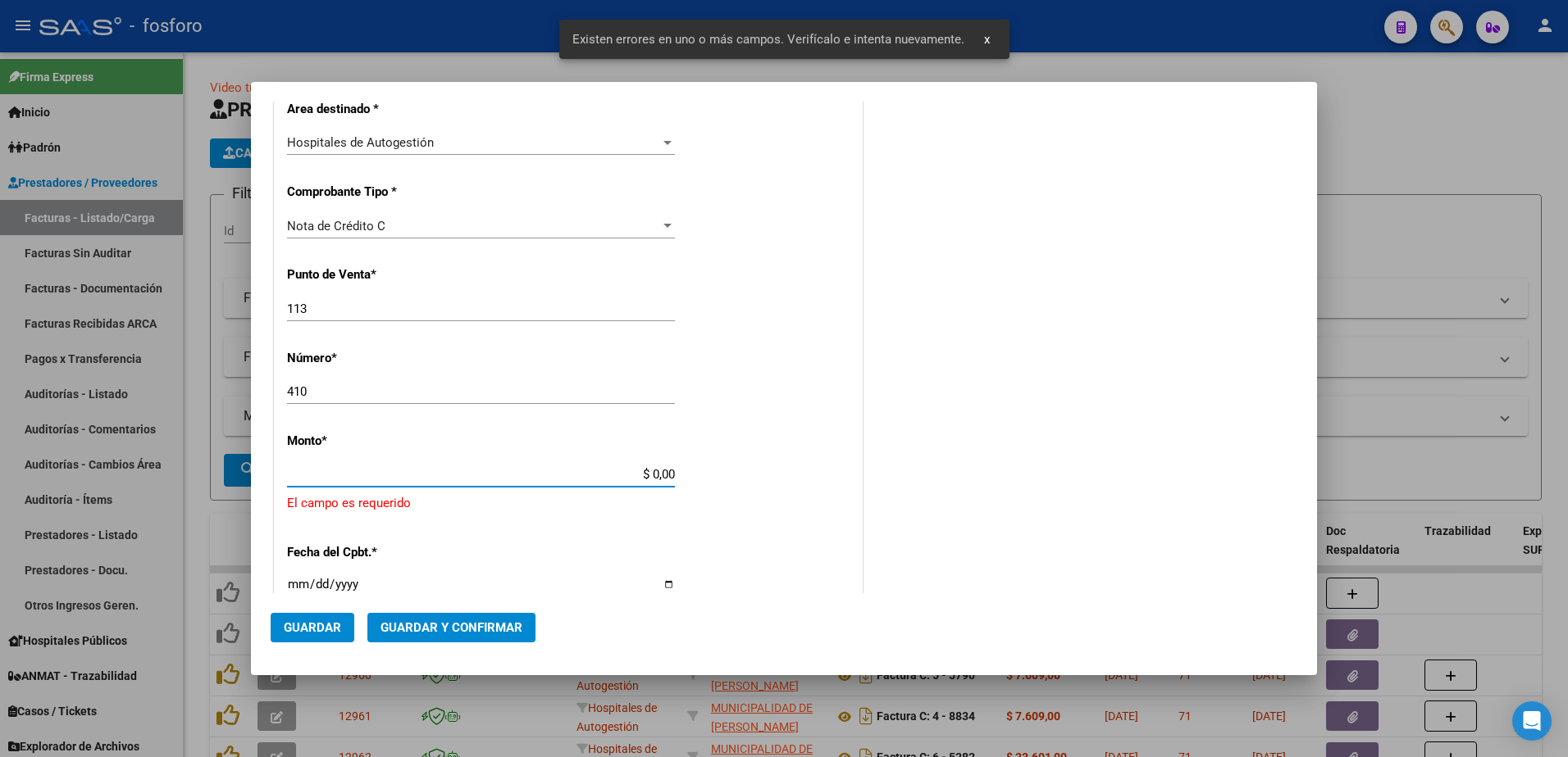
scroll to position [448, 0]
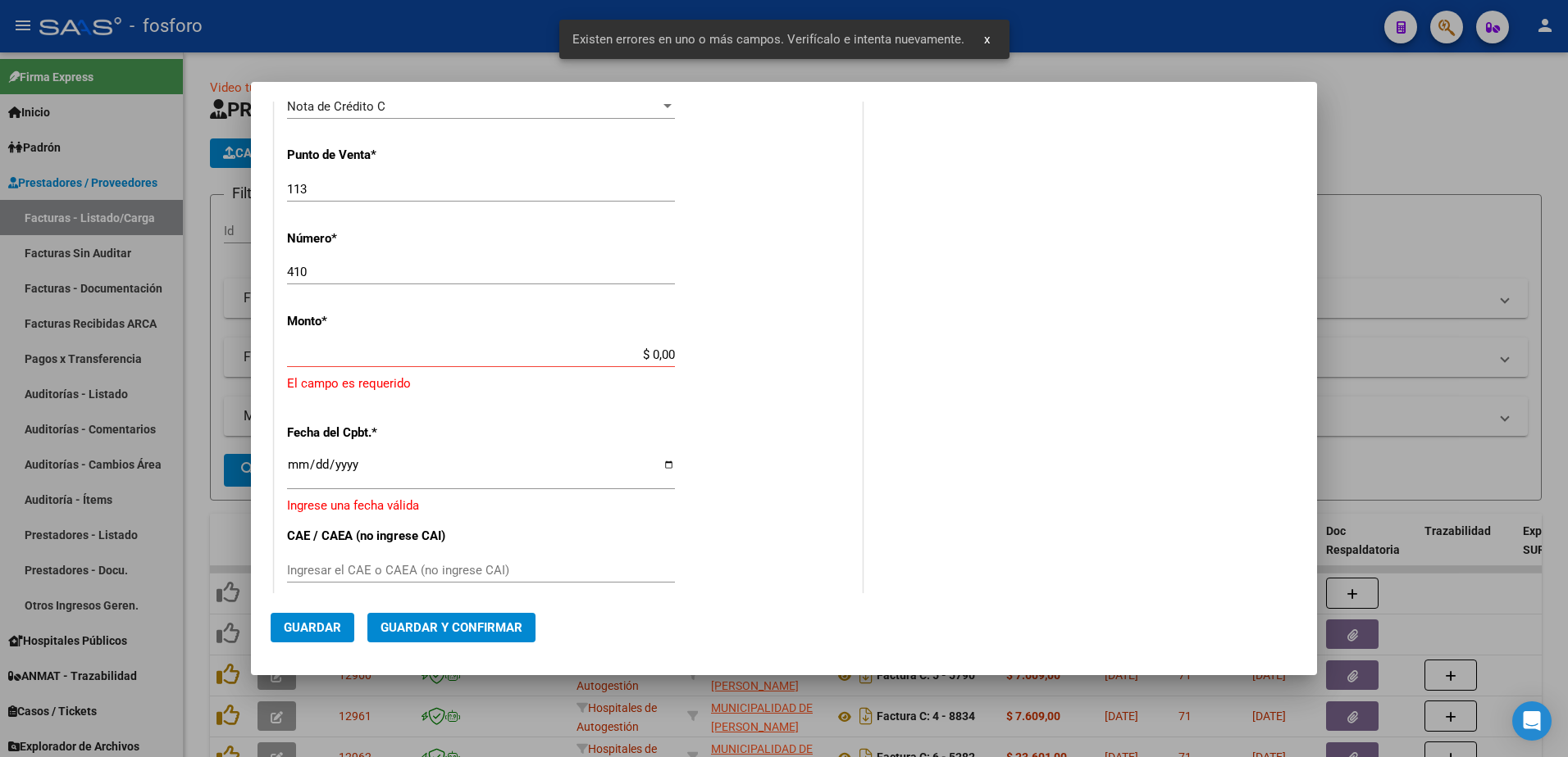
click at [673, 355] on app-form-text-field "Monto * $ 0,00 Ingresar el monto [GEOGRAPHIC_DATA] es requerido" at bounding box center [568, 354] width 562 height 80
click at [668, 355] on input "$ 0,00" at bounding box center [481, 355] width 388 height 15
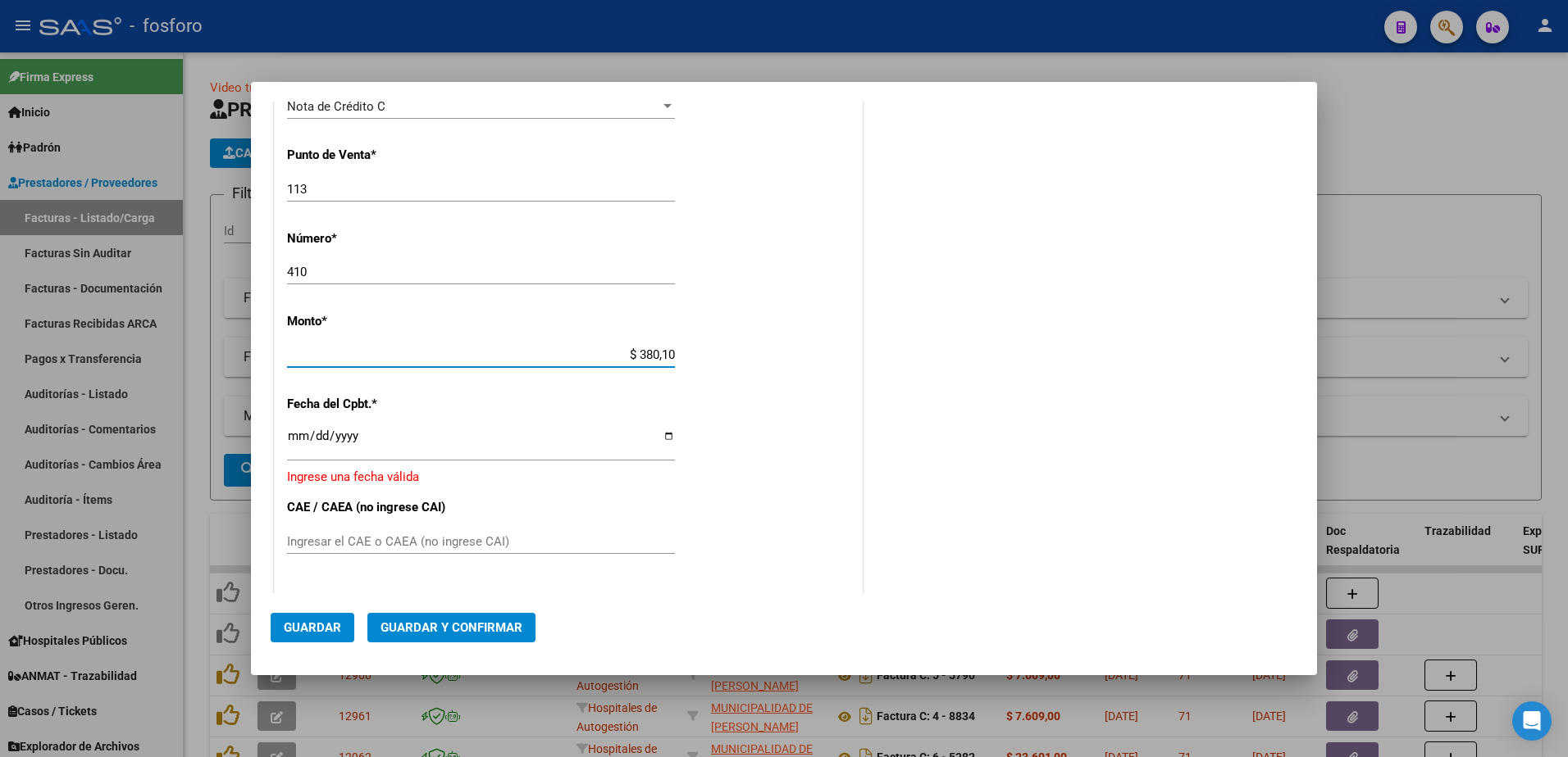
type input "$ 3.801,00"
click at [288, 439] on input "Ingresar la fecha" at bounding box center [481, 443] width 388 height 27
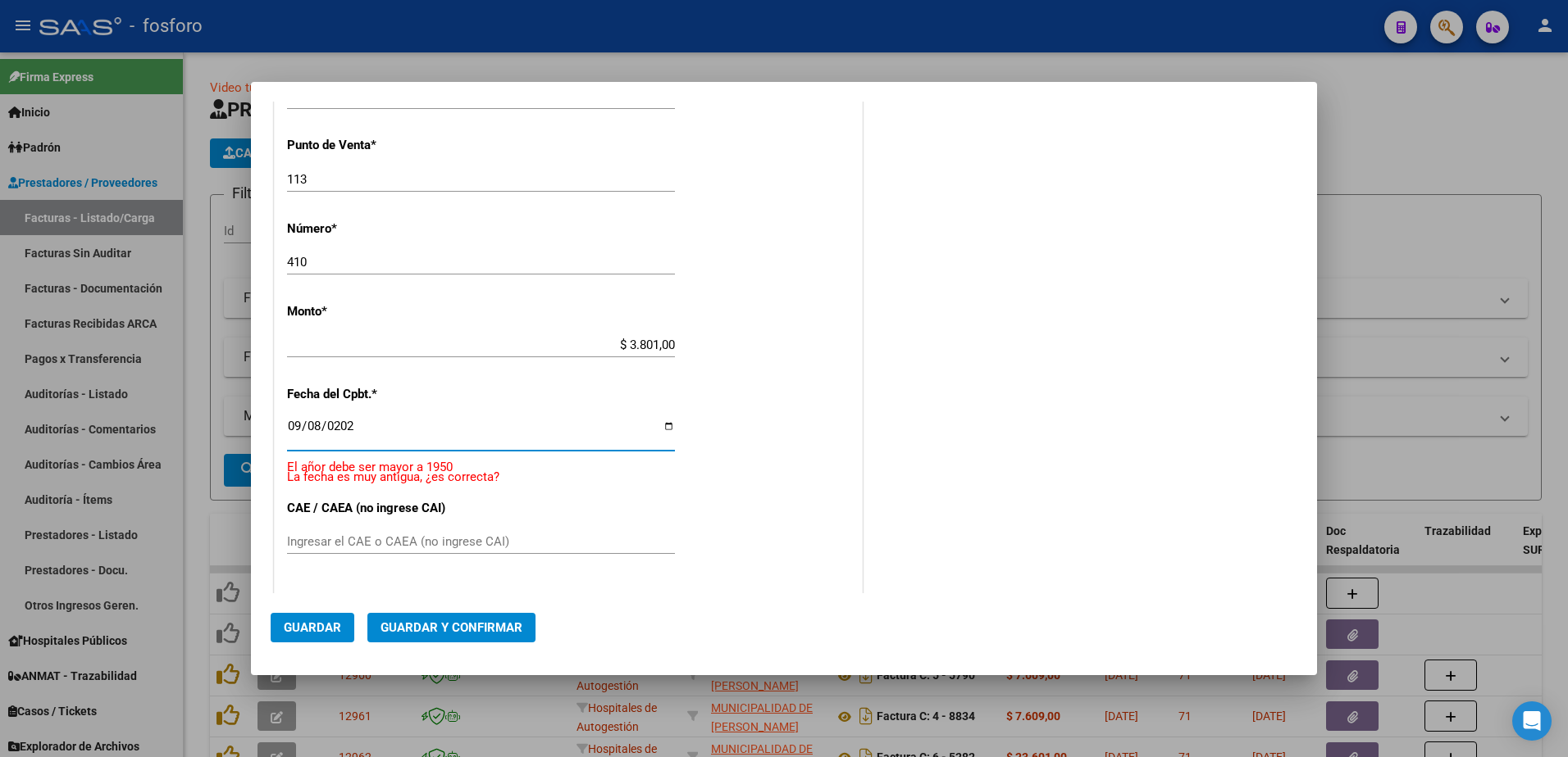
type input "[DATE]"
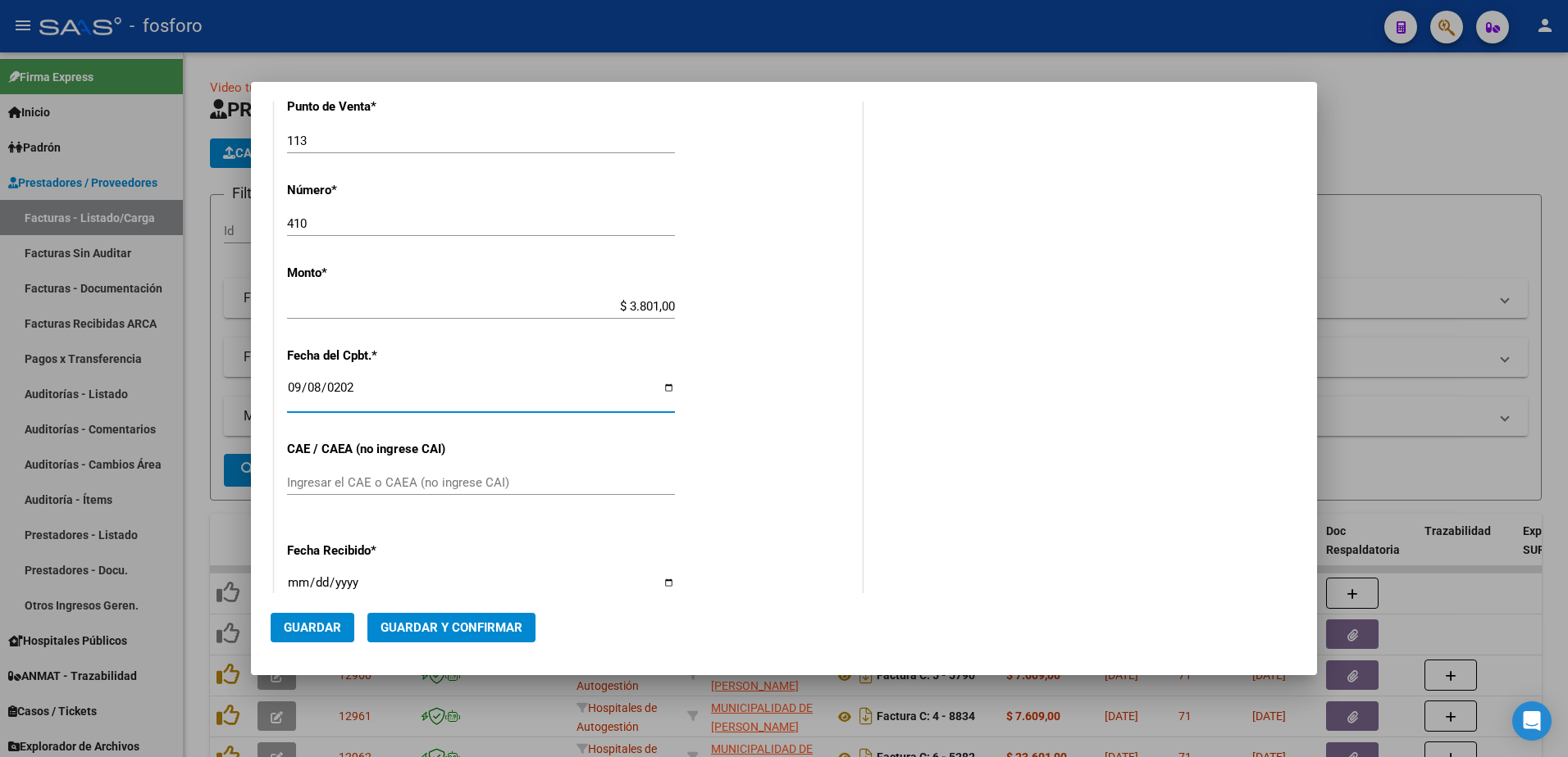
scroll to position [519, 0]
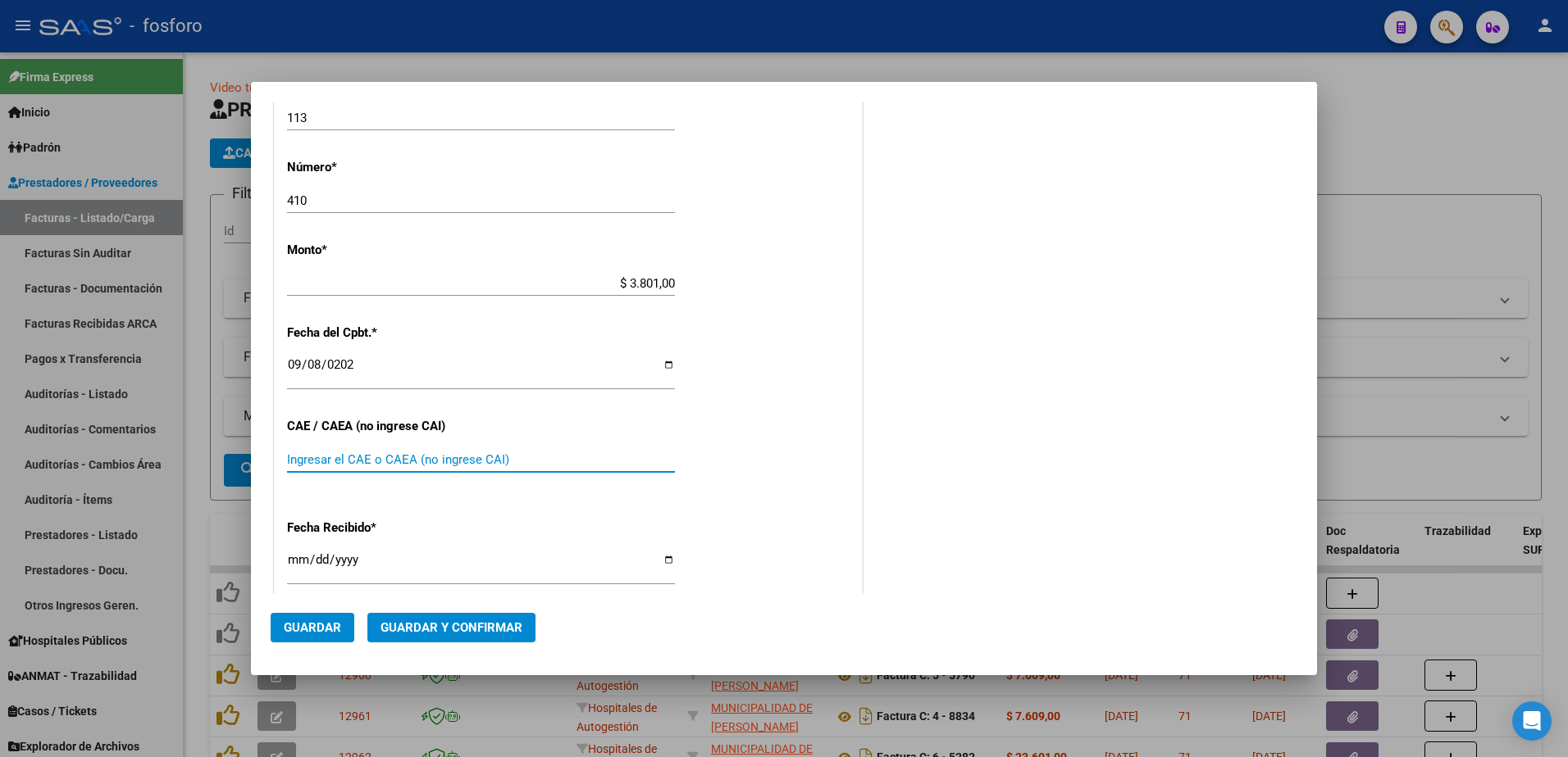
click at [402, 461] on input "Ingresar el CAE o CAEA (no ingrese CAI)" at bounding box center [481, 460] width 388 height 15
type input "75361315131742"
click at [296, 566] on input "[DATE]" at bounding box center [481, 567] width 388 height 27
type input "[DATE]"
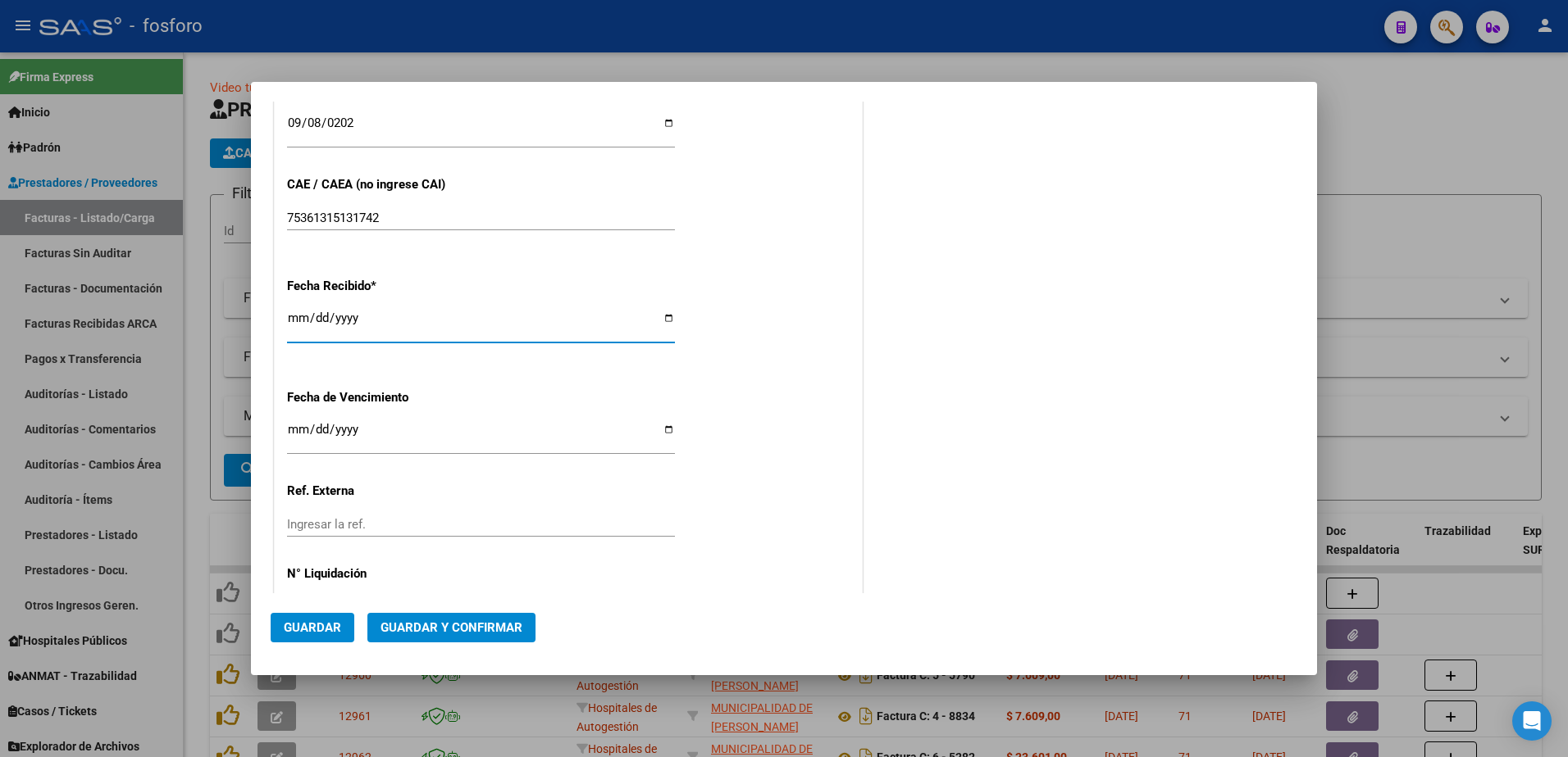
scroll to position [765, 0]
click at [289, 426] on input "Ingresar la fecha" at bounding box center [481, 432] width 388 height 27
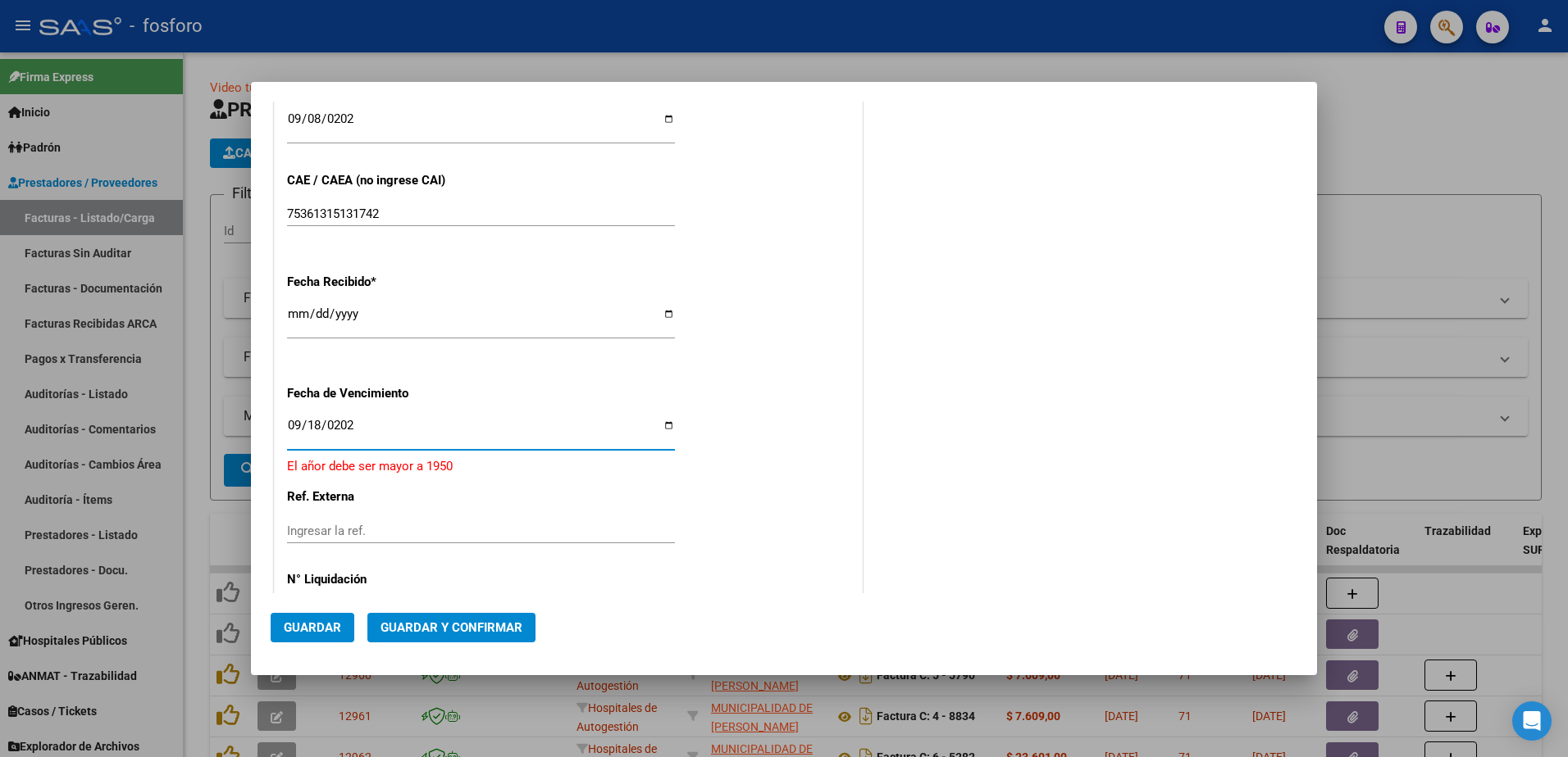
type input "[DATE]"
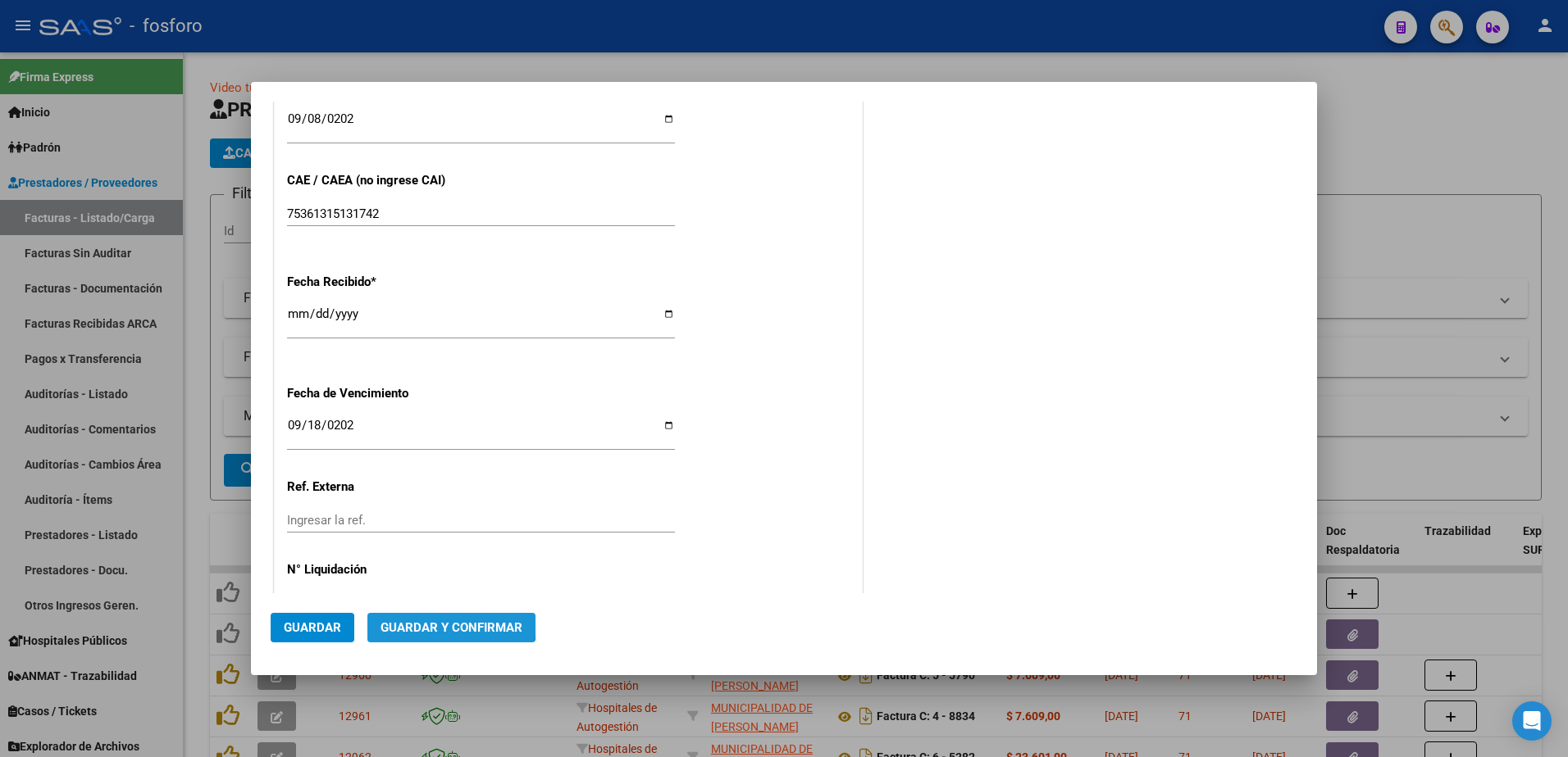
click at [442, 623] on span "Guardar y Confirmar" at bounding box center [451, 628] width 142 height 15
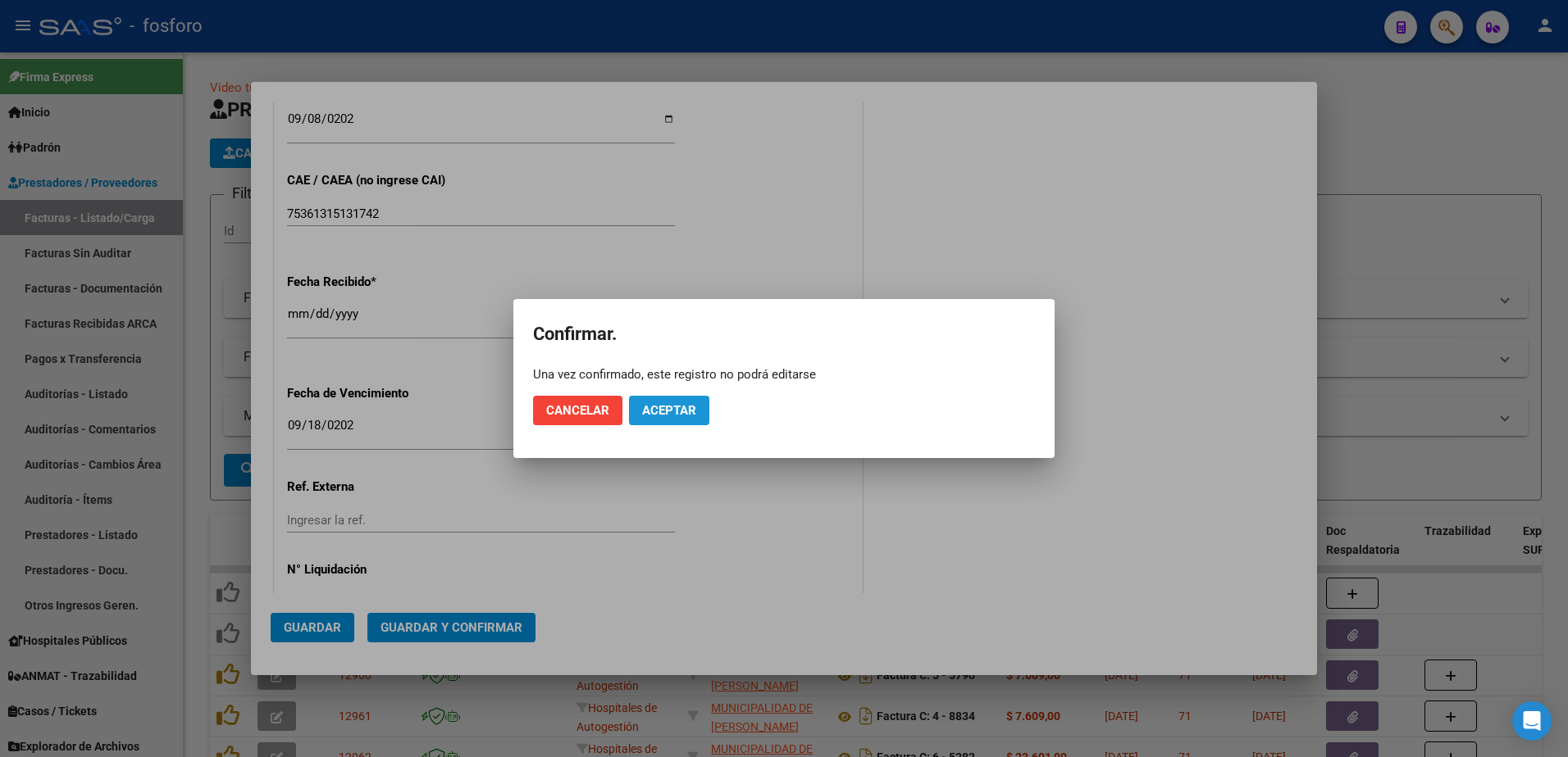
click at [674, 413] on span "Aceptar" at bounding box center [669, 411] width 54 height 15
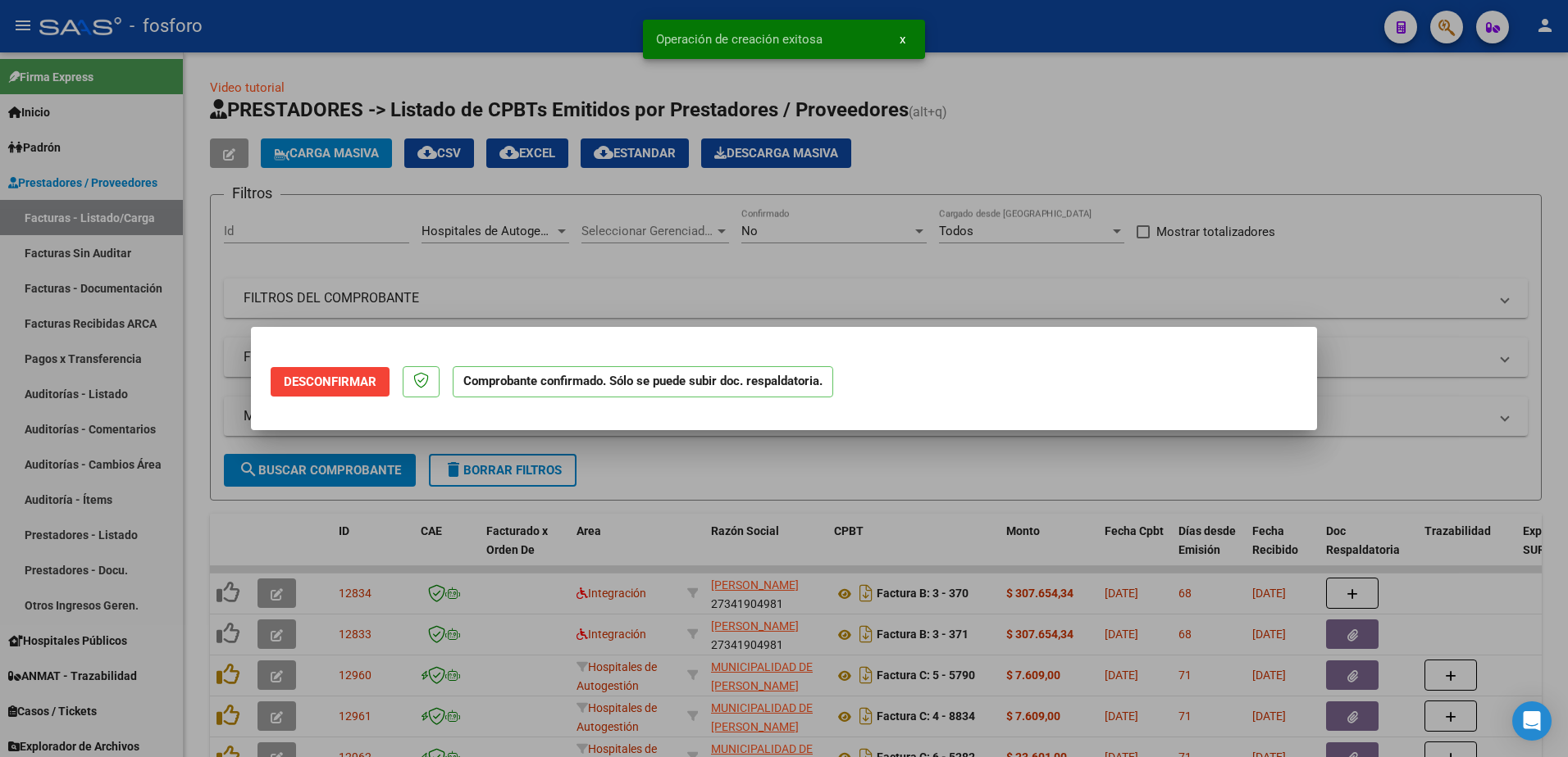
scroll to position [0, 0]
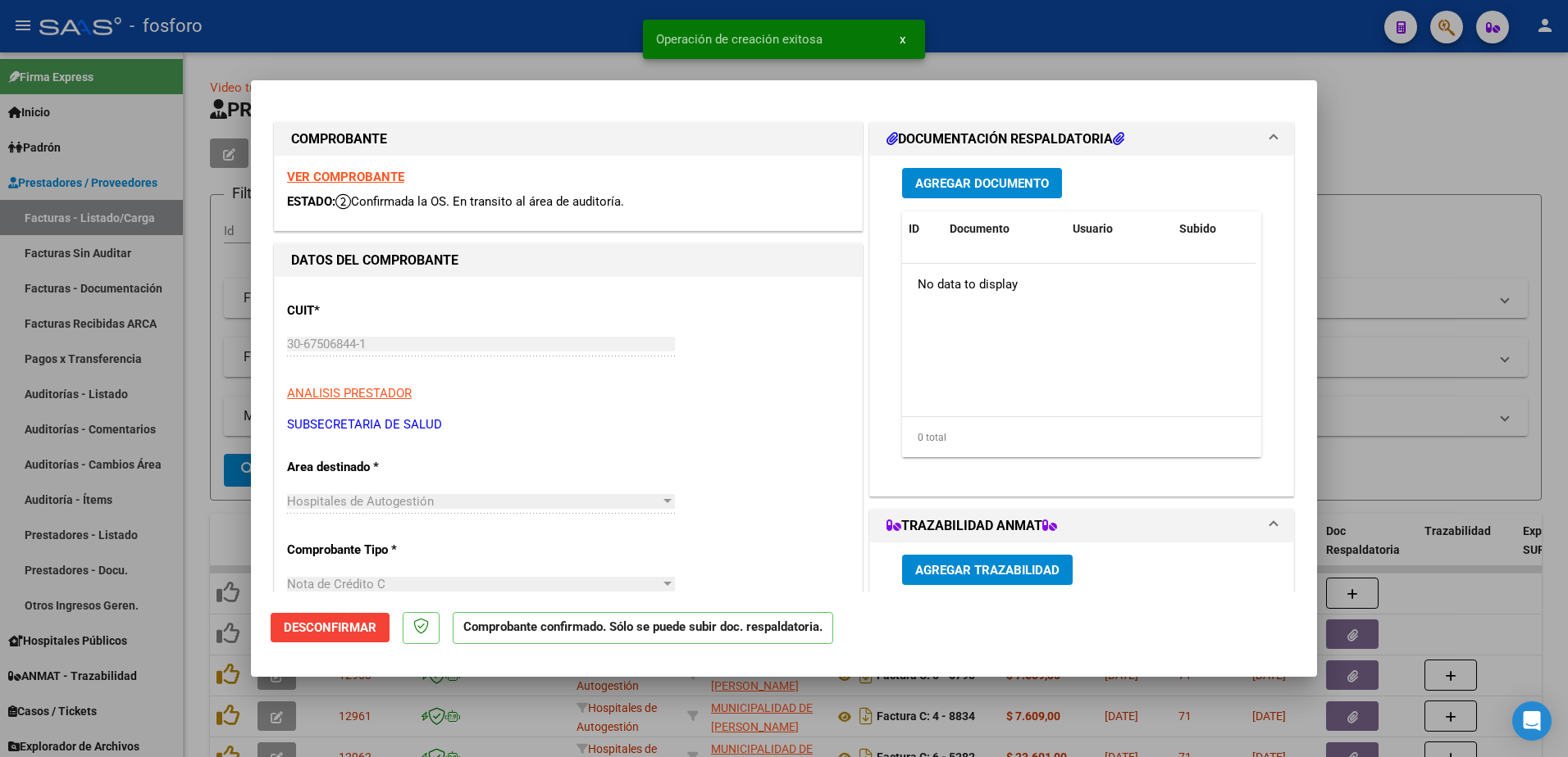
click at [186, 410] on div at bounding box center [784, 378] width 1568 height 757
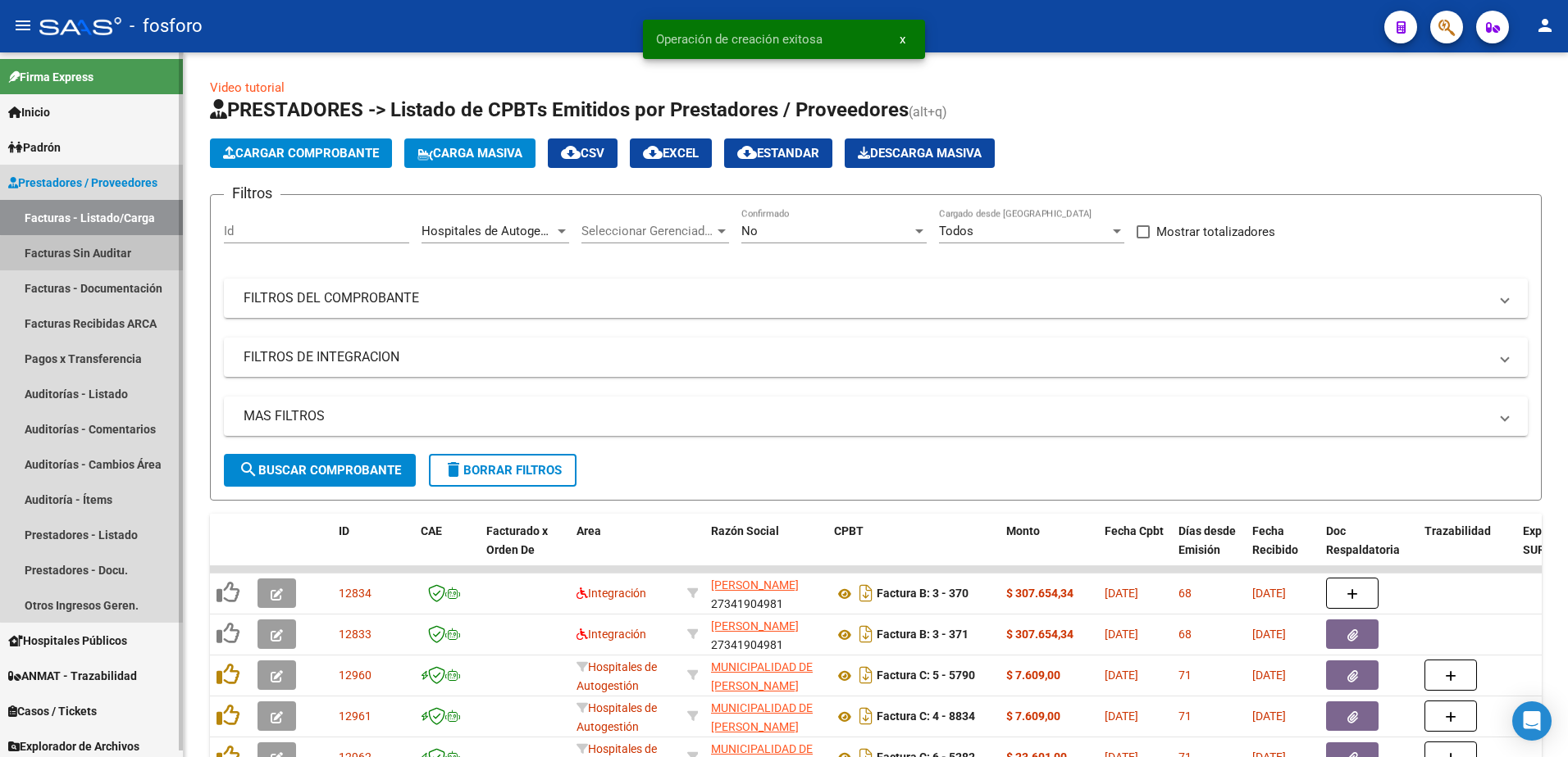
click at [122, 256] on link "Facturas Sin Auditar" at bounding box center [91, 252] width 183 height 35
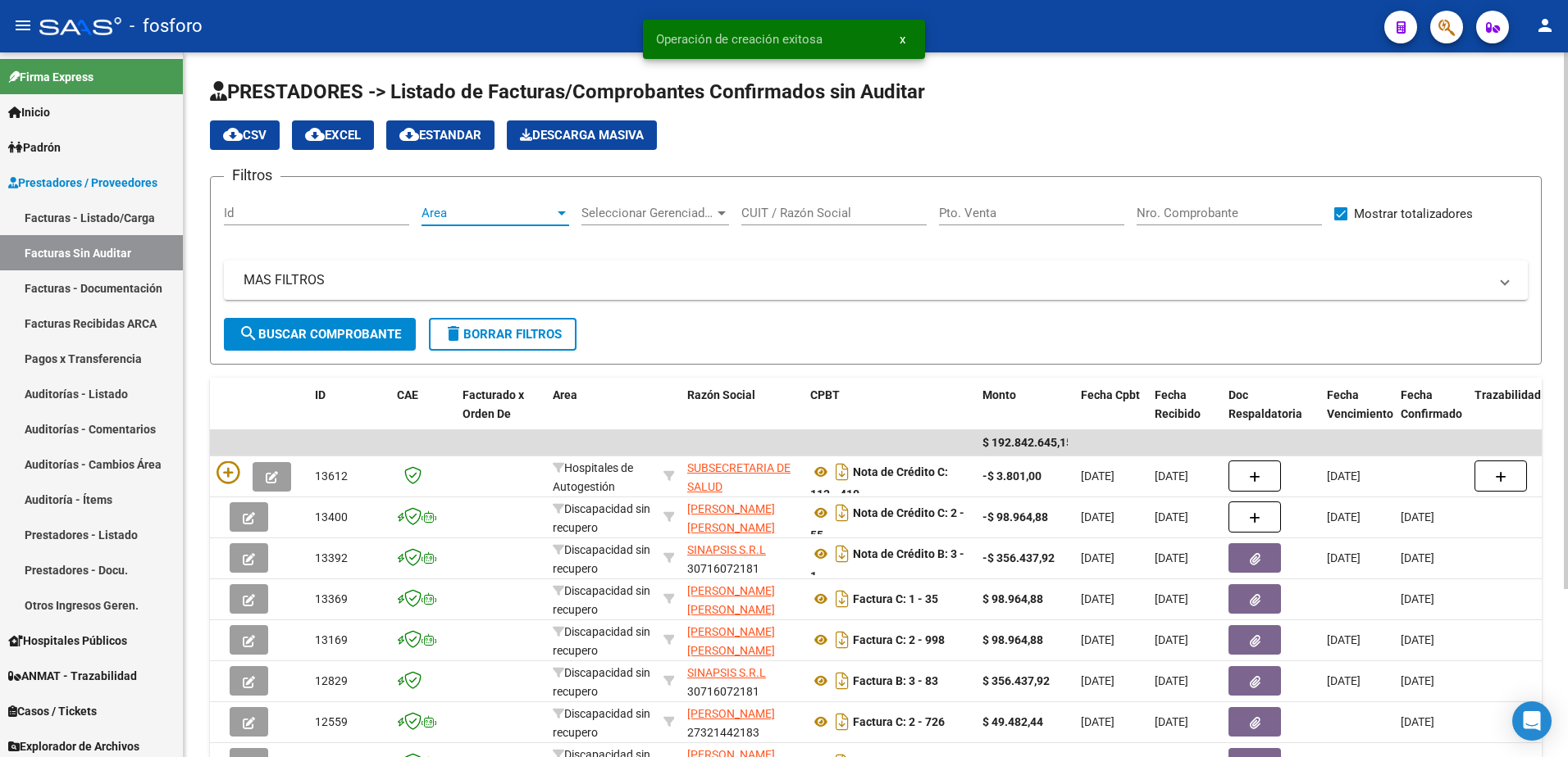
click at [561, 216] on div at bounding box center [562, 213] width 15 height 13
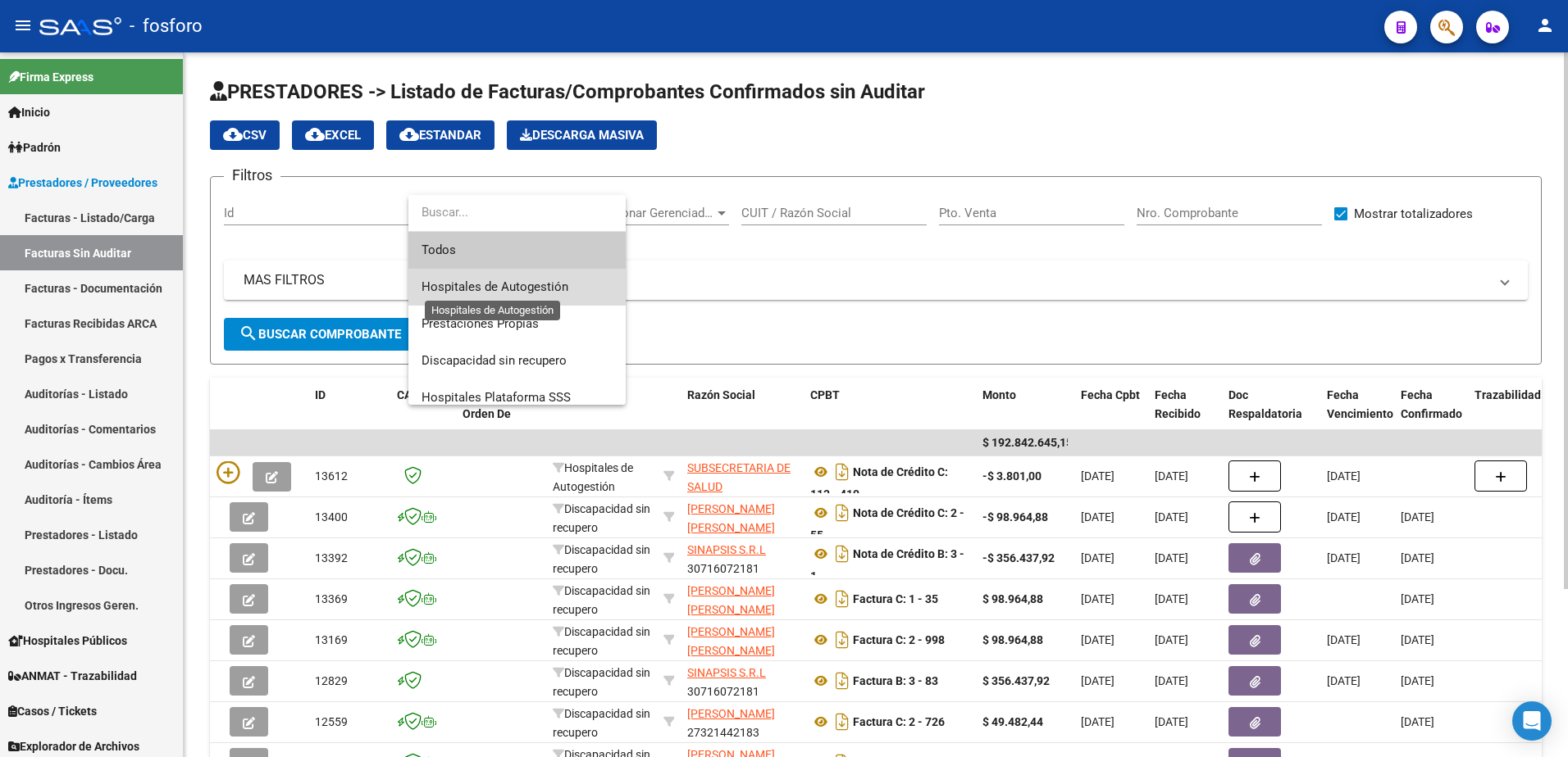
drag, startPoint x: 500, startPoint y: 280, endPoint x: 358, endPoint y: 323, distance: 148.4
click at [498, 280] on span "Hospitales de Autogestión" at bounding box center [495, 287] width 147 height 15
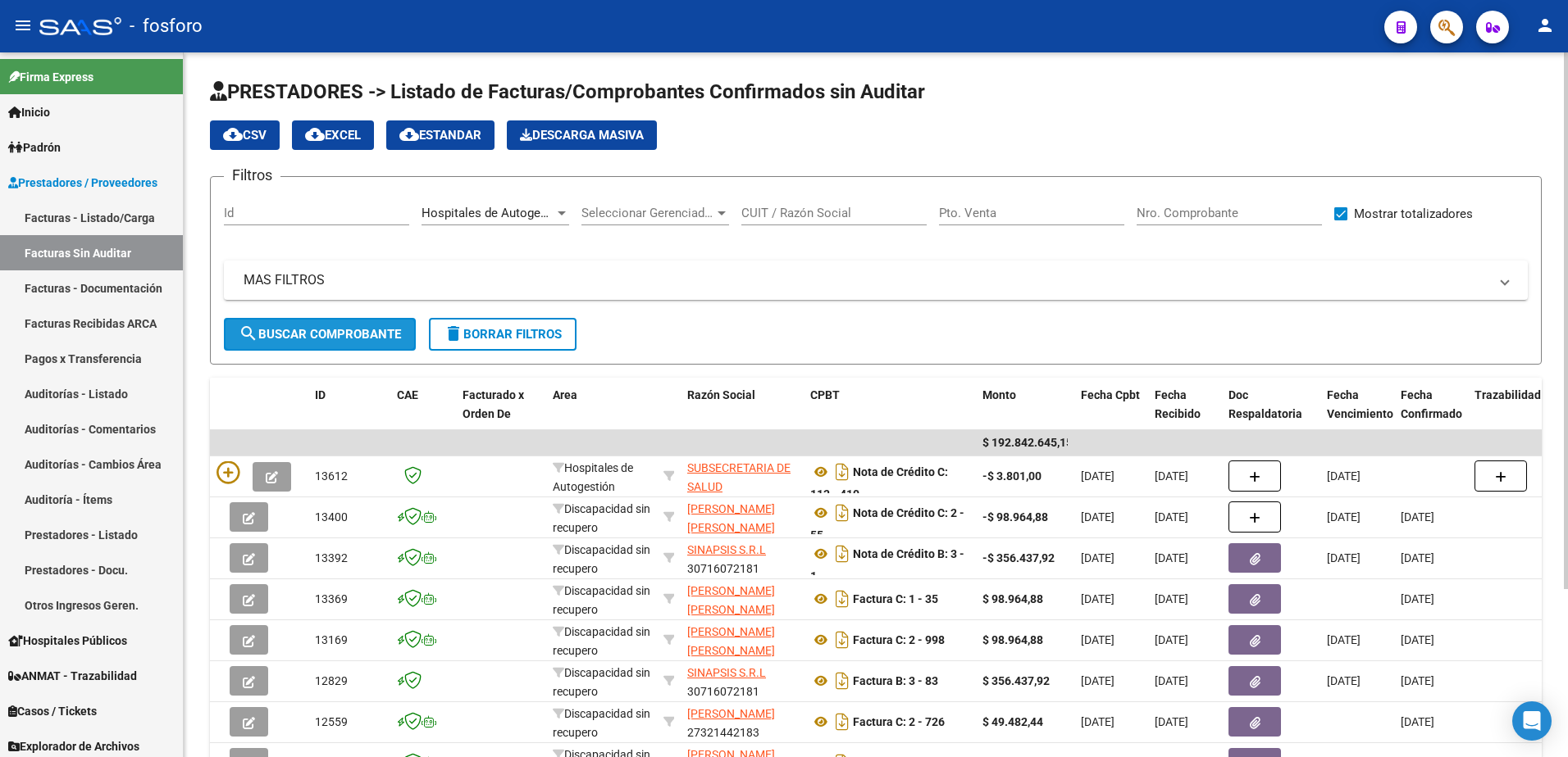
click at [310, 332] on span "search Buscar Comprobante" at bounding box center [320, 335] width 163 height 15
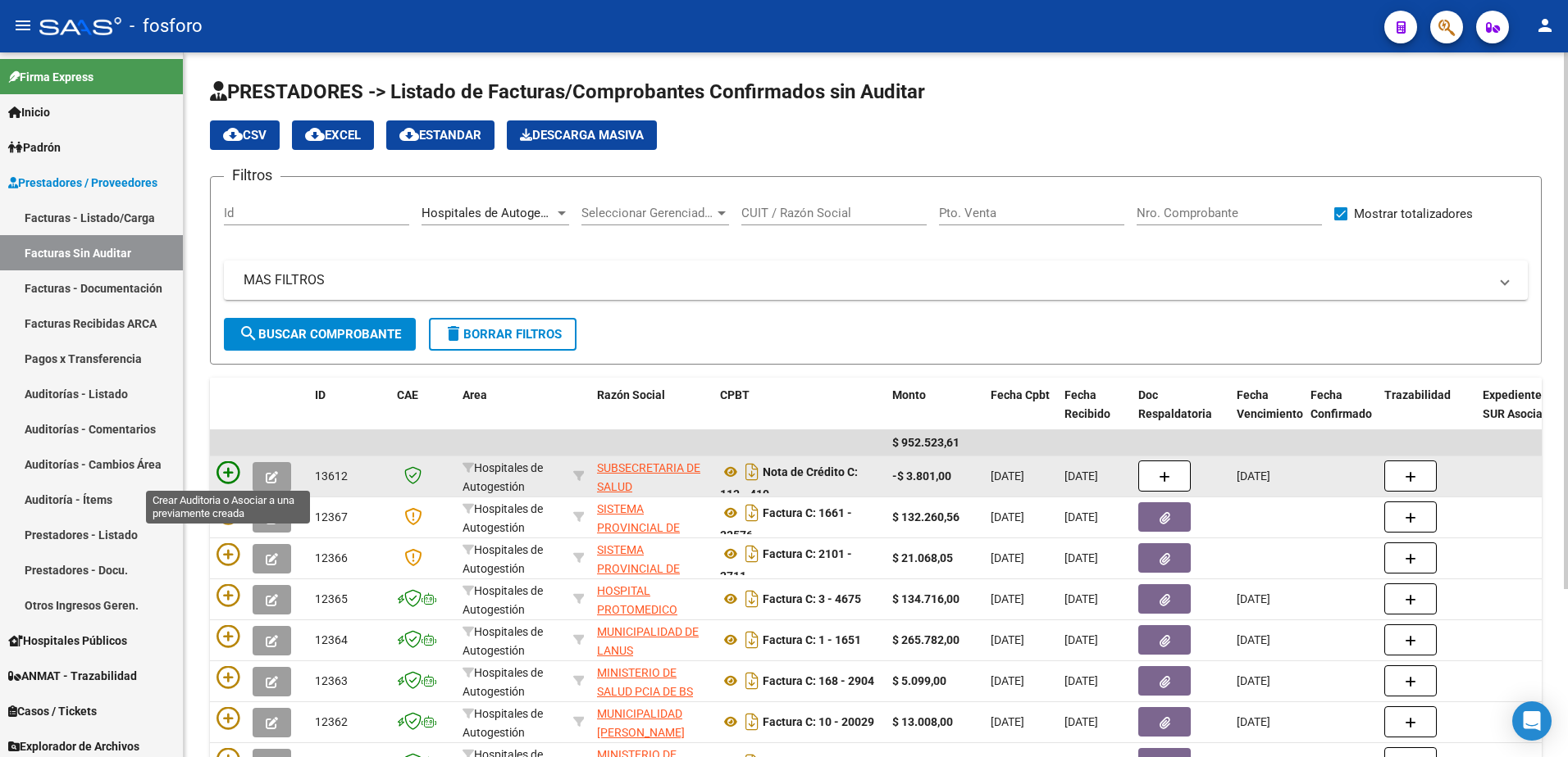
click at [226, 475] on icon at bounding box center [228, 473] width 23 height 23
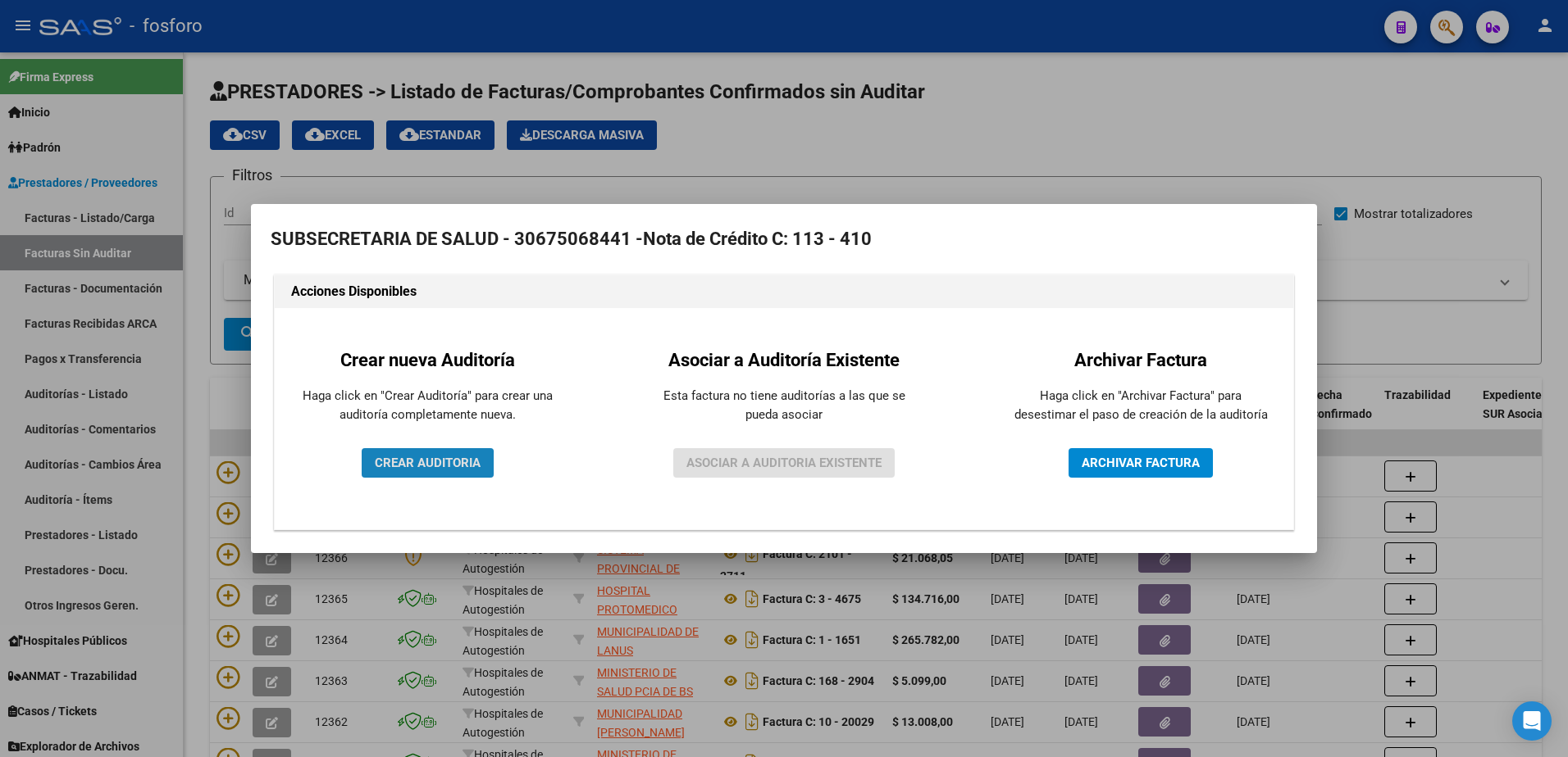
click at [408, 465] on span "CREAR AUDITORIA" at bounding box center [427, 463] width 106 height 15
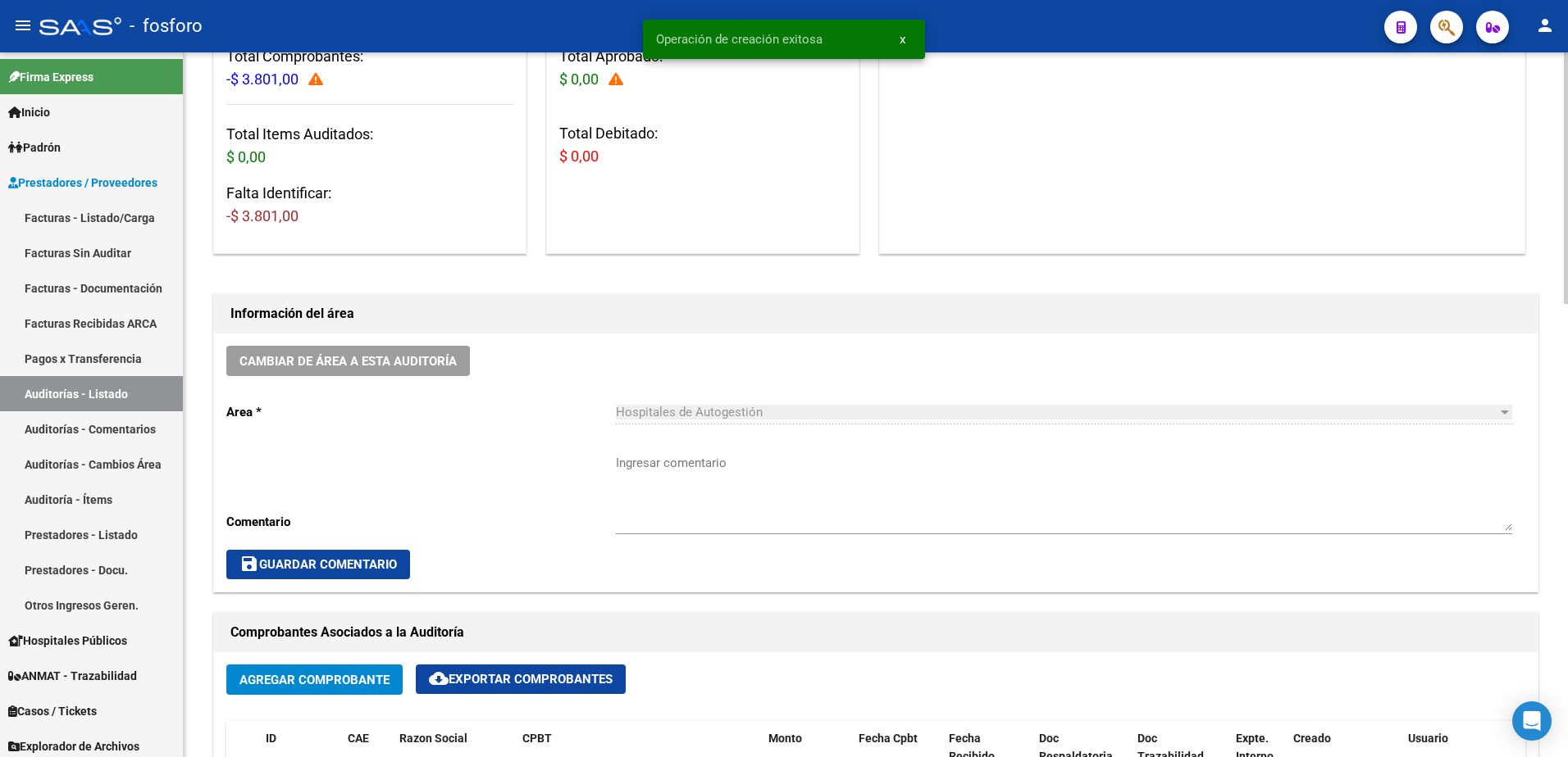
scroll to position [246, 0]
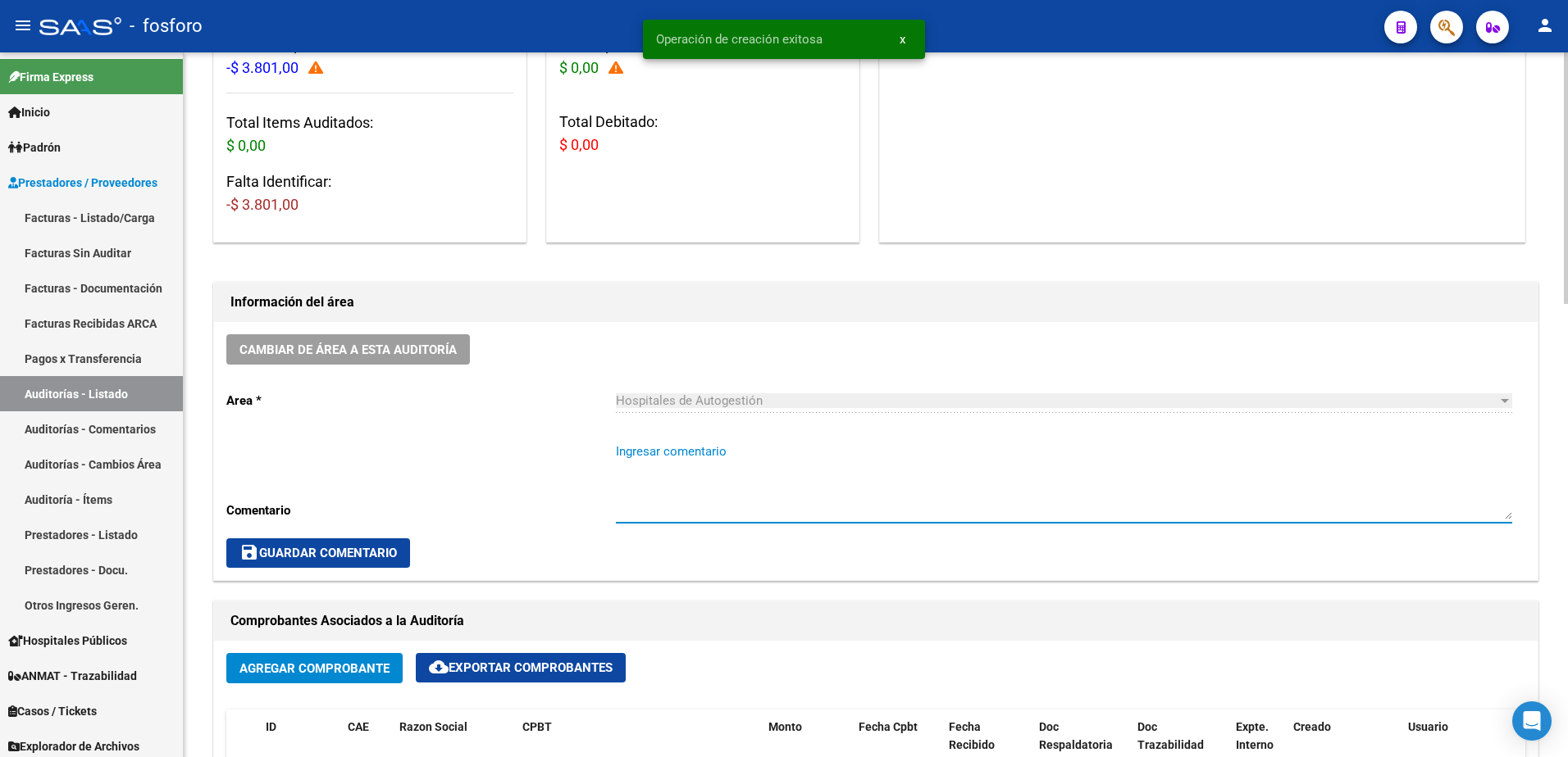
click at [634, 460] on textarea "Ingresar comentario" at bounding box center [1064, 480] width 896 height 77
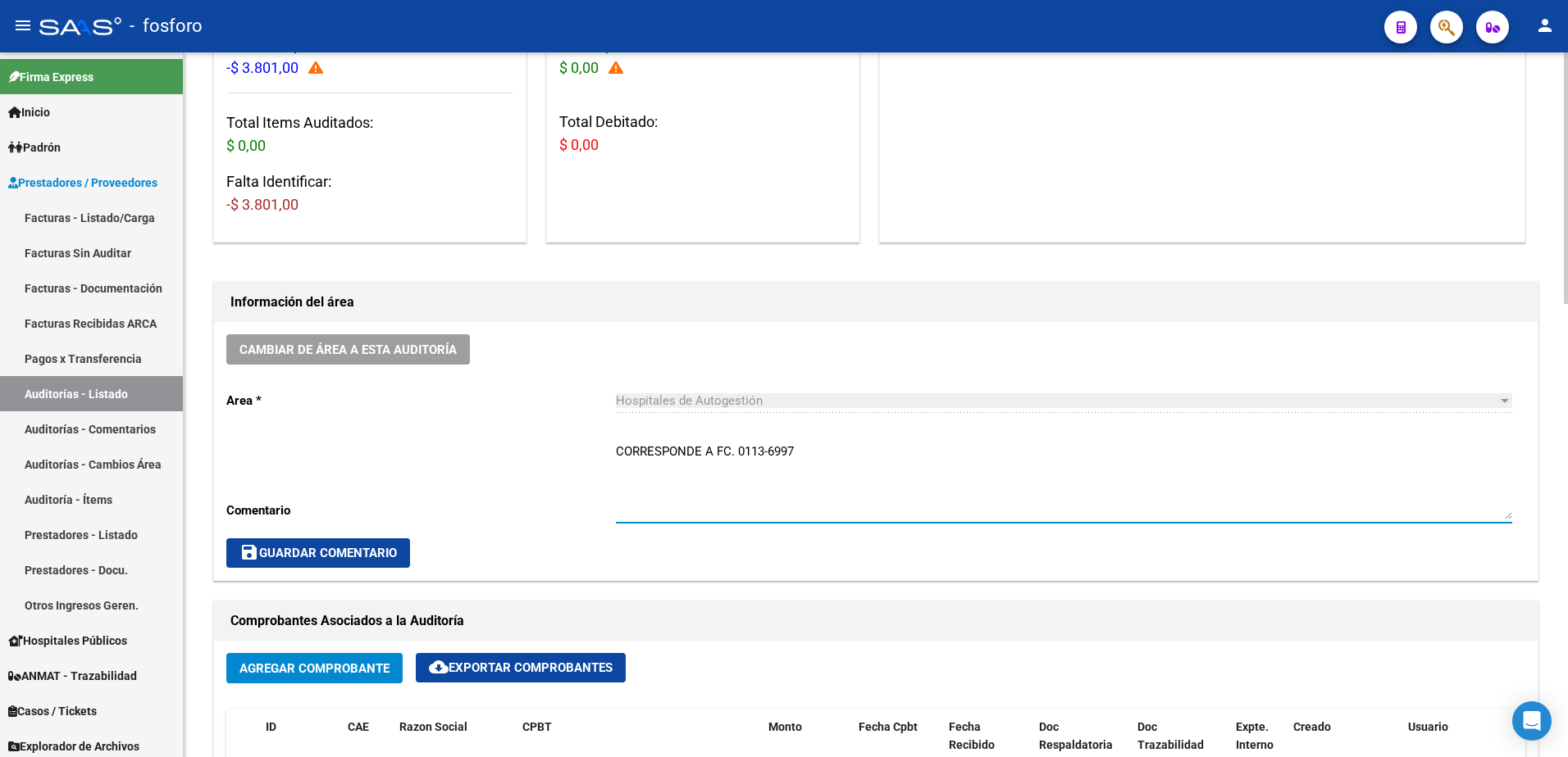
type textarea "CORRESPONDE A FC. 0113-6997"
click at [373, 553] on span "save Guardar Comentario" at bounding box center [318, 553] width 157 height 15
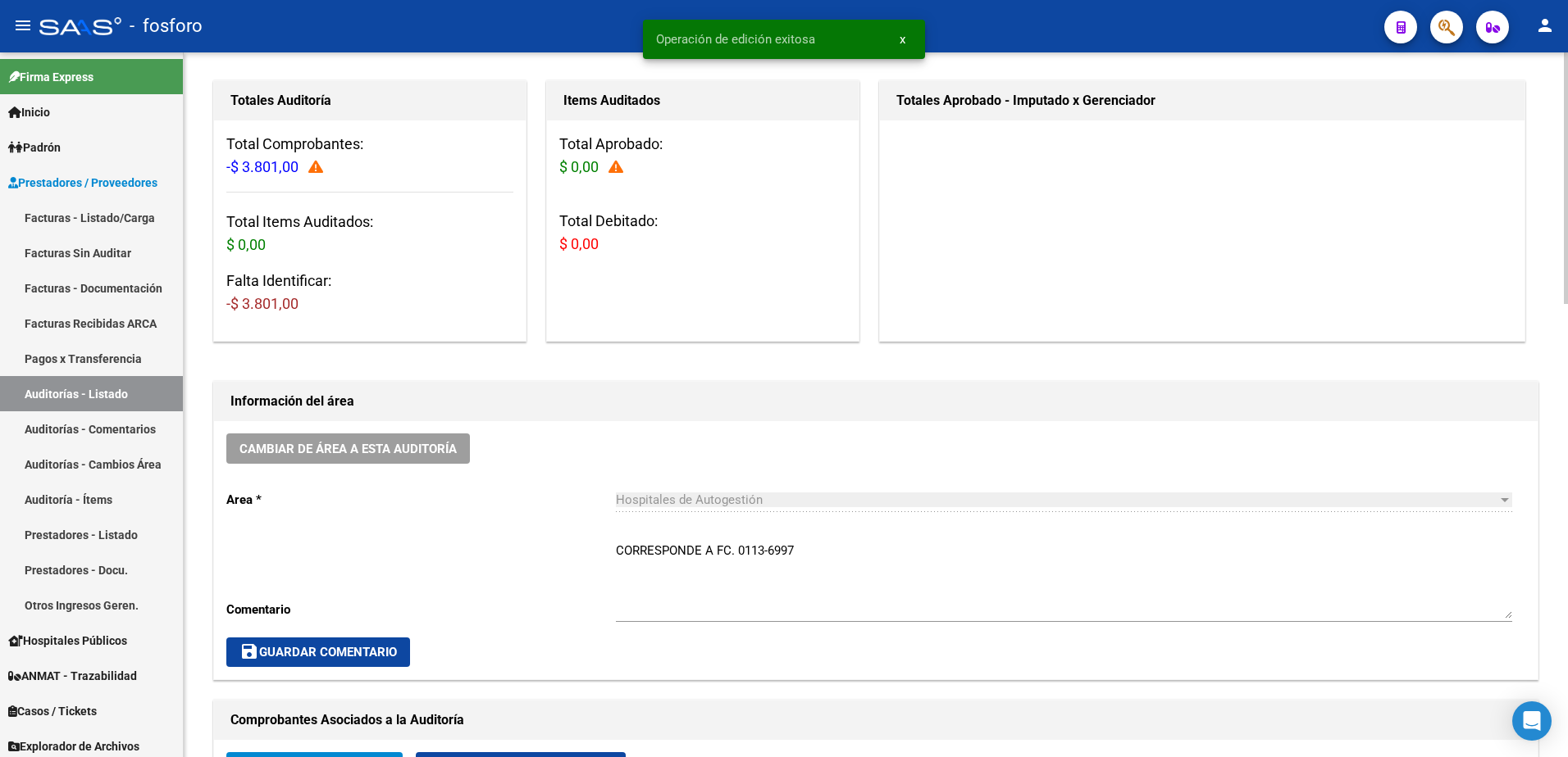
scroll to position [0, 0]
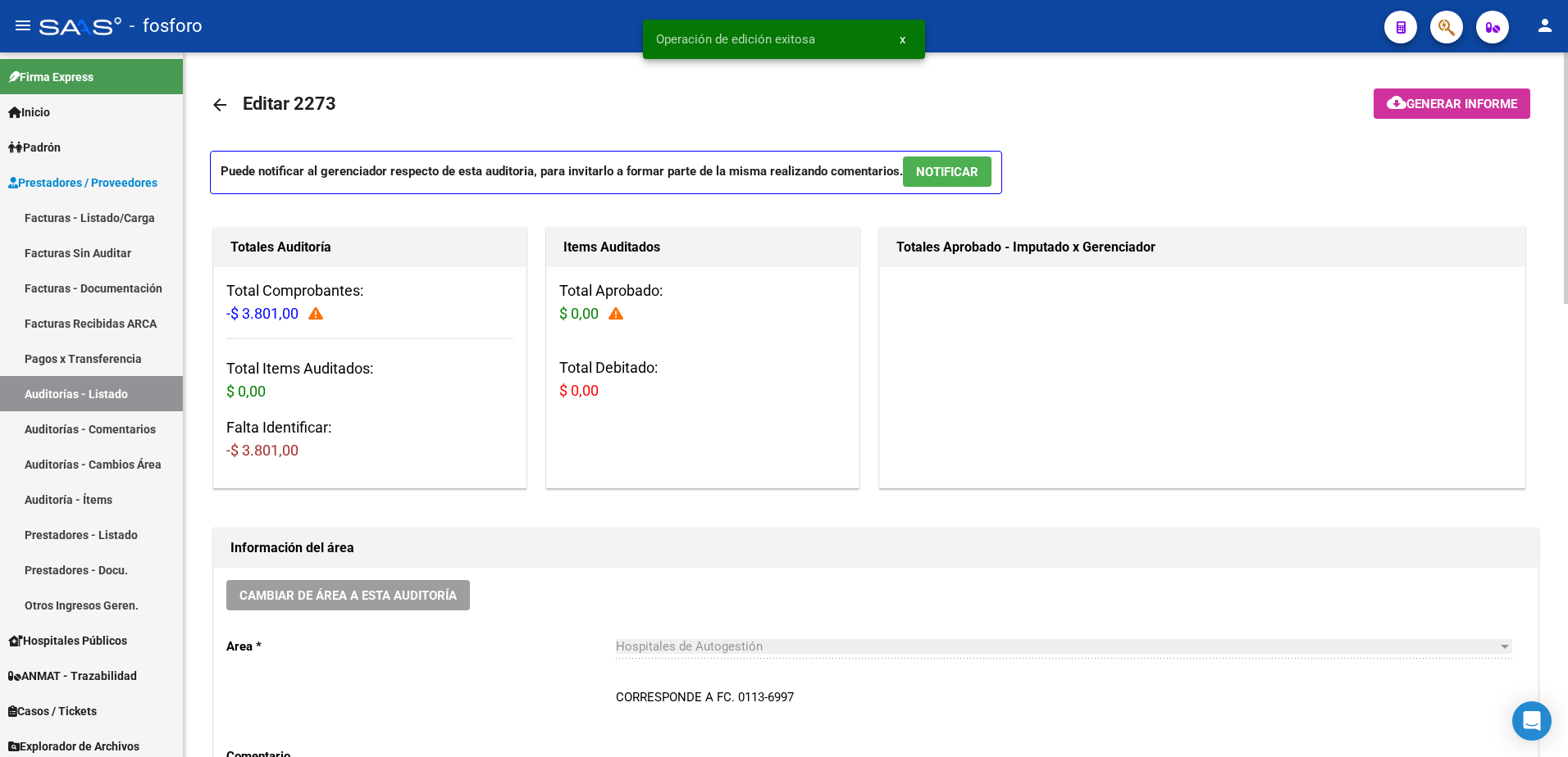
click at [1456, 111] on span "Generar informe" at bounding box center [1461, 105] width 110 height 15
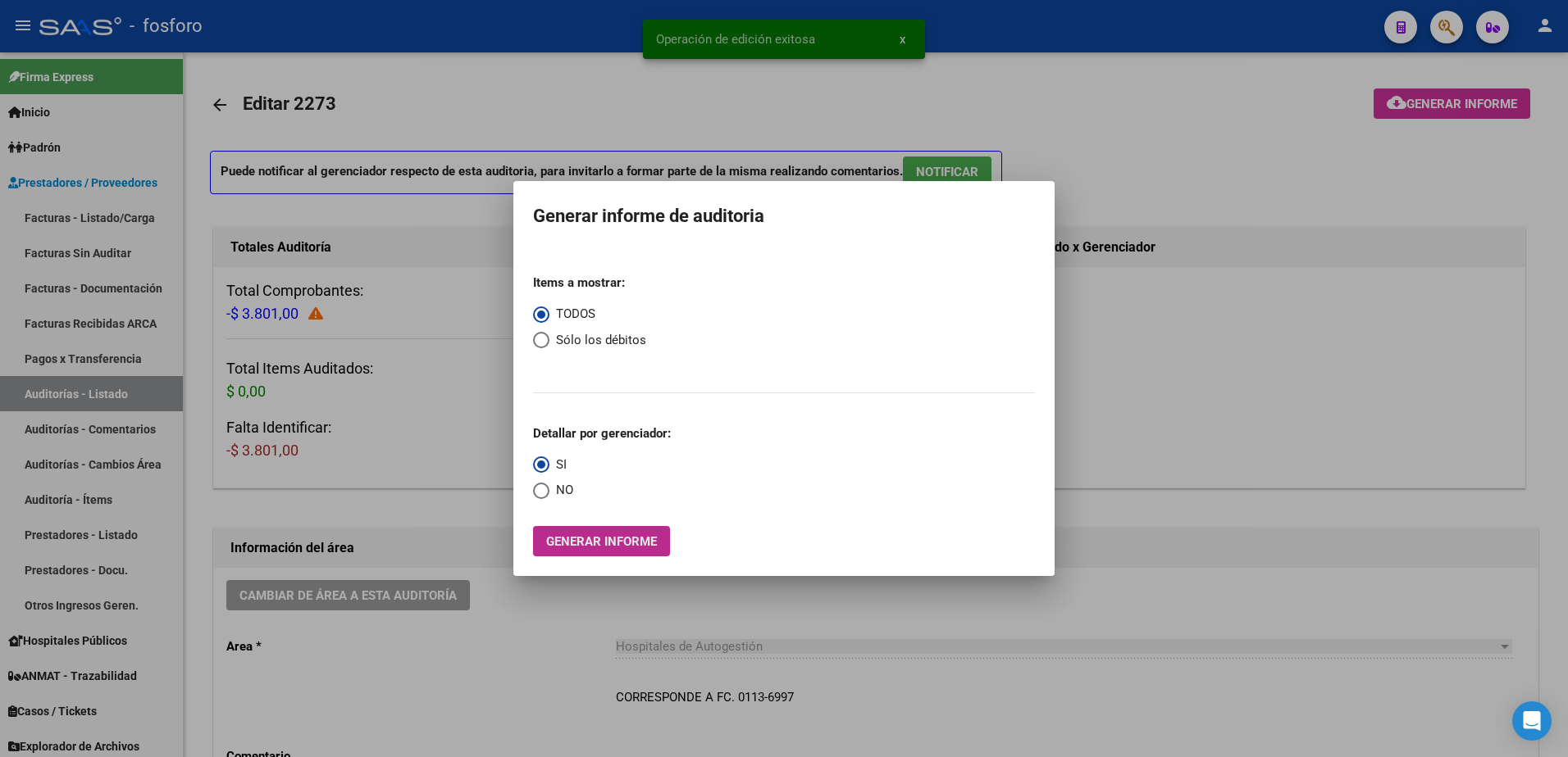
click at [618, 534] on span "Generar informe" at bounding box center [601, 542] width 110 height 15
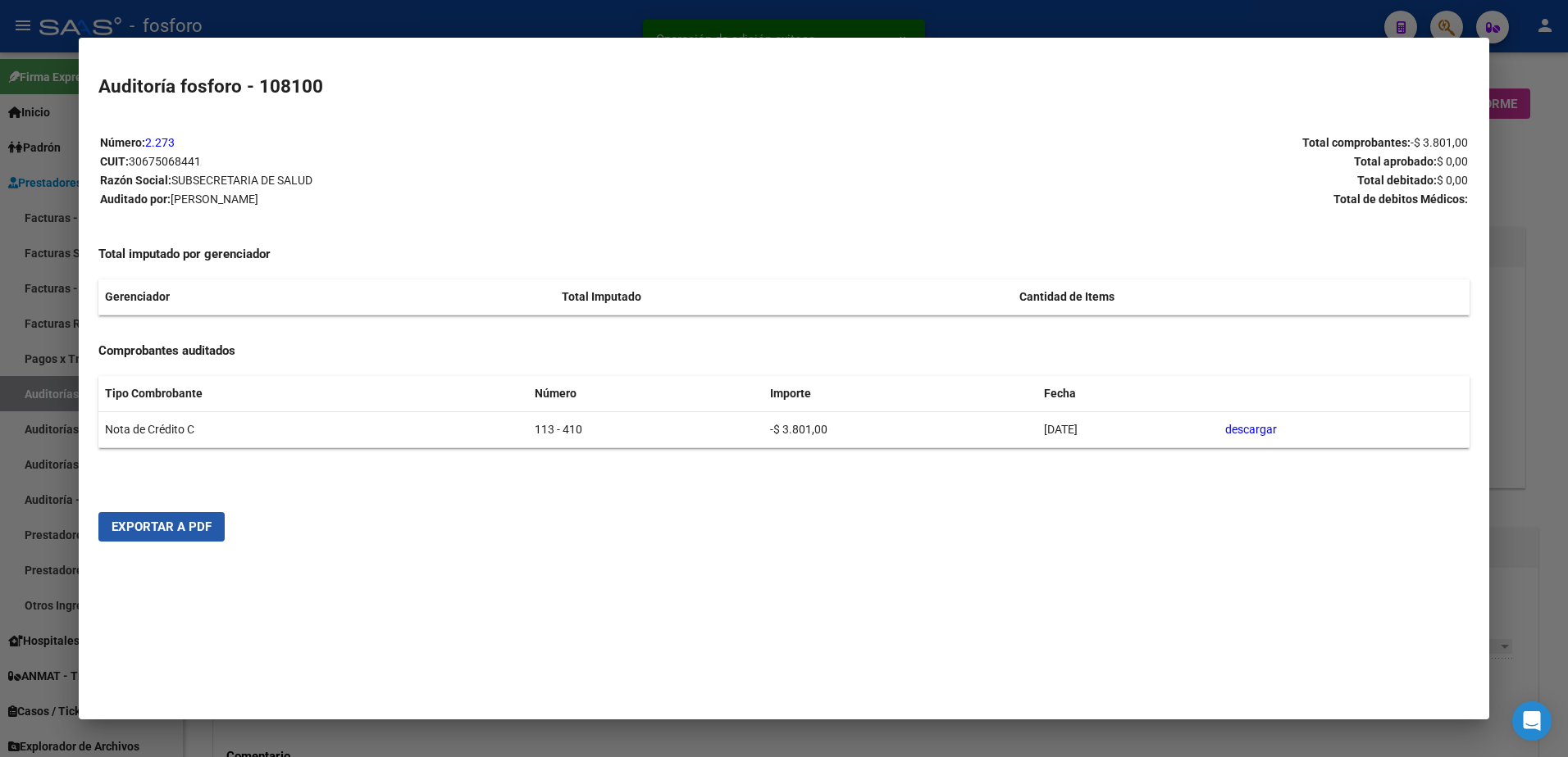
click at [185, 528] on span "Exportar a PDF" at bounding box center [161, 527] width 100 height 15
